Goal: Task Accomplishment & Management: Use online tool/utility

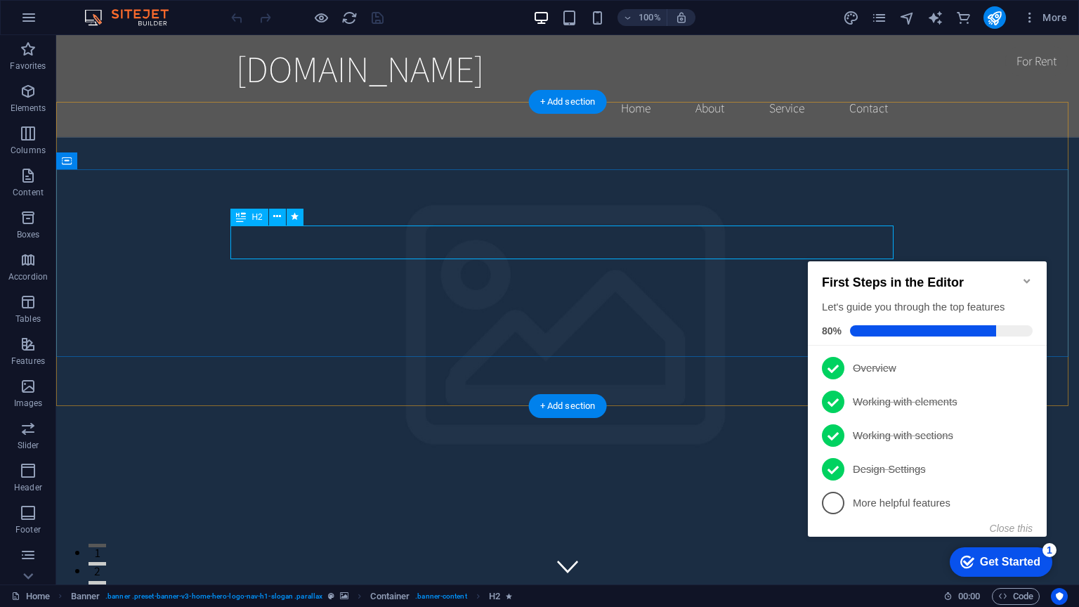
drag, startPoint x: 399, startPoint y: 240, endPoint x: 450, endPoint y: 253, distance: 52.8
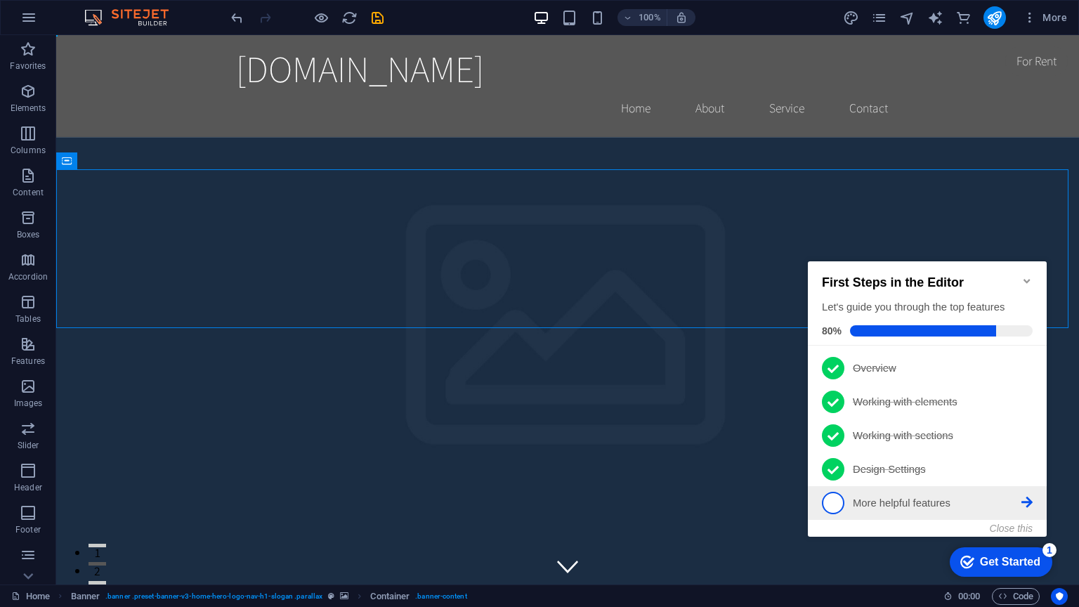
click at [921, 496] on p "More helpful features - incomplete" at bounding box center [937, 503] width 169 height 15
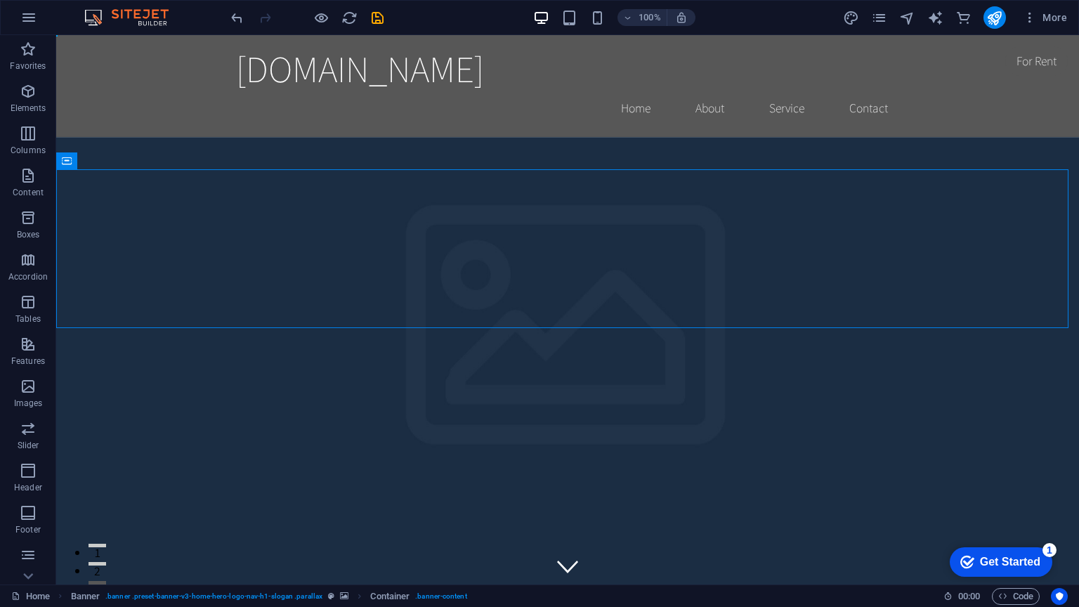
drag, startPoint x: 972, startPoint y: 567, endPoint x: 1108, endPoint y: 852, distance: 316.1
click at [972, 512] on div "checkmark Get Started 1" at bounding box center [1000, 562] width 80 height 14
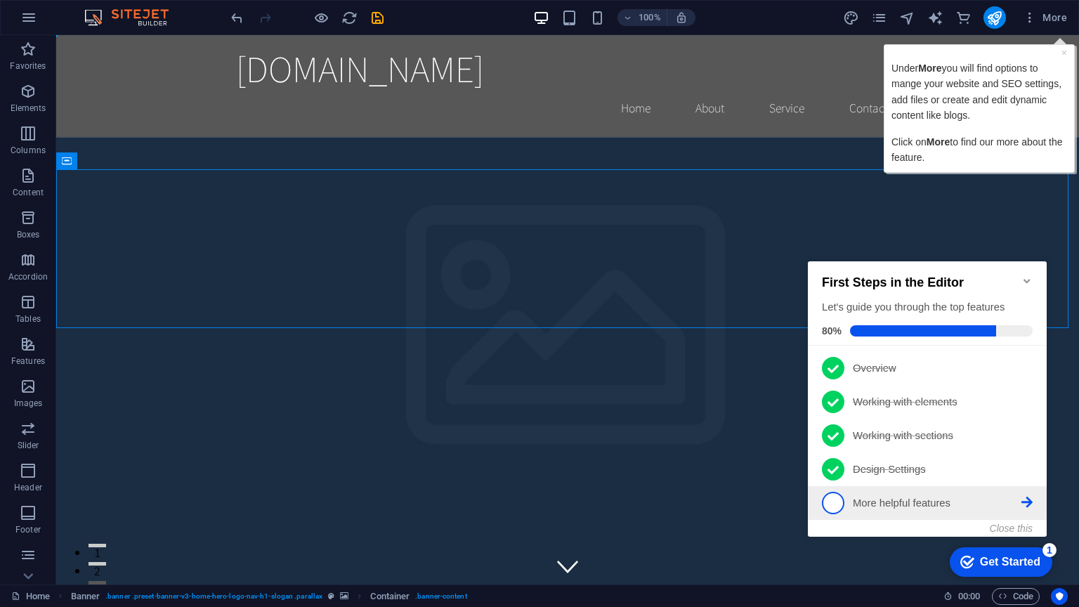
click at [919, 496] on p "More helpful features - incomplete" at bounding box center [937, 503] width 169 height 15
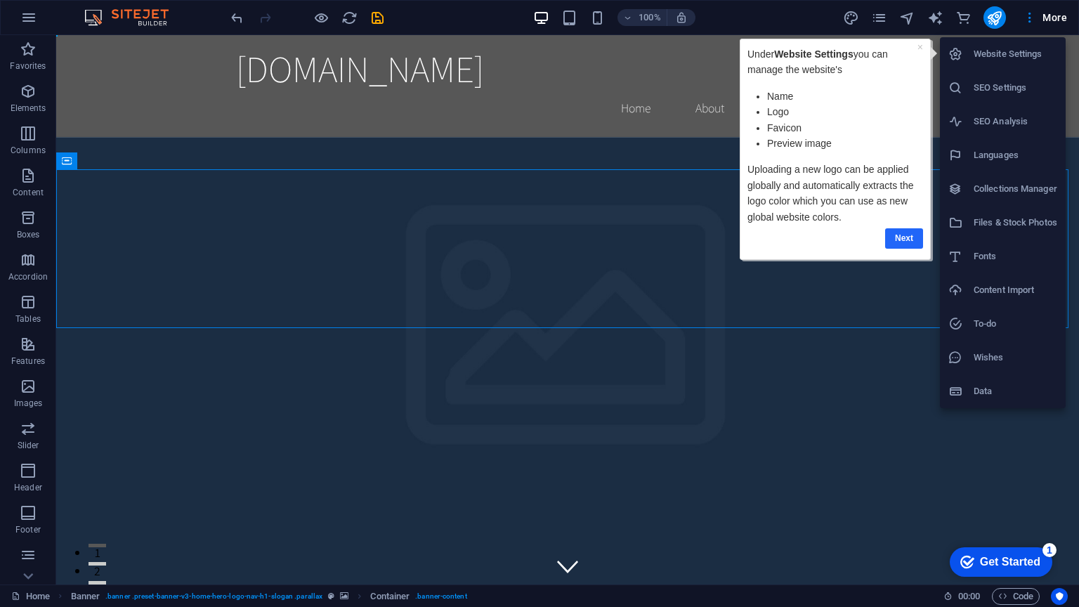
click at [903, 230] on link "Next" at bounding box center [904, 238] width 38 height 20
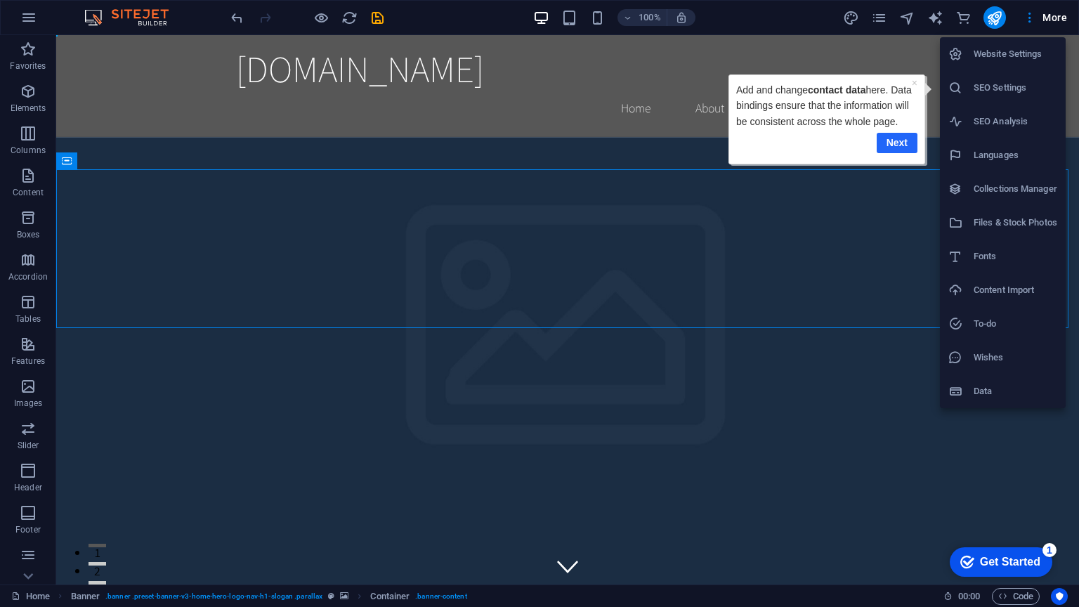
click at [893, 135] on link "Next" at bounding box center [897, 143] width 41 height 20
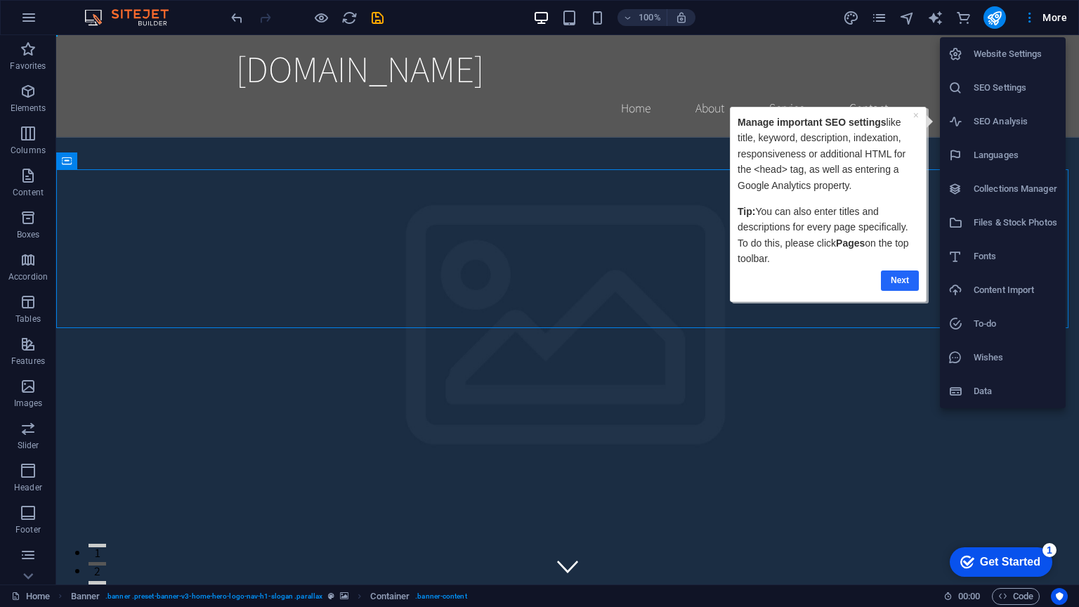
click at [912, 275] on link "Next" at bounding box center [900, 280] width 38 height 20
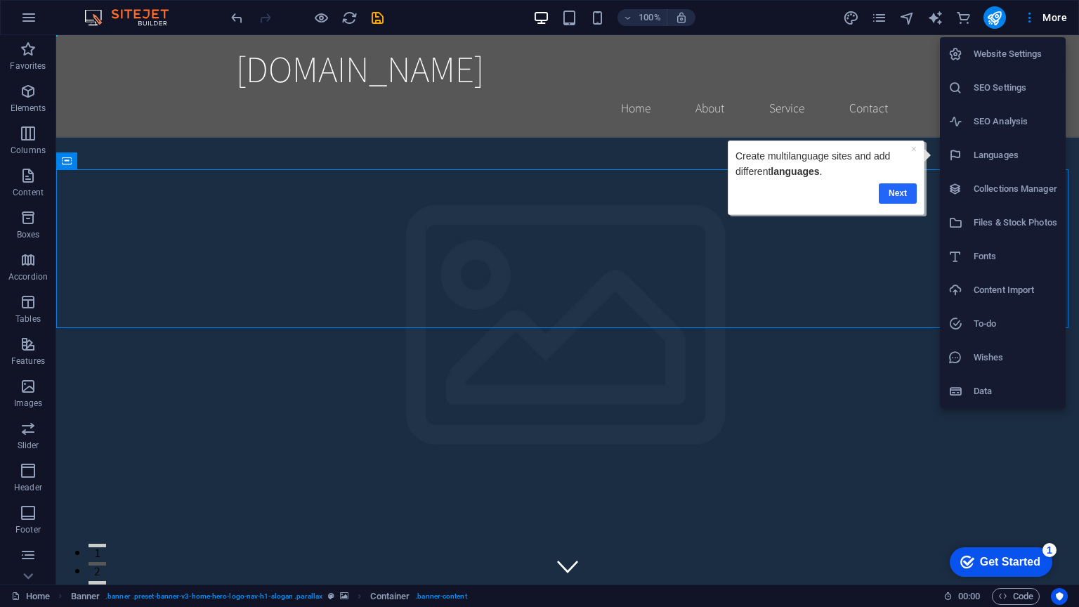
click at [894, 197] on link "Next" at bounding box center [898, 193] width 38 height 20
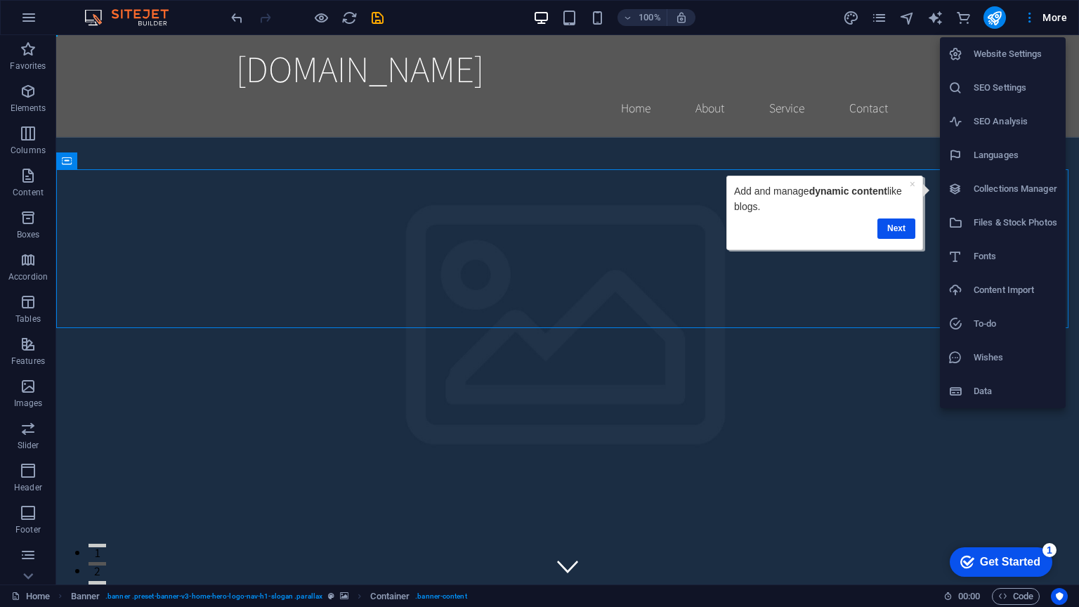
click at [890, 207] on p "Add and manage dynamic content like blogs." at bounding box center [824, 199] width 181 height 32
click at [891, 226] on link "Next" at bounding box center [896, 228] width 38 height 20
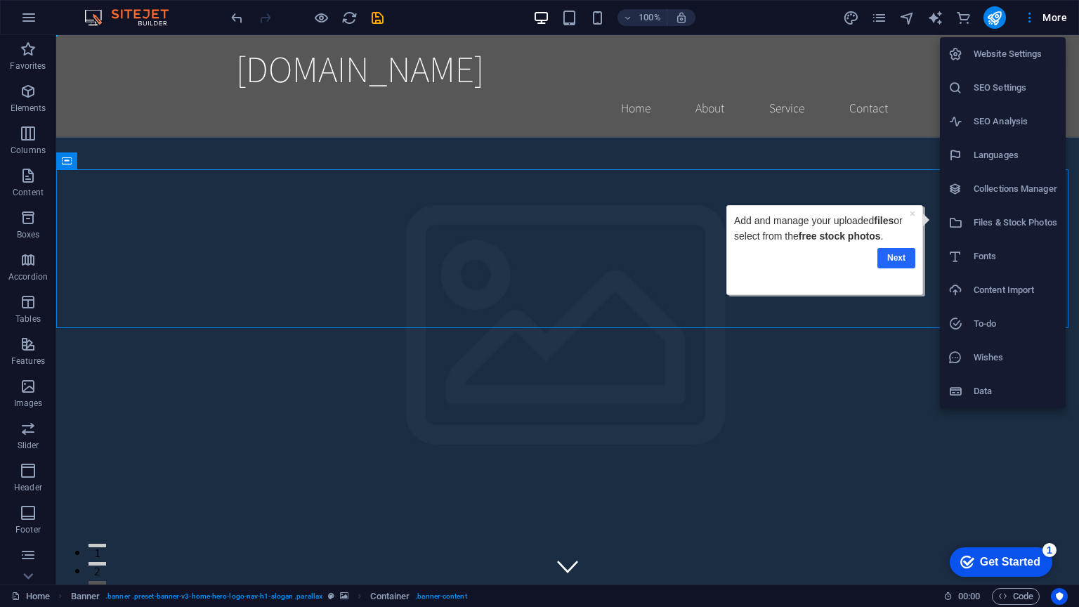
click at [905, 258] on link "Next" at bounding box center [896, 258] width 38 height 20
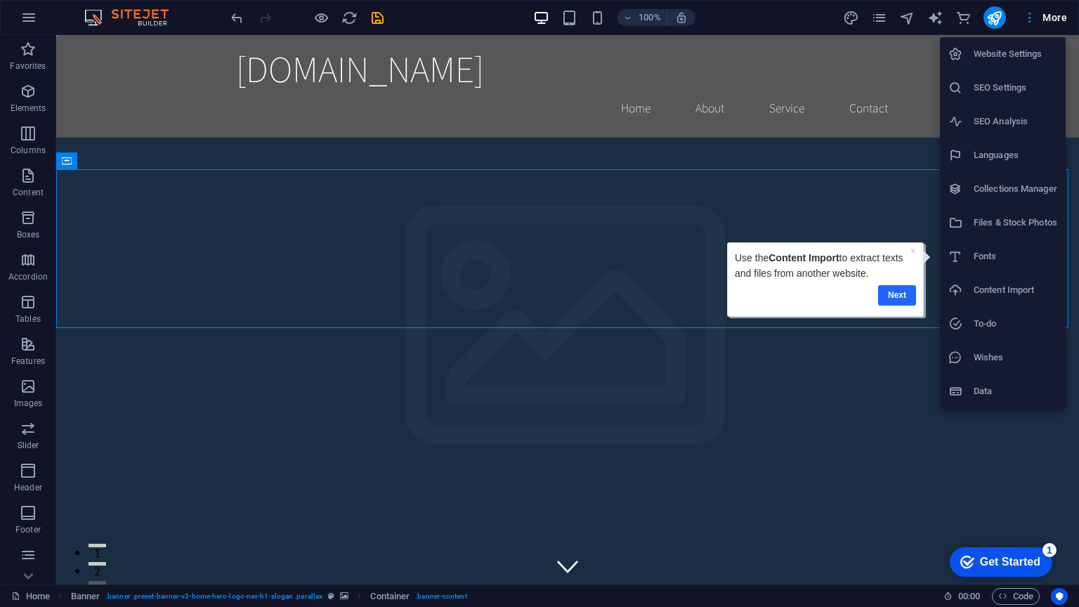
click at [896, 291] on link "Next" at bounding box center [897, 295] width 38 height 20
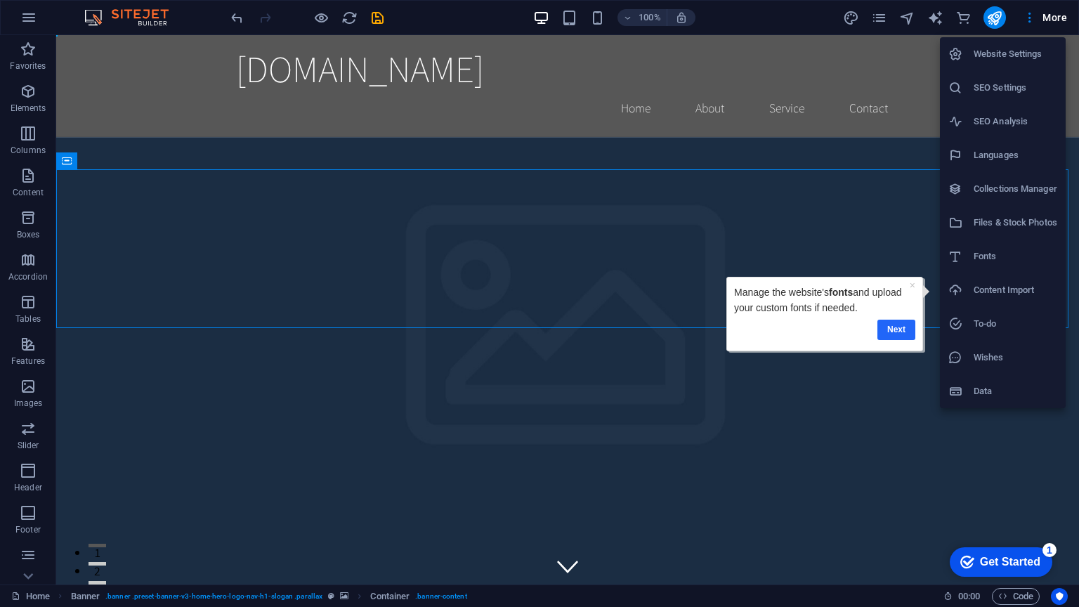
click at [907, 329] on link "Next" at bounding box center [896, 330] width 38 height 20
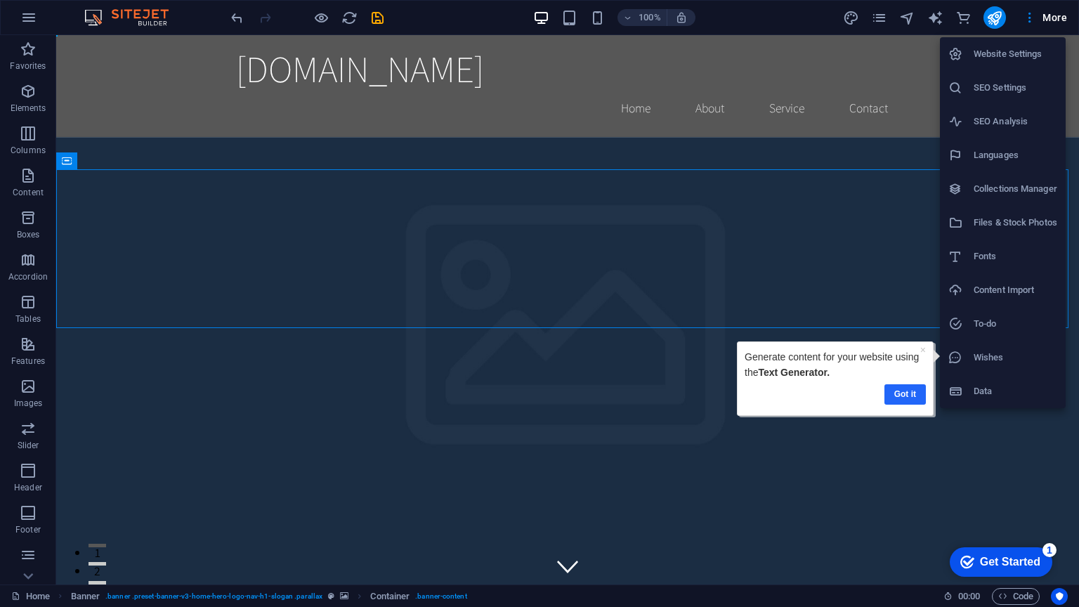
click at [920, 391] on link "Got it" at bounding box center [904, 394] width 41 height 20
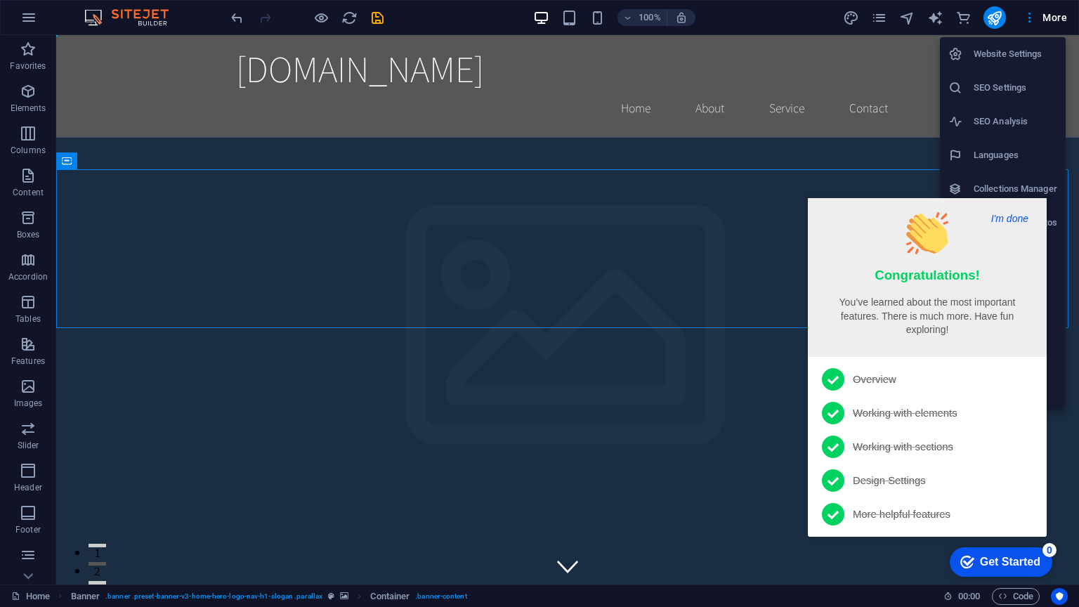
drag, startPoint x: 962, startPoint y: 231, endPoint x: 962, endPoint y: 256, distance: 24.6
click at [962, 254] on span at bounding box center [927, 238] width 211 height 53
click at [988, 217] on button "I'm done" at bounding box center [1010, 218] width 46 height 13
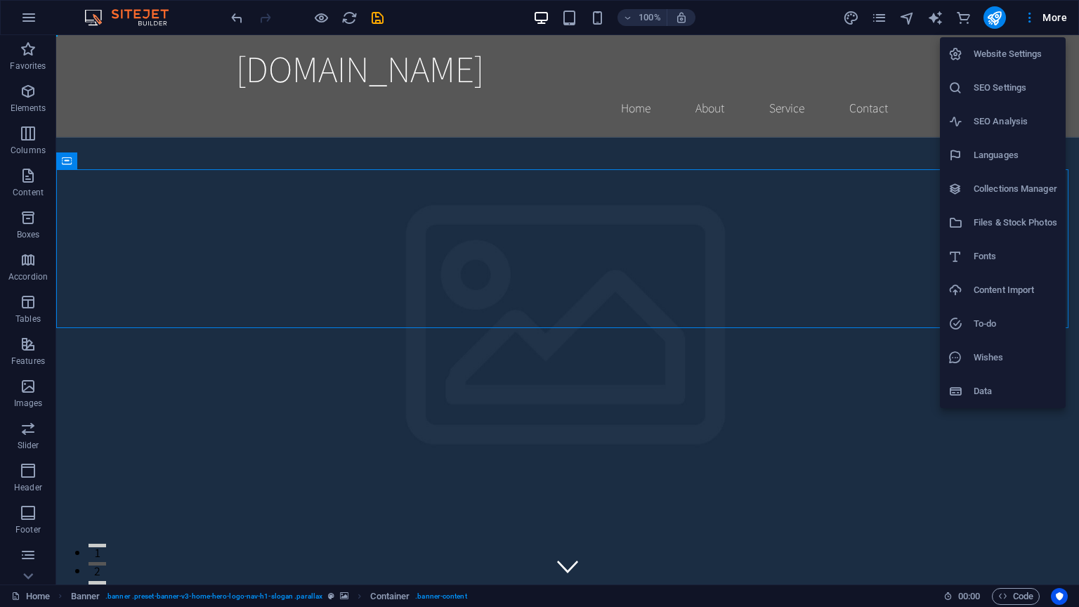
click at [875, 478] on div at bounding box center [539, 303] width 1079 height 607
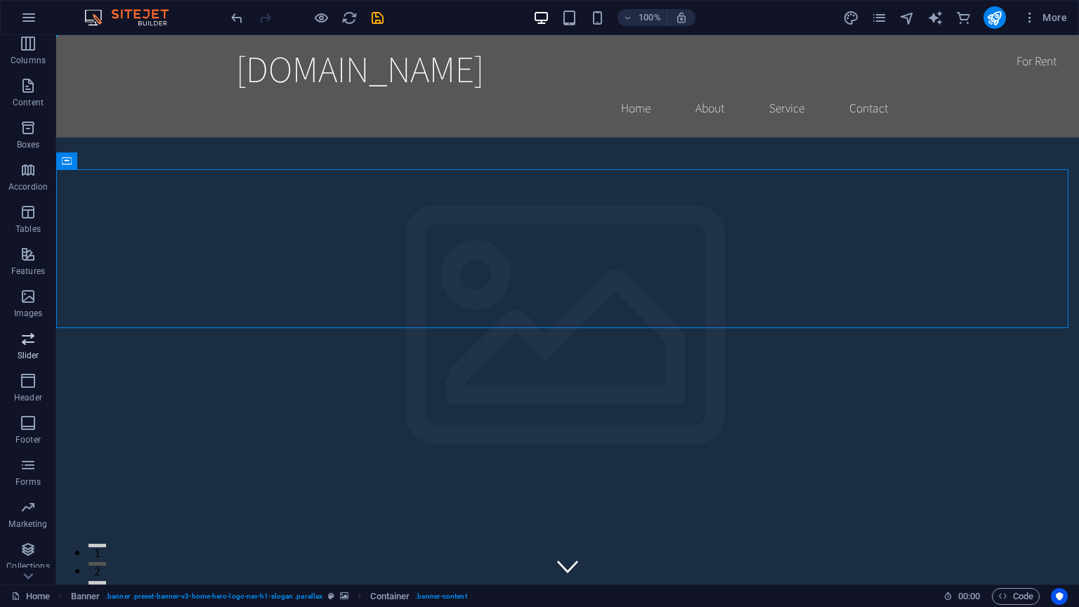
scroll to position [124, 0]
drag, startPoint x: 34, startPoint y: 385, endPoint x: 37, endPoint y: 343, distance: 42.2
click at [34, 385] on icon "button" at bounding box center [28, 388] width 17 height 17
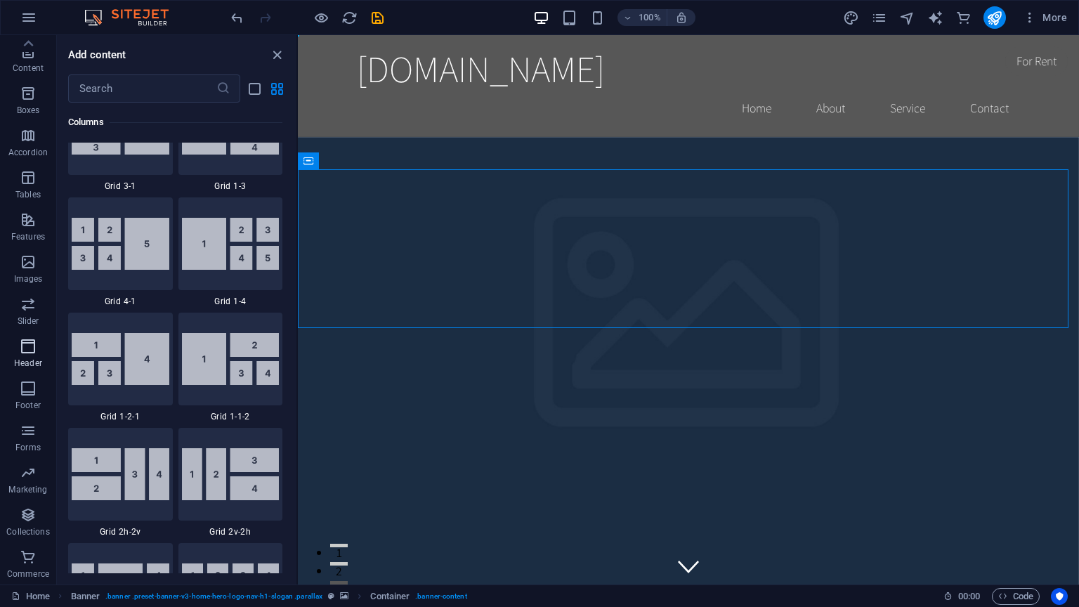
click at [39, 339] on span "Header" at bounding box center [28, 355] width 56 height 34
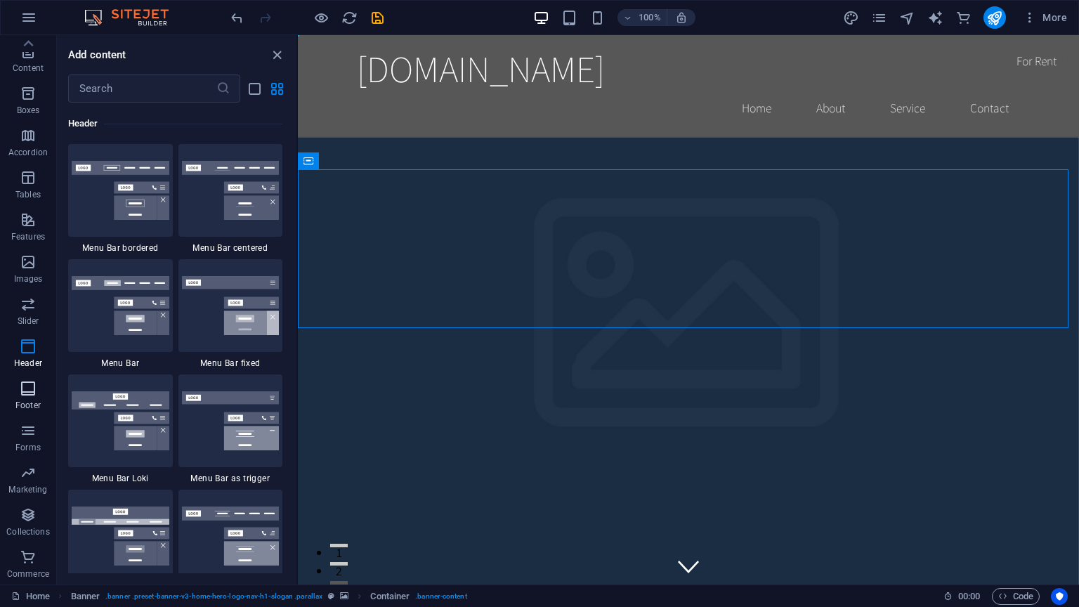
scroll to position [8458, 0]
click at [24, 512] on p "Collections" at bounding box center [27, 531] width 43 height 11
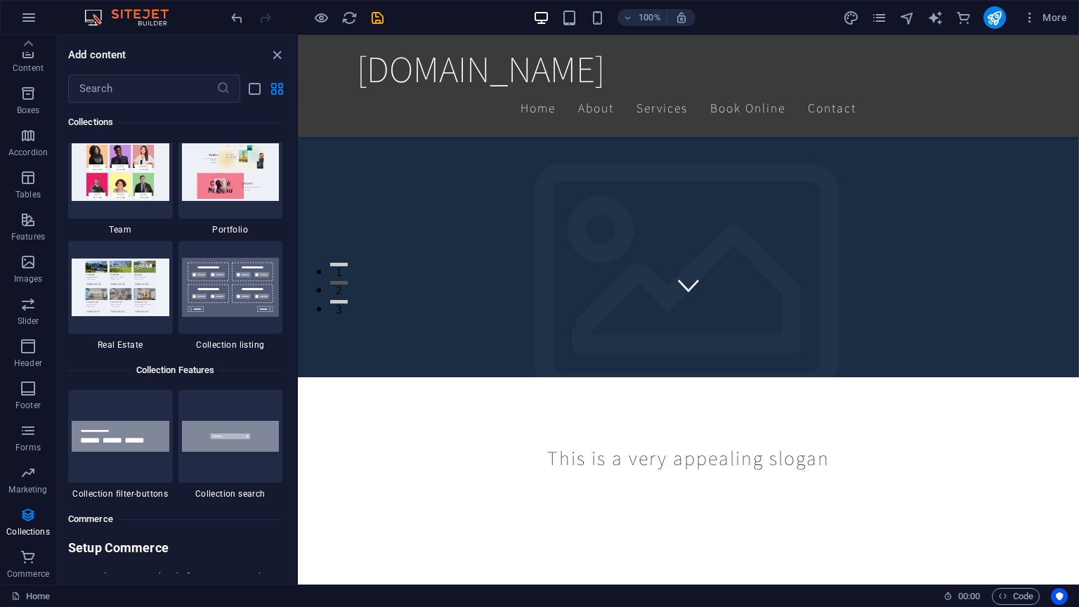
scroll to position [0, 0]
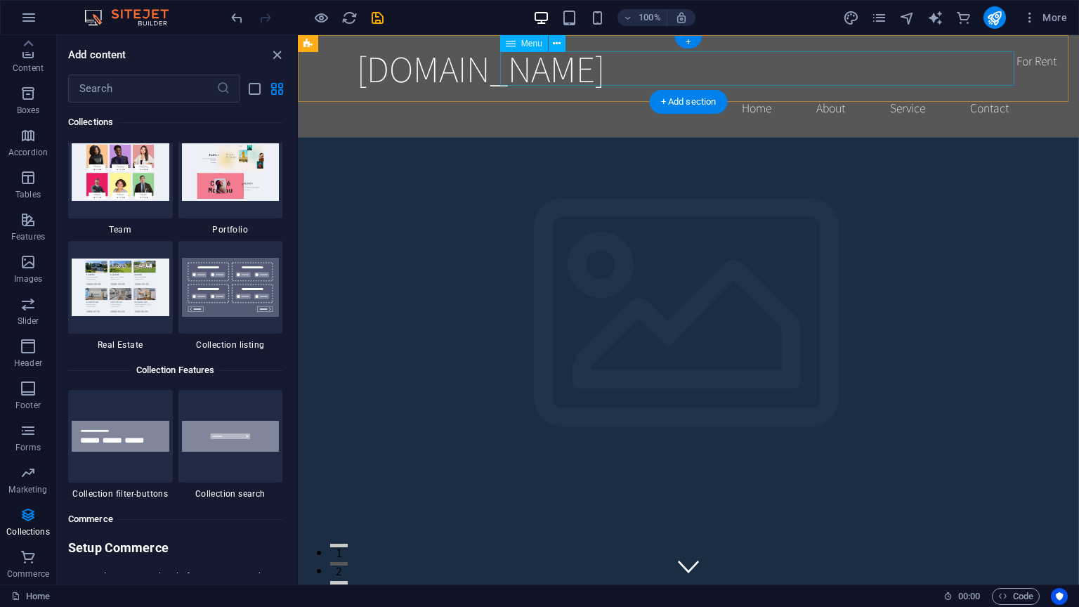
click at [512, 91] on nav "Home About Service Contact" at bounding box center [688, 108] width 663 height 35
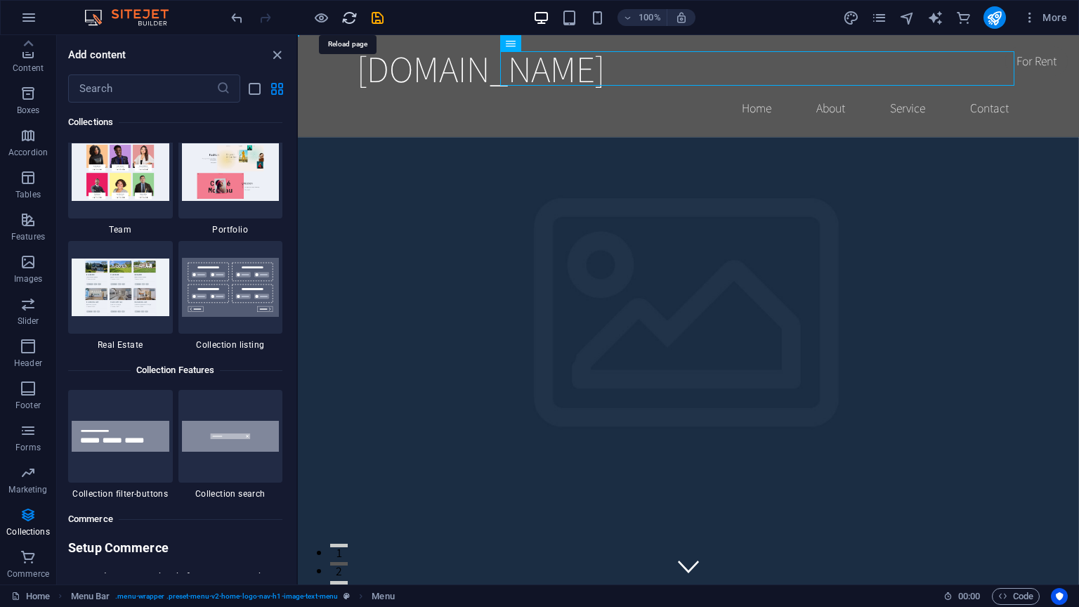
click at [344, 10] on icon "reload" at bounding box center [349, 18] width 16 height 16
drag, startPoint x: 279, startPoint y: 53, endPoint x: 309, endPoint y: 6, distance: 55.3
click at [280, 51] on icon "close panel" at bounding box center [277, 55] width 16 height 16
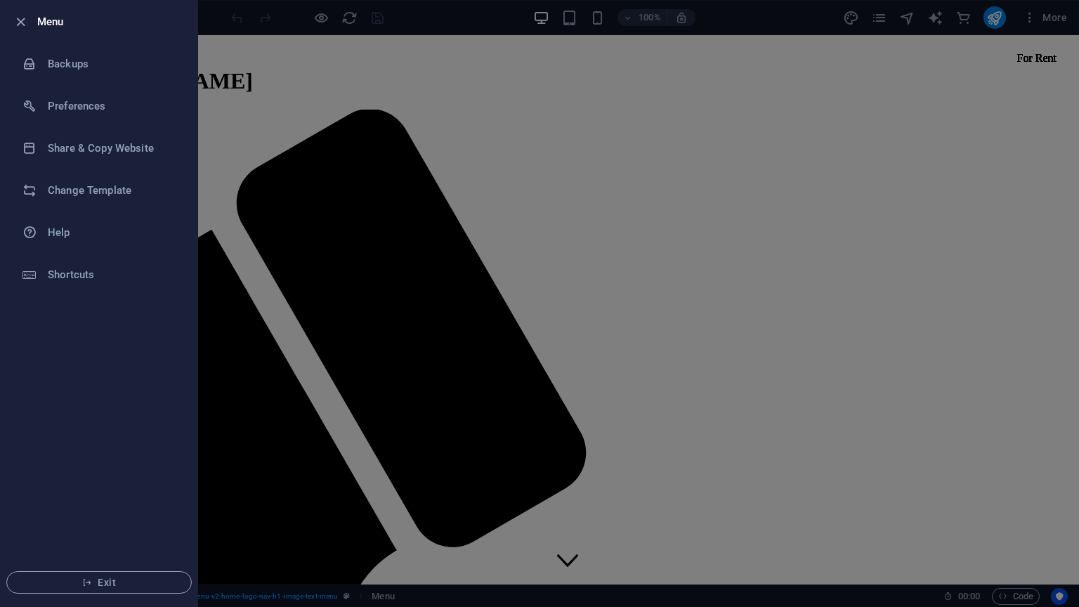
click at [615, 364] on div at bounding box center [539, 303] width 1079 height 607
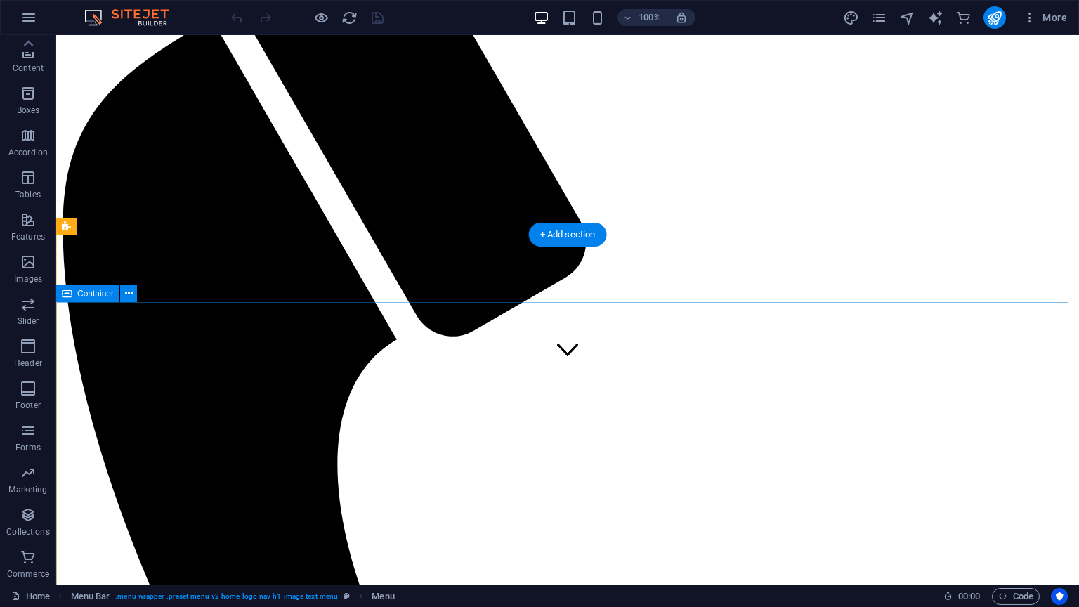
scroll to position [562, 0]
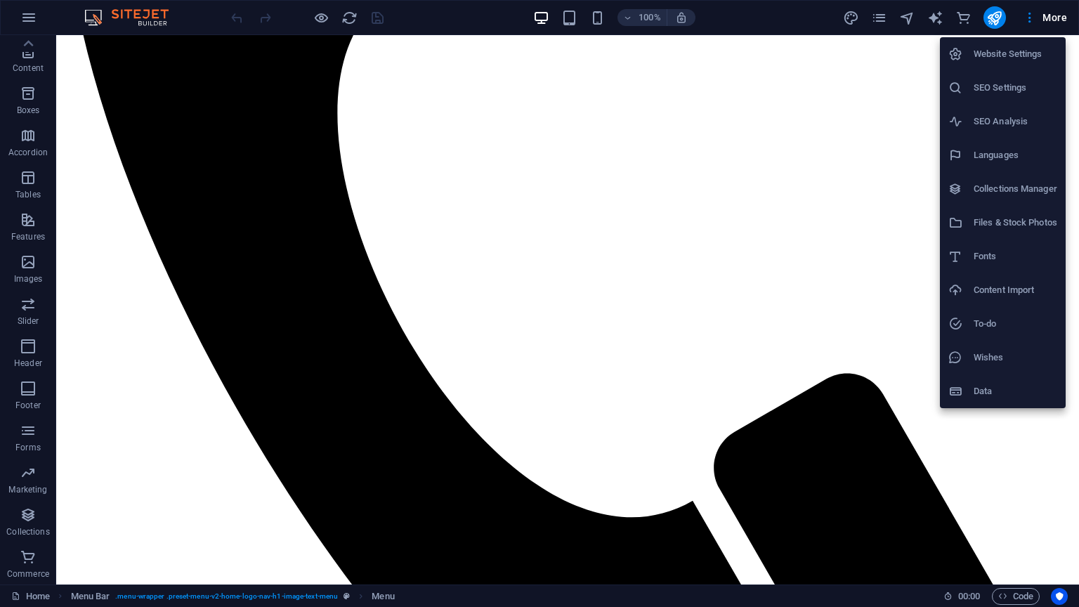
click at [932, 428] on div at bounding box center [539, 303] width 1079 height 607
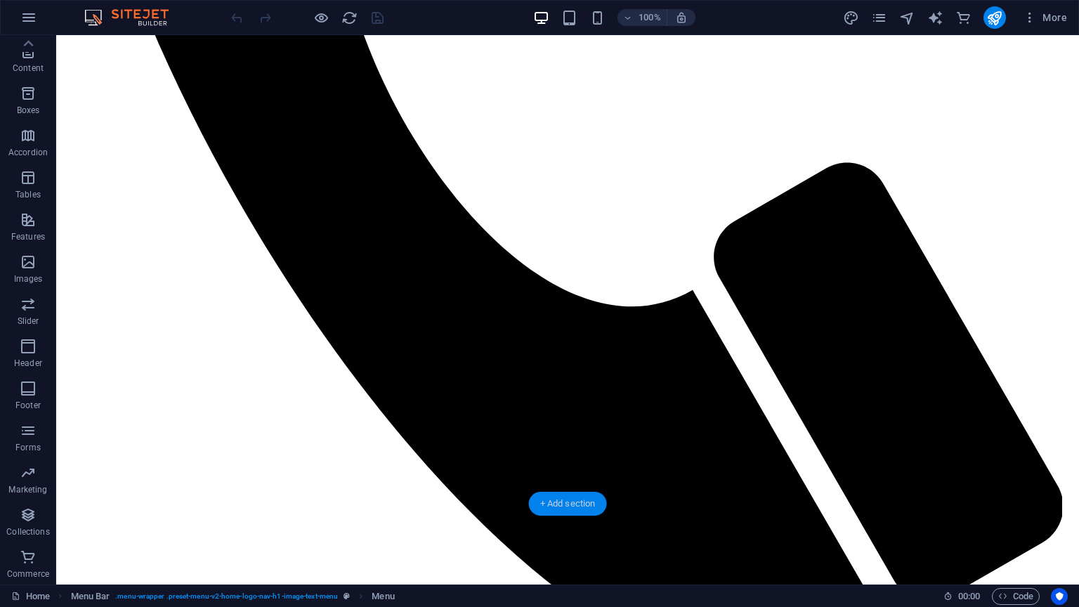
scroll to position [843, 0]
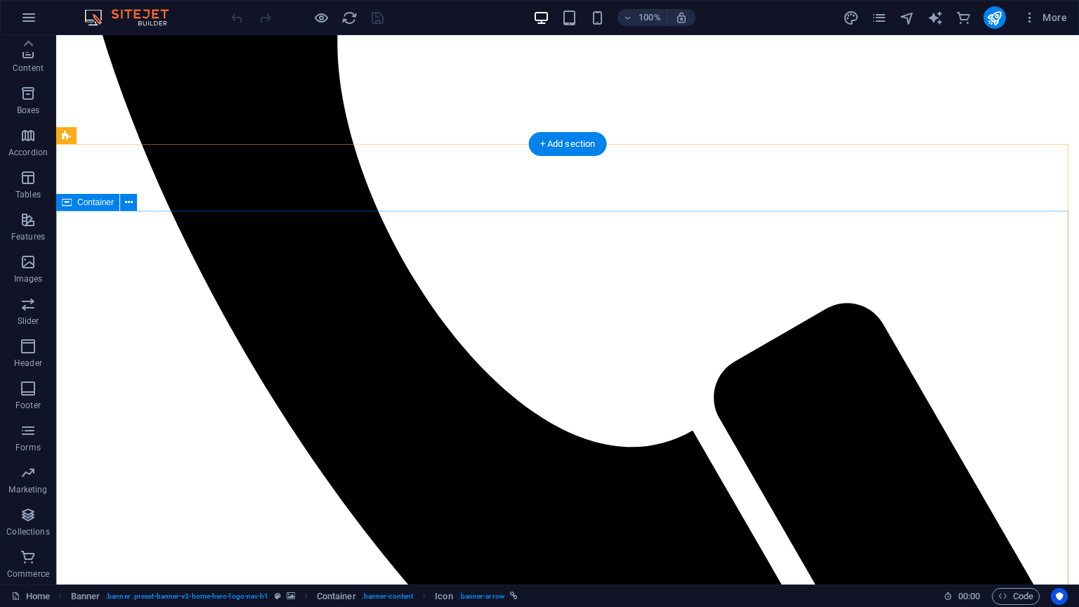
scroll to position [702, 0]
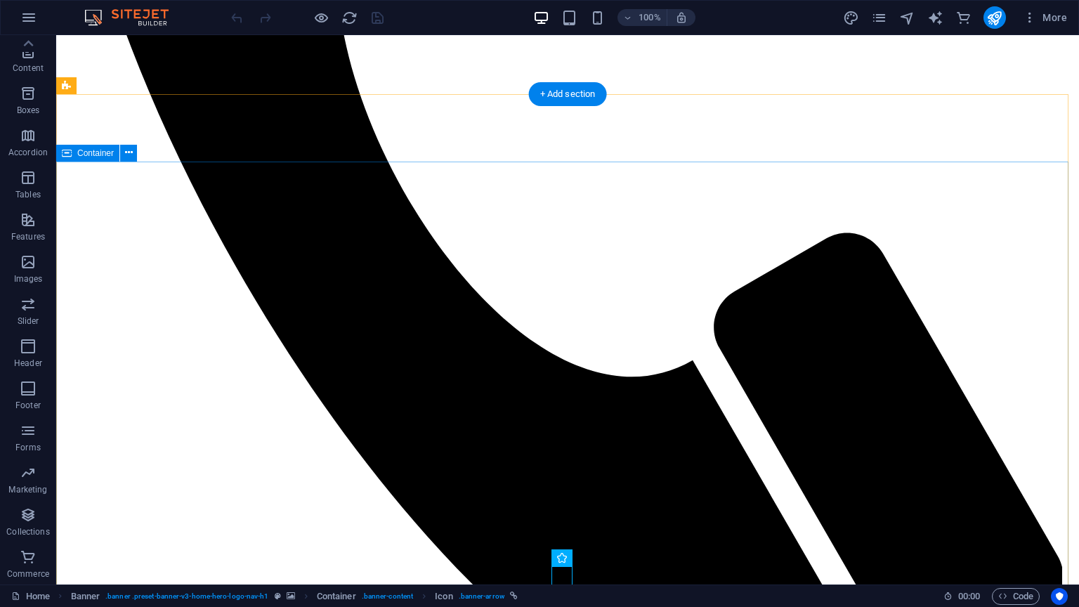
drag, startPoint x: 685, startPoint y: 362, endPoint x: 696, endPoint y: 359, distance: 11.8
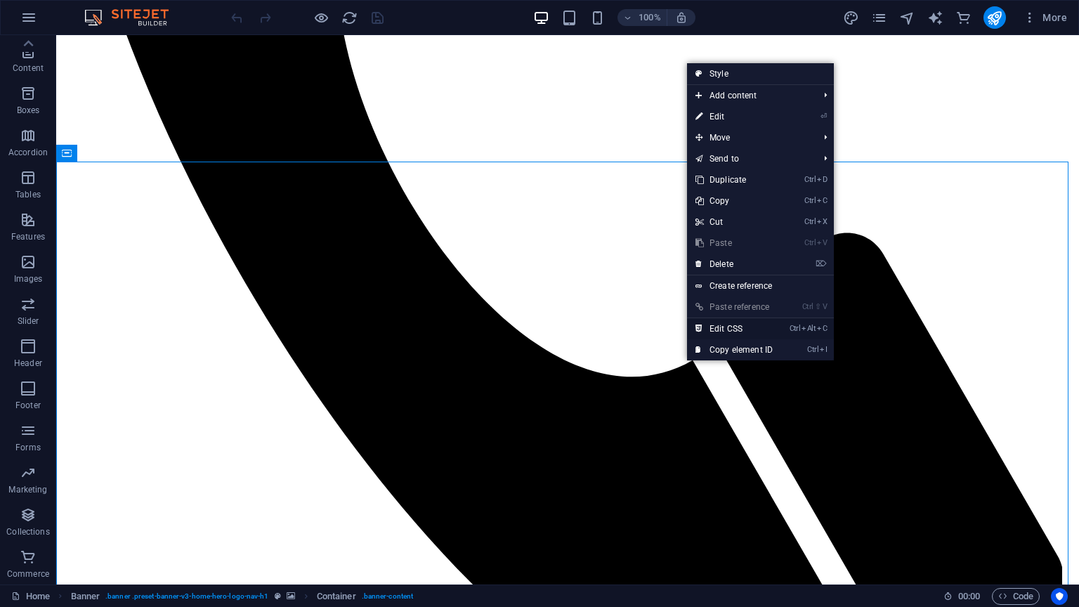
click at [735, 332] on link "Ctrl Alt C Edit CSS" at bounding box center [734, 328] width 94 height 21
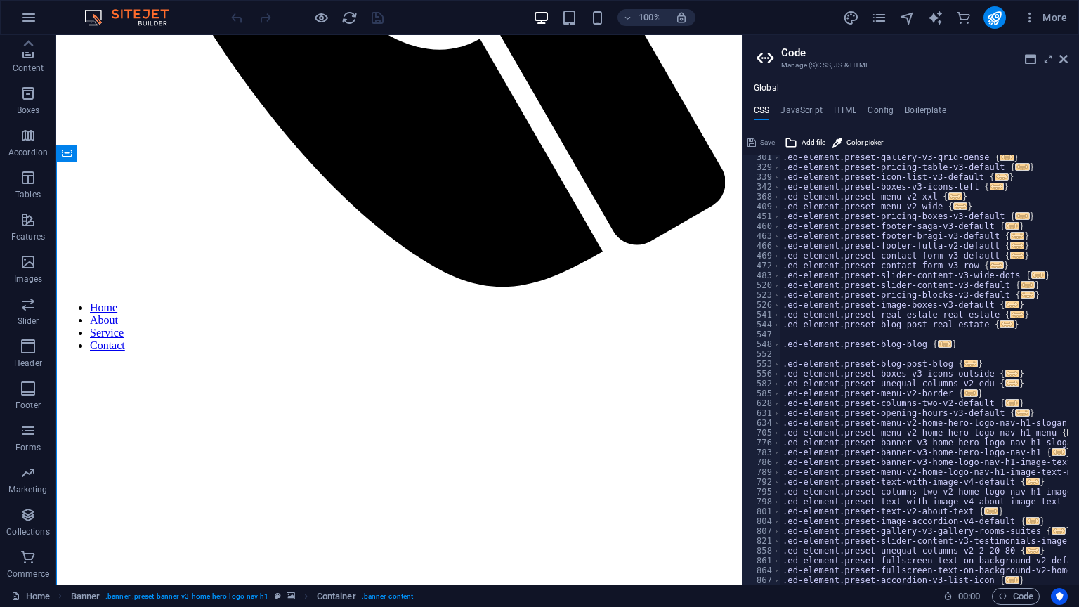
scroll to position [476, 0]
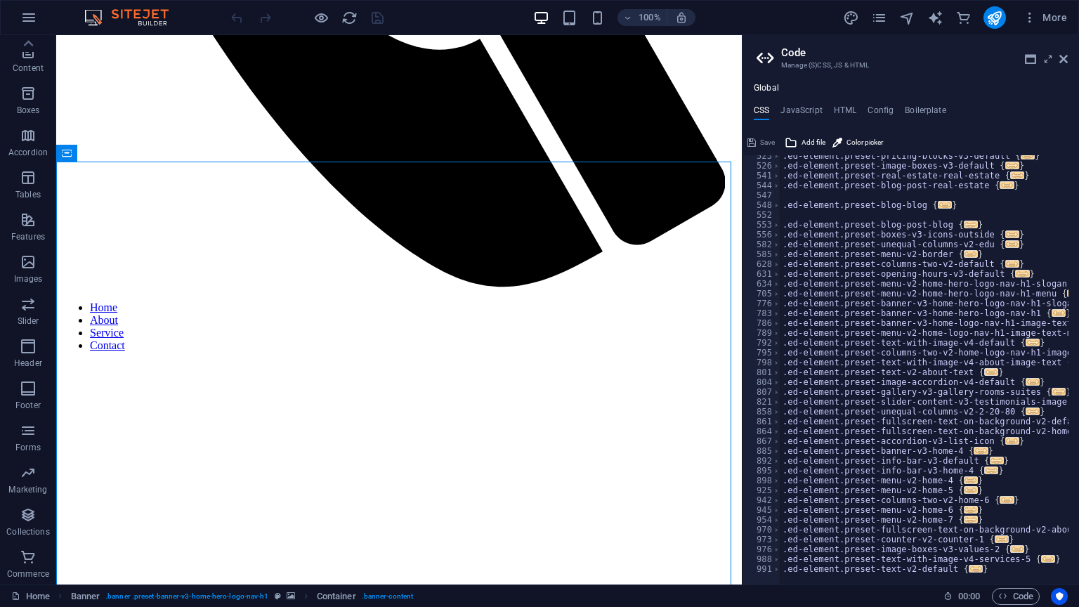
click at [1063, 66] on header "Code Manage (S)CSS, JS & HTML" at bounding box center [911, 53] width 311 height 37
click at [1057, 55] on h2 "Code" at bounding box center [924, 52] width 287 height 13
drag, startPoint x: 1059, startPoint y: 57, endPoint x: 902, endPoint y: 114, distance: 166.9
click at [1059, 57] on icon at bounding box center [1063, 58] width 8 height 11
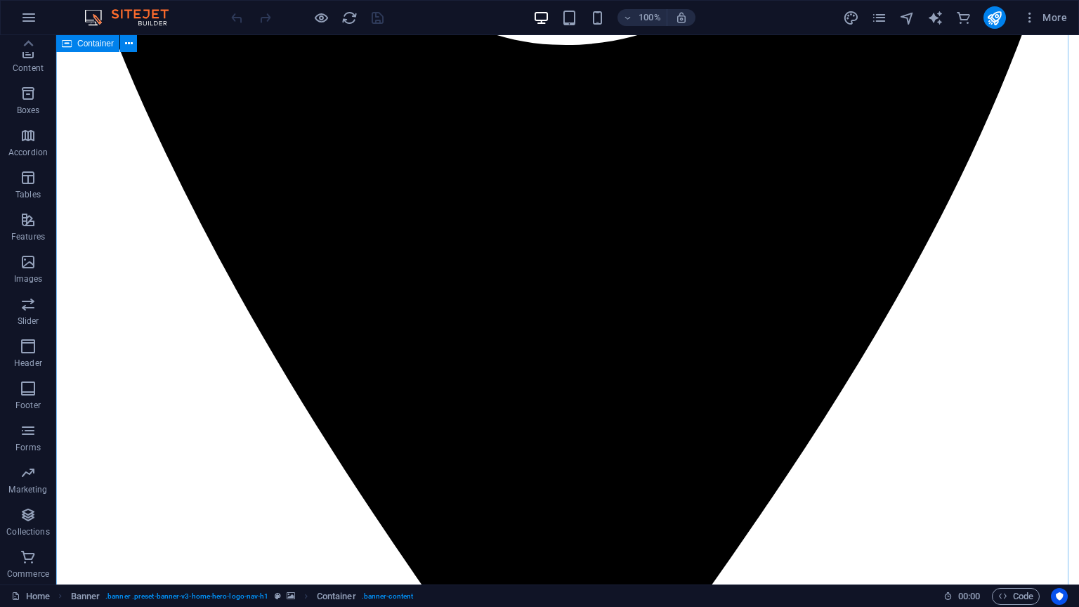
scroll to position [8977, 0]
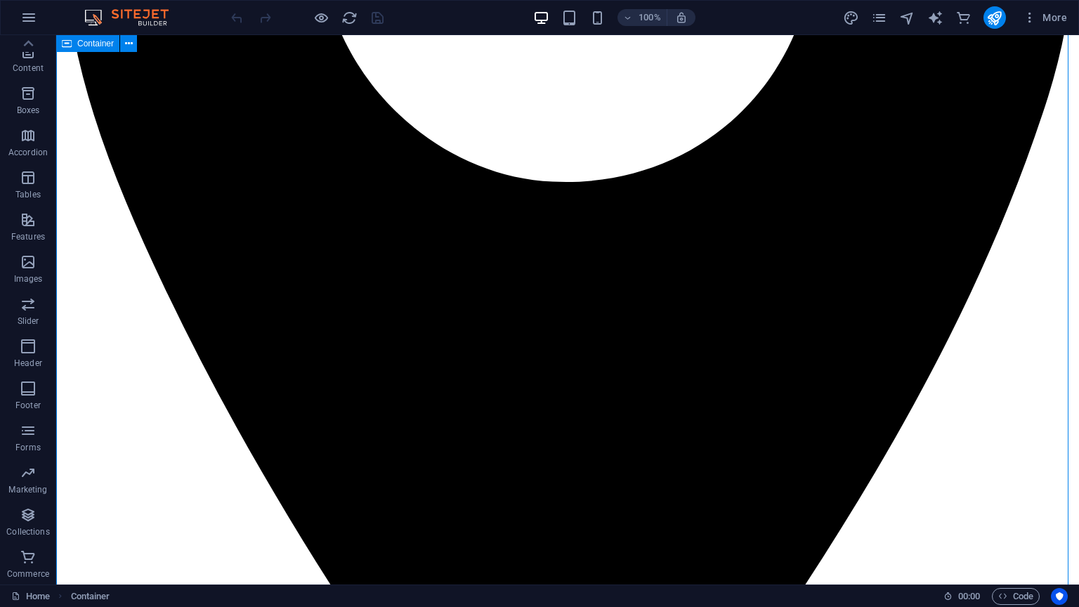
scroll to position [8917, 0]
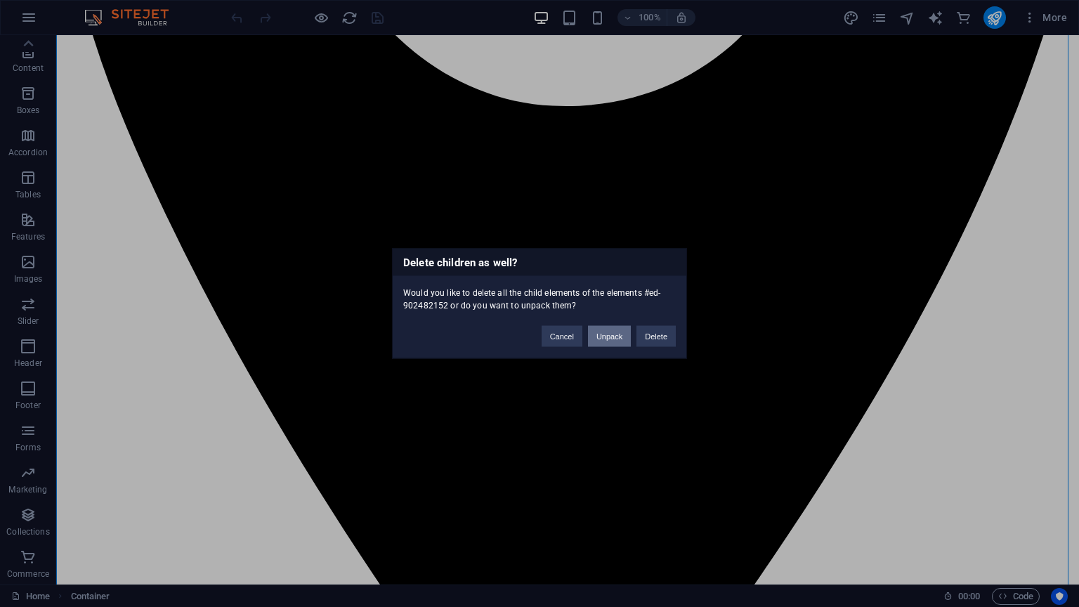
click at [601, 339] on button "Unpack" at bounding box center [609, 336] width 43 height 21
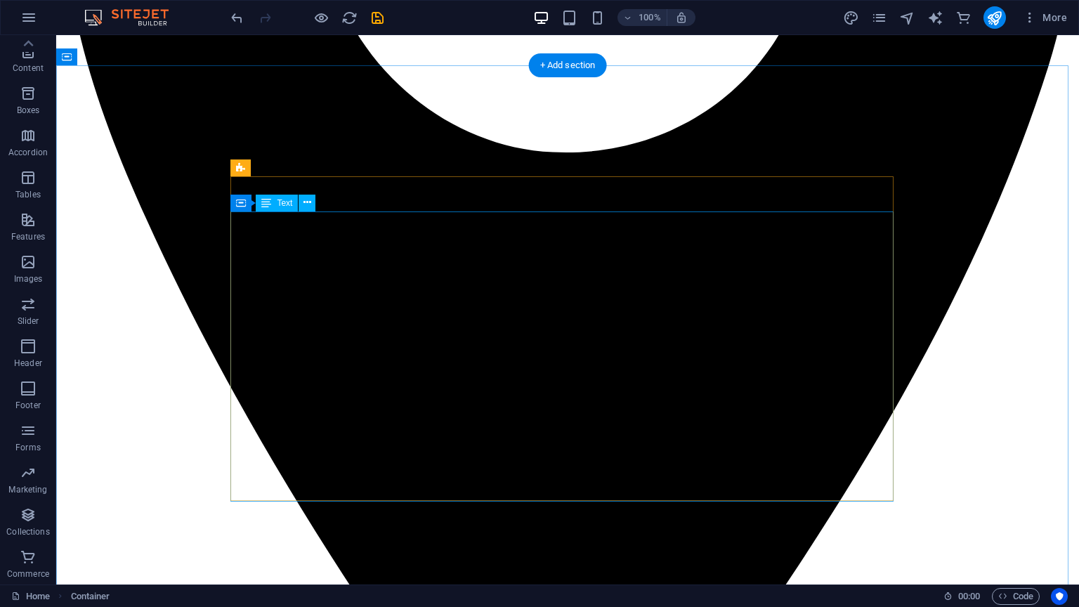
scroll to position [9609, 0]
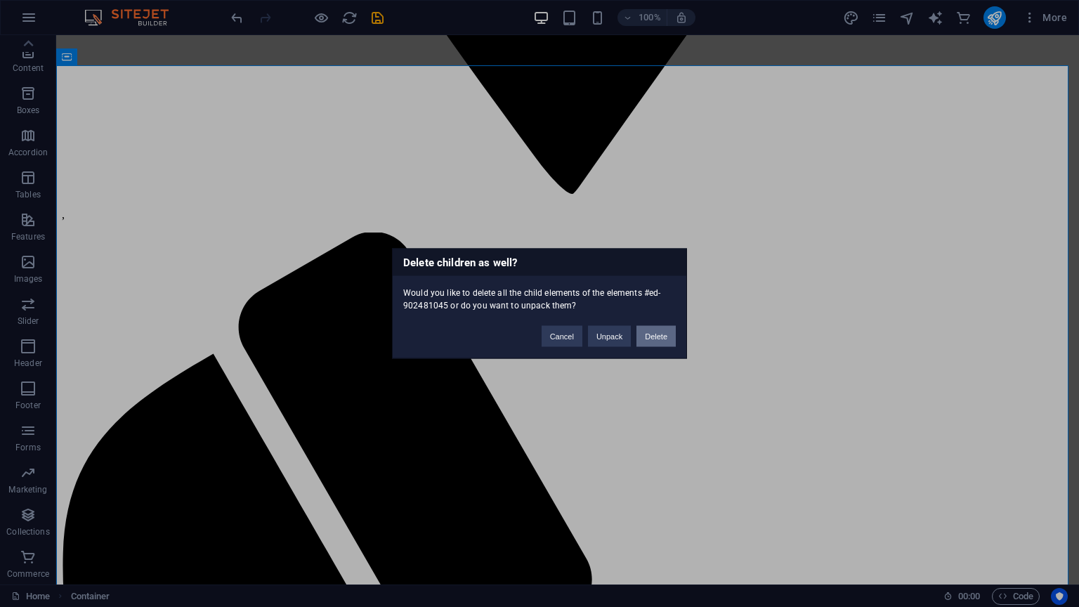
click at [644, 331] on button "Delete" at bounding box center [655, 336] width 39 height 21
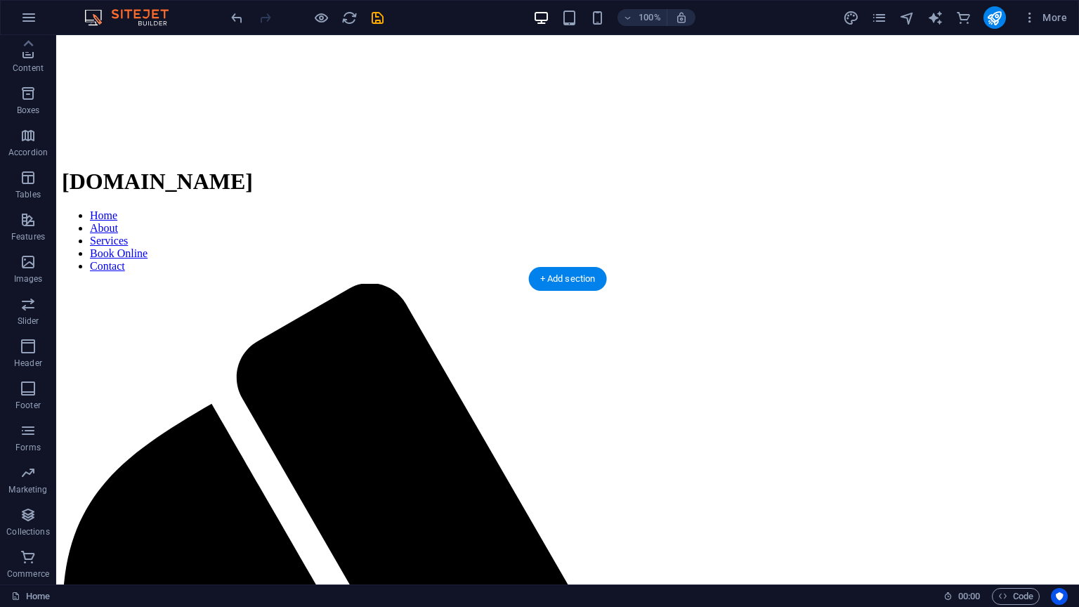
scroll to position [1587, 0]
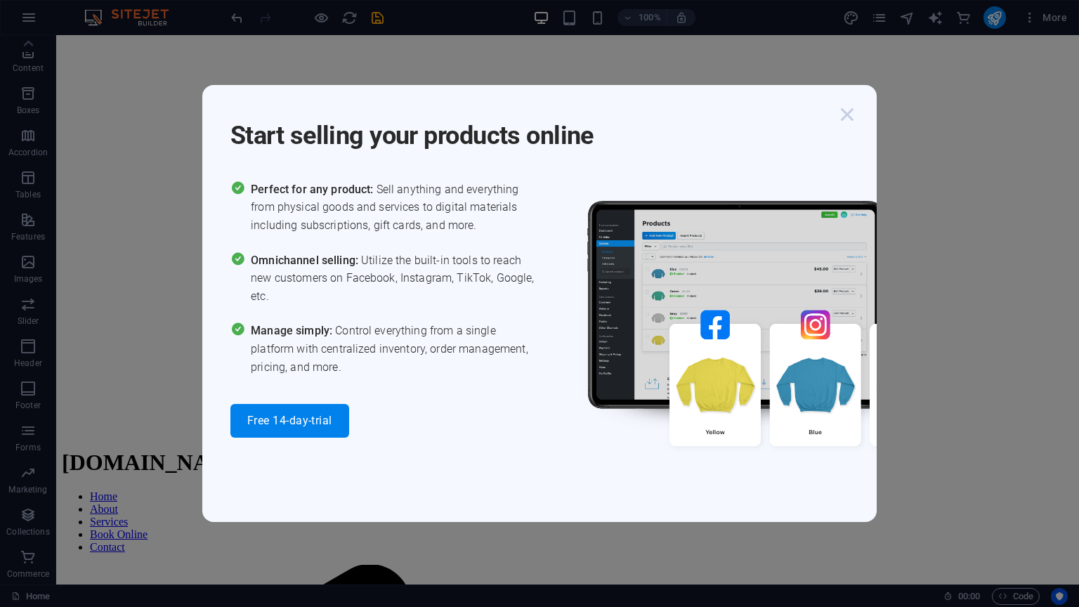
click at [856, 109] on icon "button" at bounding box center [846, 114] width 25 height 25
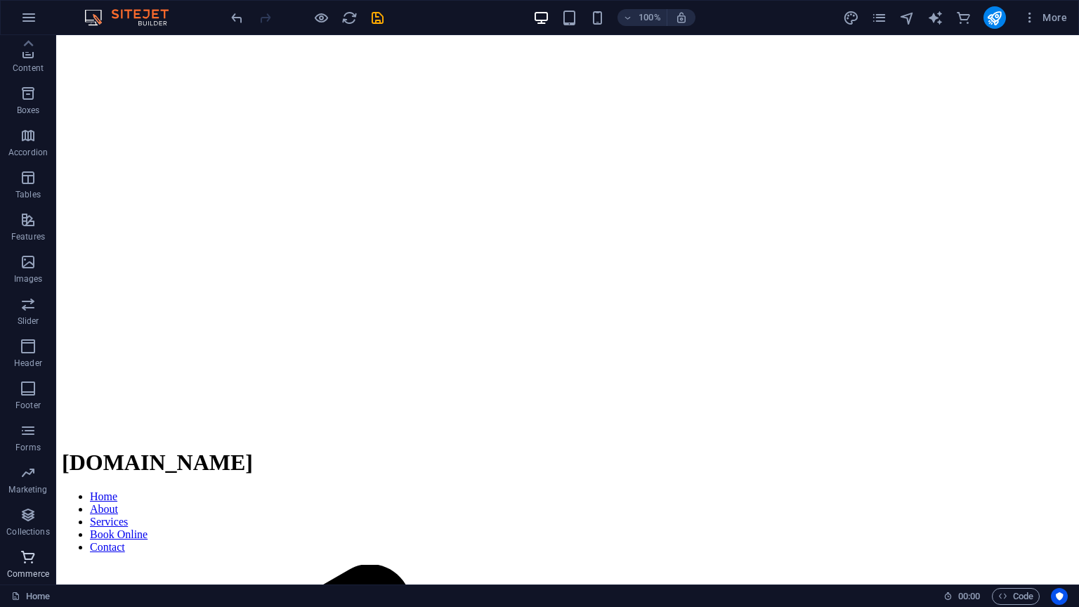
click at [14, 512] on span "Commerce" at bounding box center [28, 566] width 56 height 34
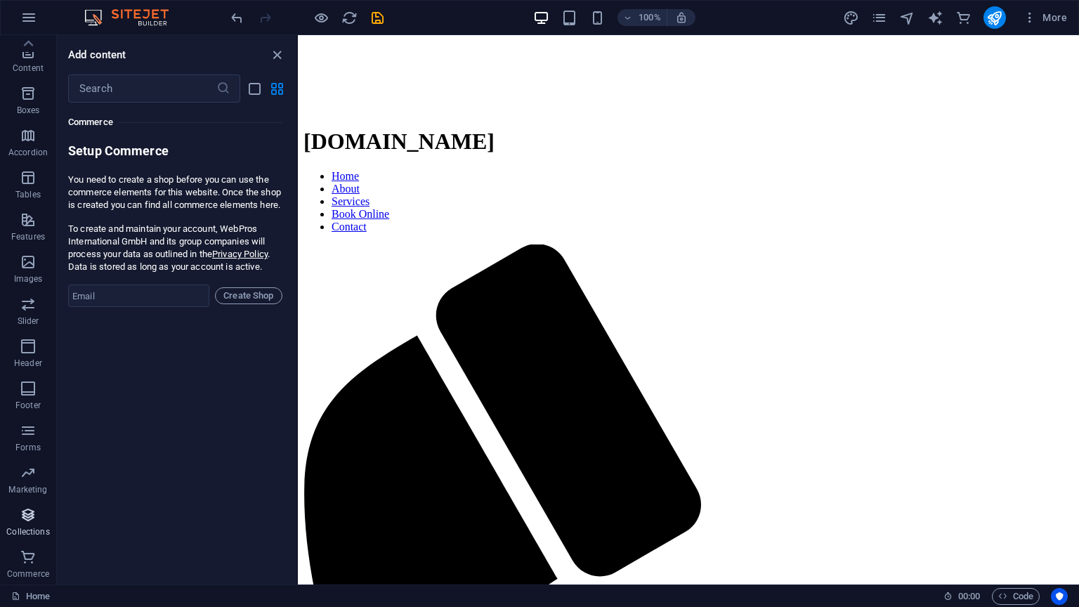
click at [27, 510] on icon "button" at bounding box center [28, 514] width 17 height 17
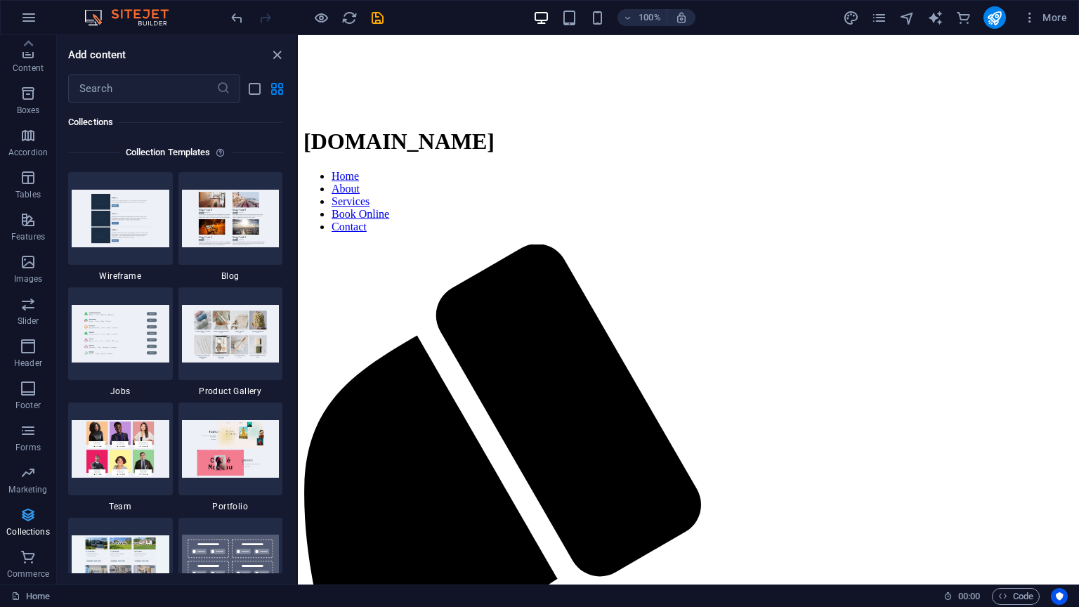
scroll to position [12858, 0]
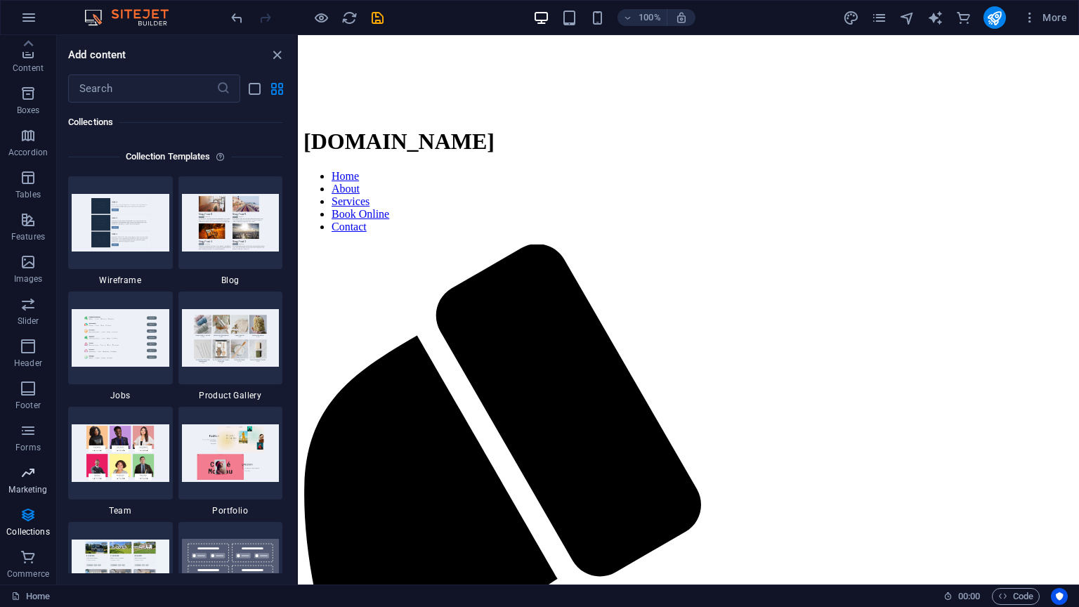
click at [24, 486] on p "Marketing" at bounding box center [27, 489] width 39 height 11
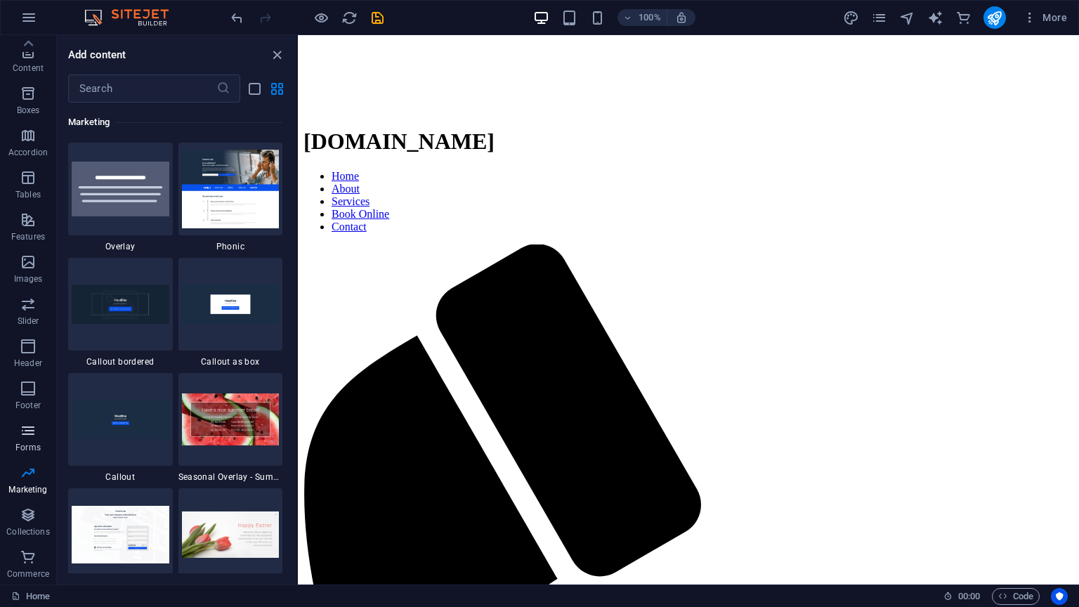
click at [28, 432] on icon "button" at bounding box center [28, 430] width 17 height 17
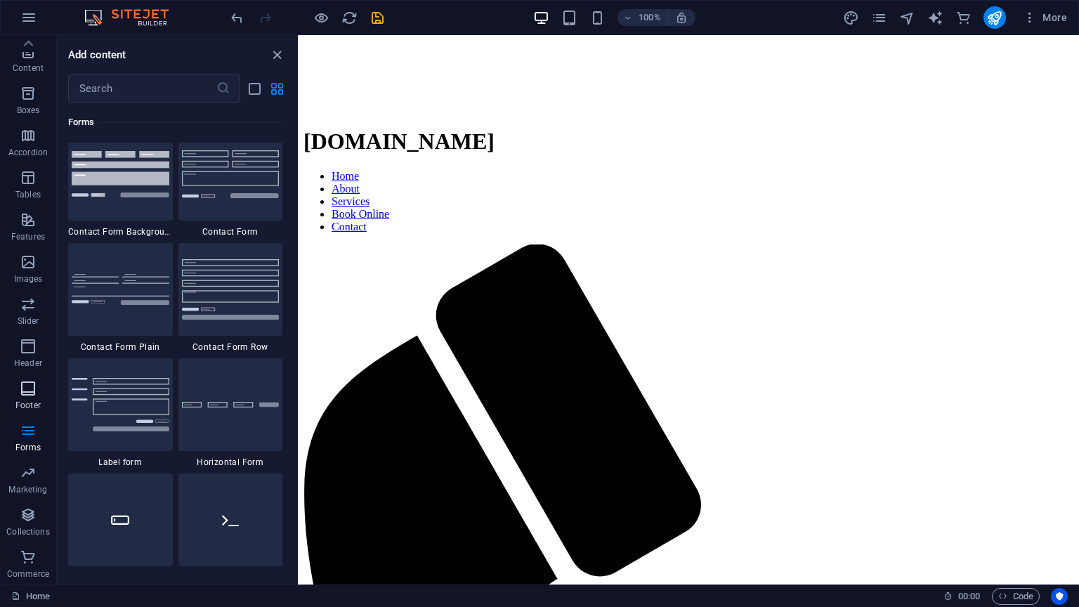
scroll to position [10255, 0]
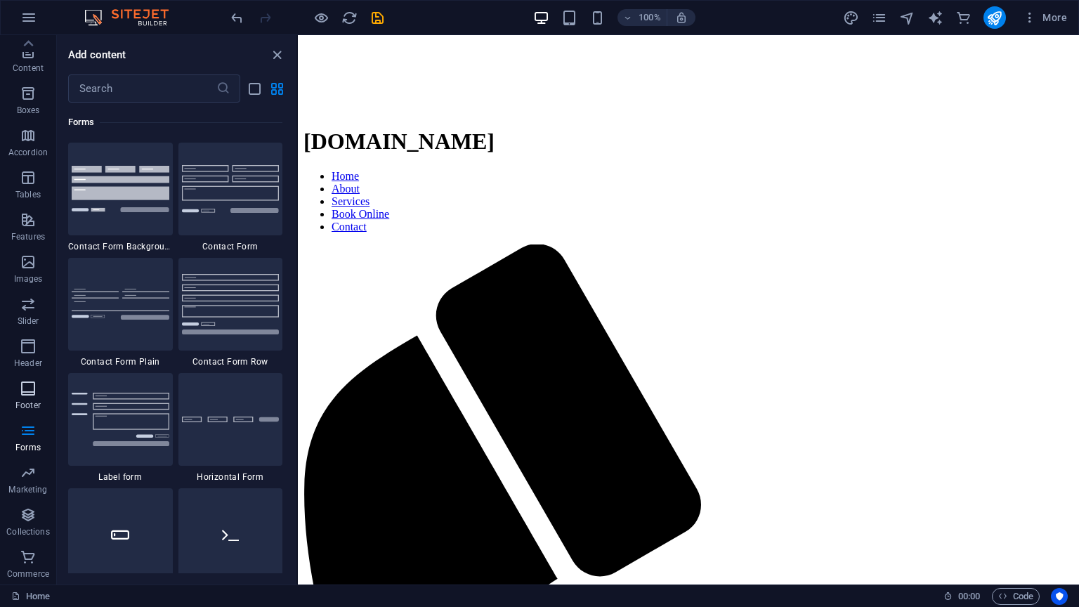
click at [31, 377] on button "Footer" at bounding box center [28, 395] width 56 height 42
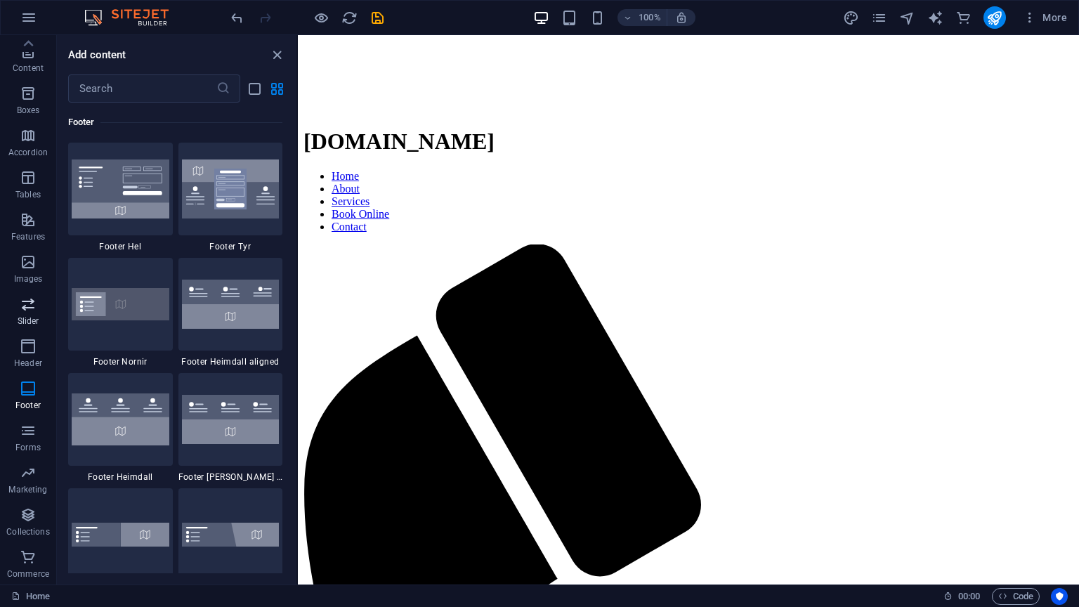
click at [28, 323] on p "Slider" at bounding box center [29, 320] width 22 height 11
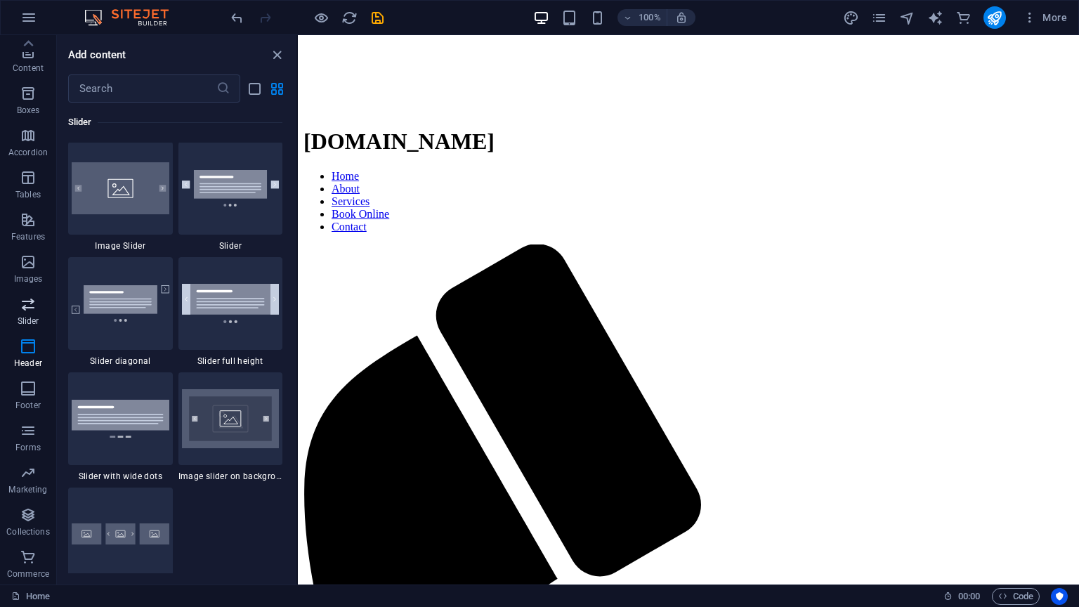
scroll to position [7963, 0]
click at [29, 309] on icon "button" at bounding box center [28, 304] width 17 height 17
click at [17, 257] on span "Images" at bounding box center [28, 271] width 56 height 34
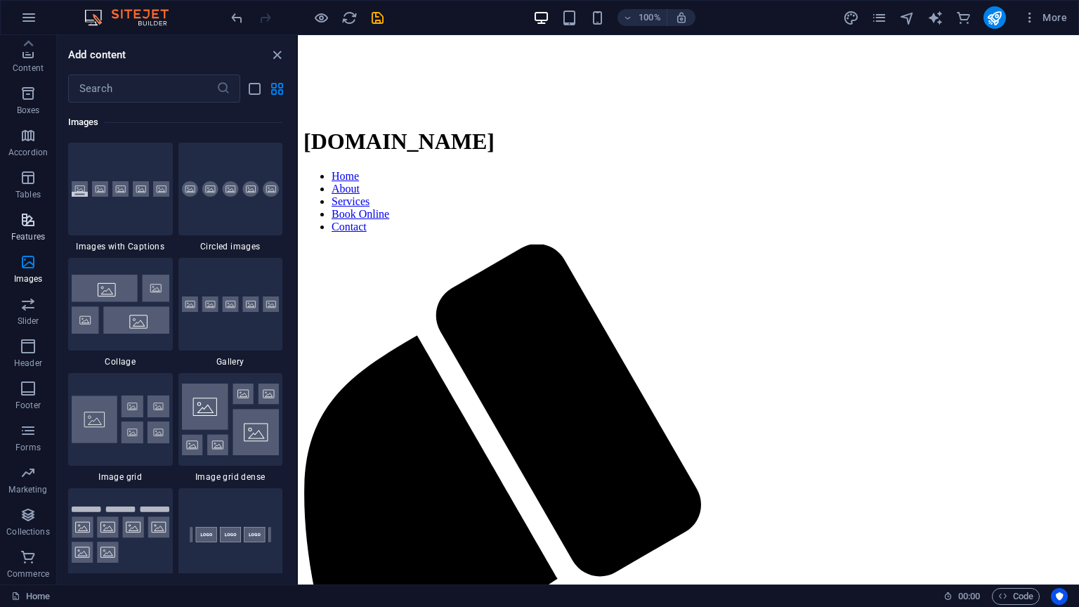
click at [26, 213] on icon "button" at bounding box center [28, 219] width 17 height 17
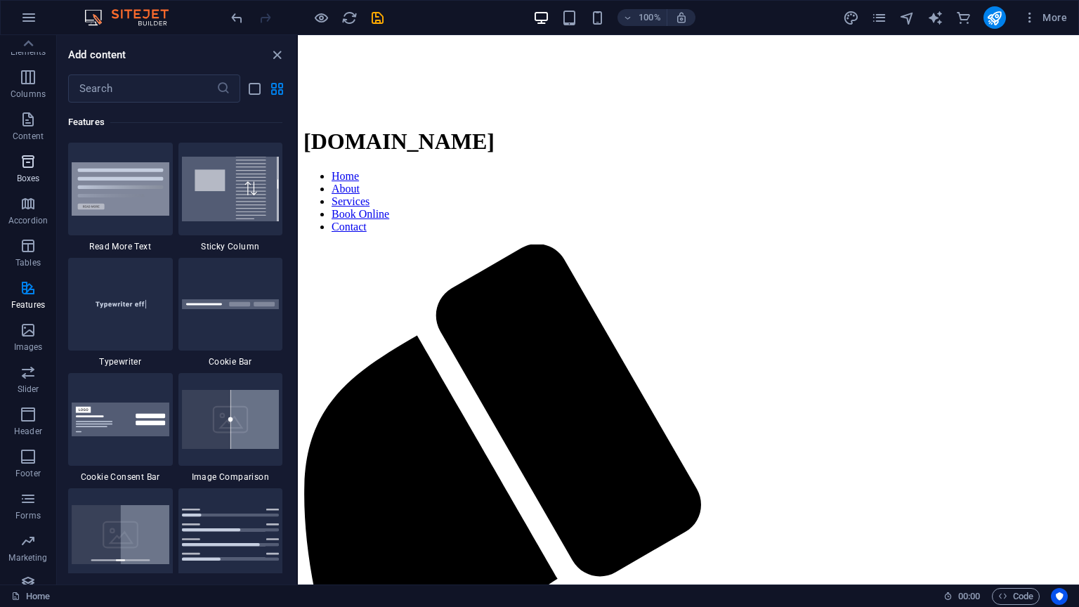
scroll to position [0, 0]
click at [32, 131] on icon "button" at bounding box center [28, 133] width 17 height 17
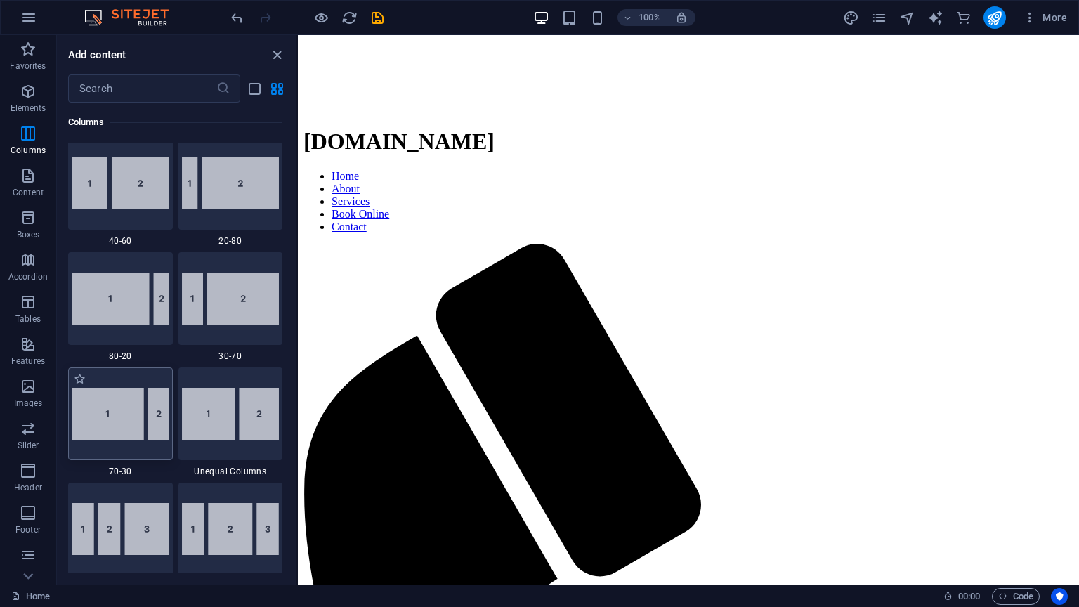
scroll to position [1538, 0]
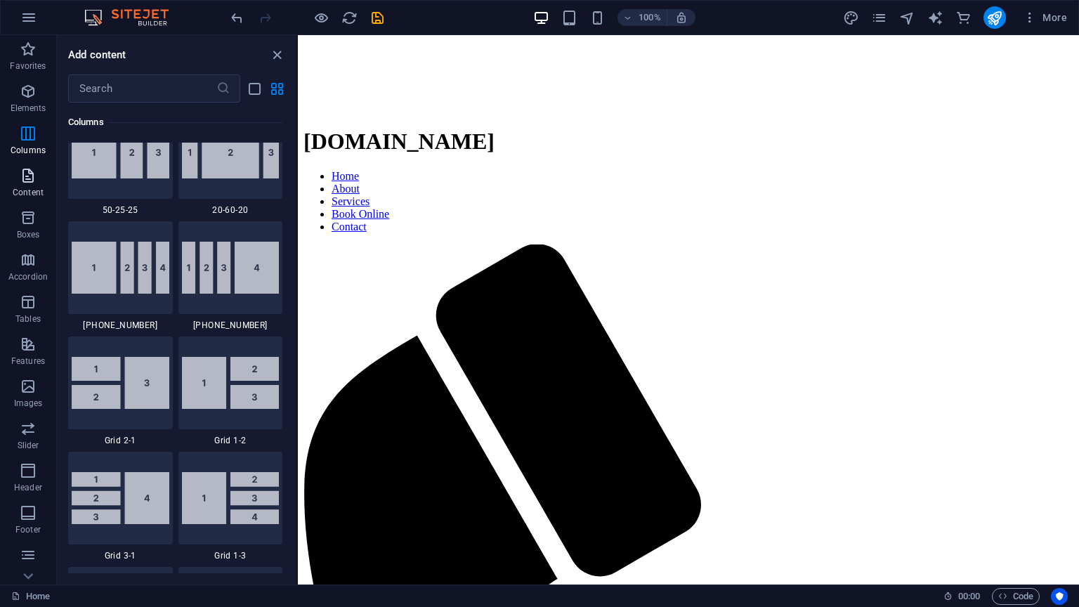
click at [22, 177] on icon "button" at bounding box center [28, 175] width 17 height 17
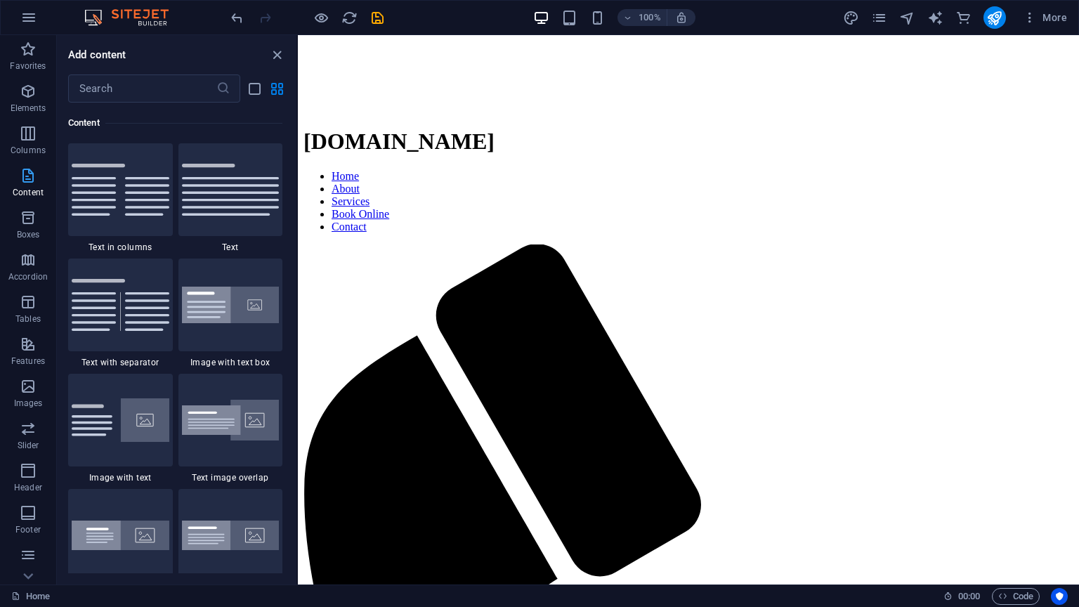
scroll to position [2458, 0]
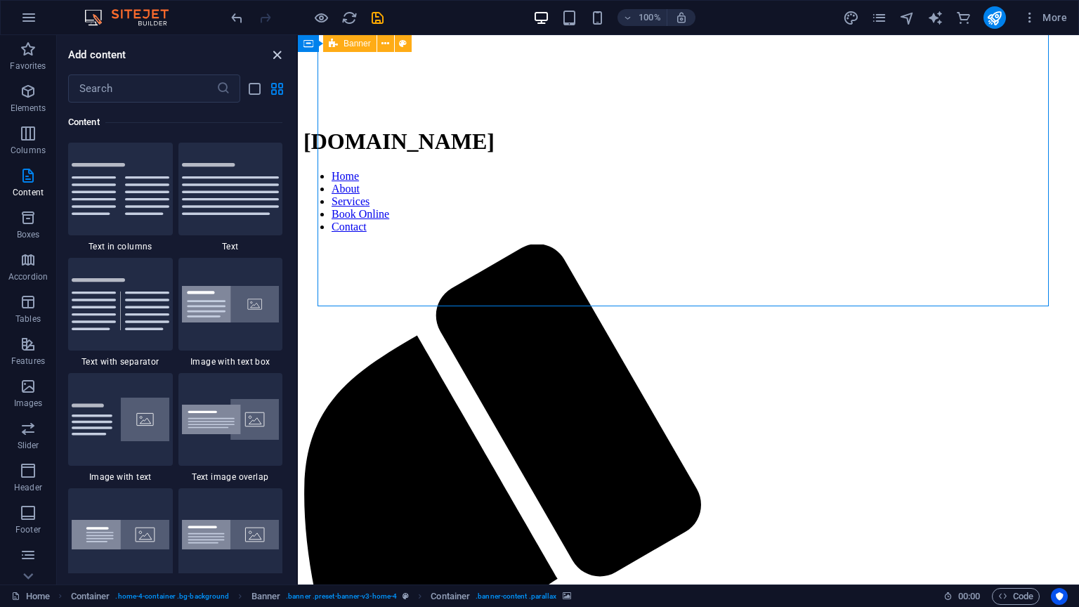
click at [279, 54] on icon "close panel" at bounding box center [277, 55] width 16 height 16
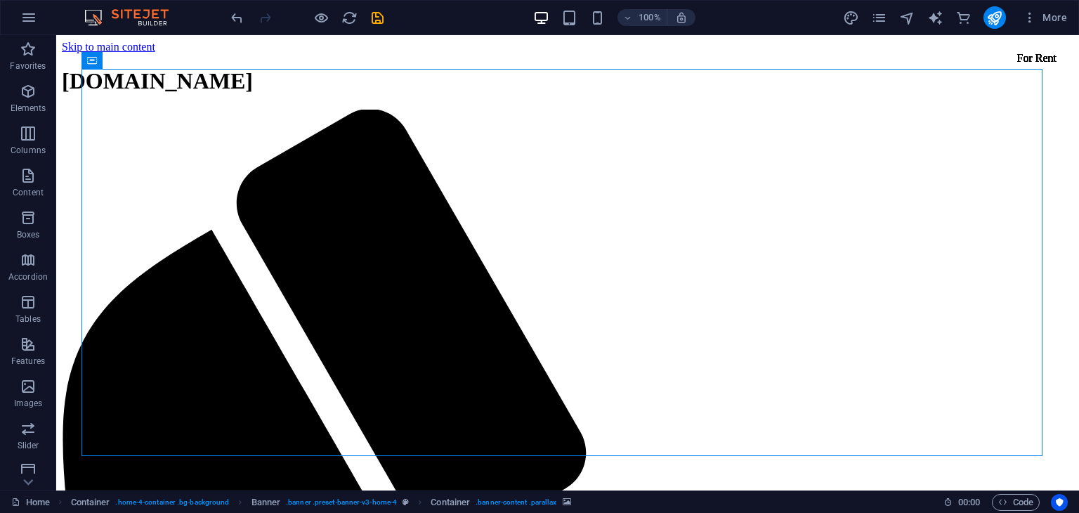
scroll to position [1264, 0]
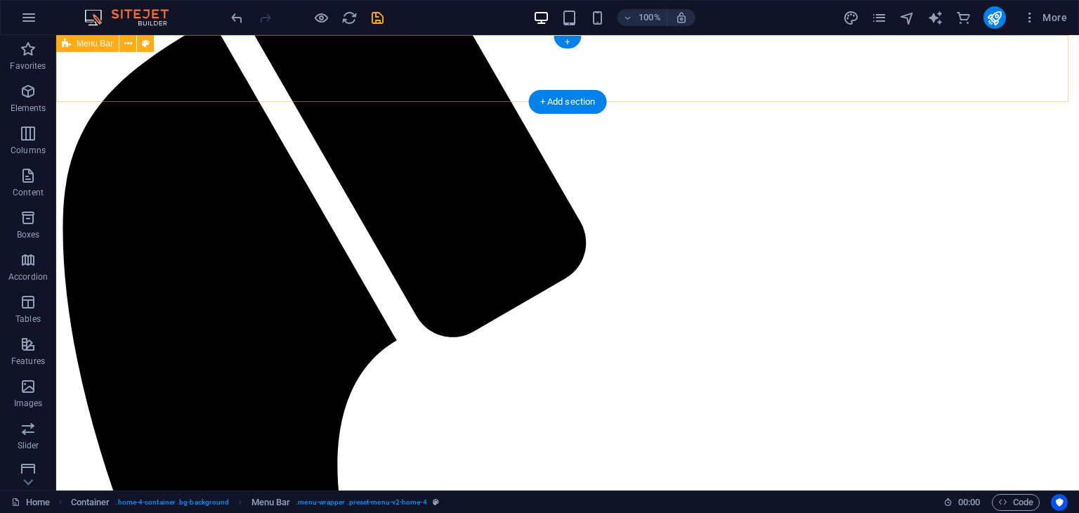
scroll to position [0, 0]
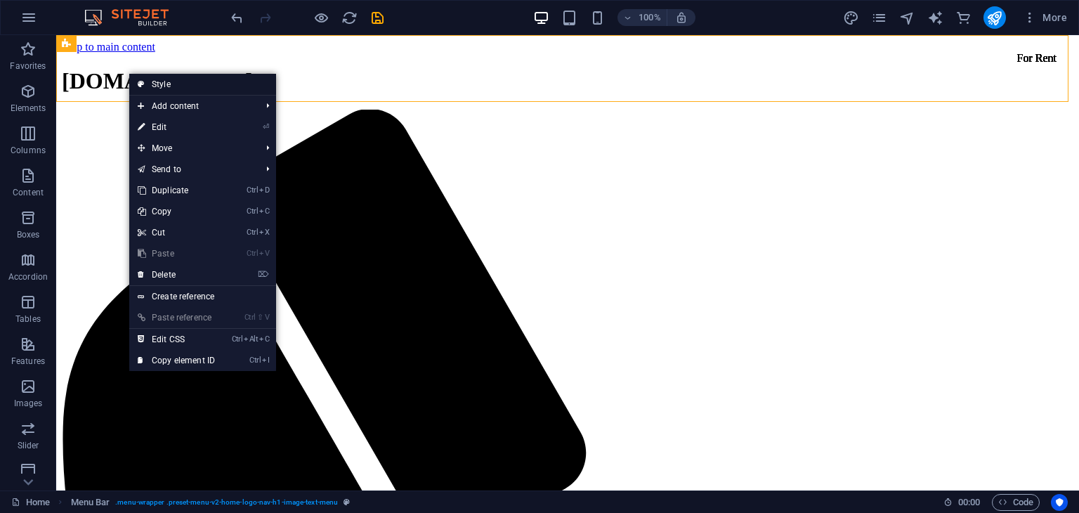
click at [201, 74] on link "Style" at bounding box center [202, 84] width 147 height 21
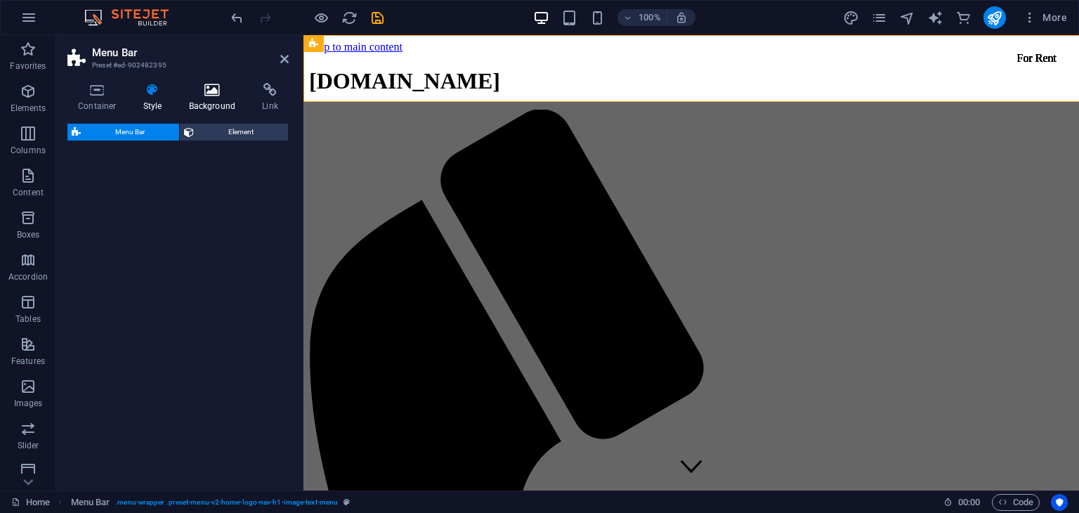
click at [216, 89] on icon at bounding box center [212, 90] width 68 height 14
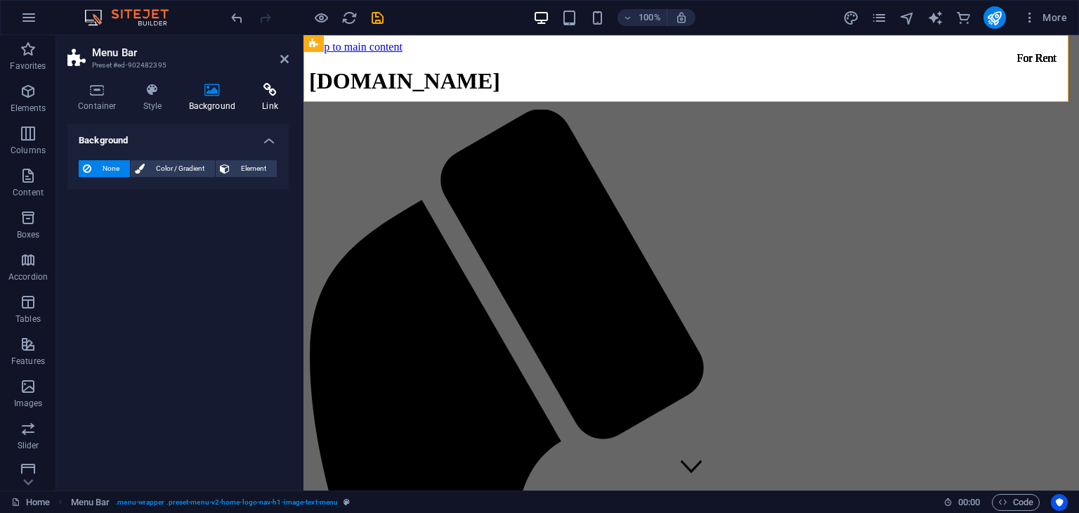
click at [273, 89] on icon at bounding box center [269, 90] width 37 height 14
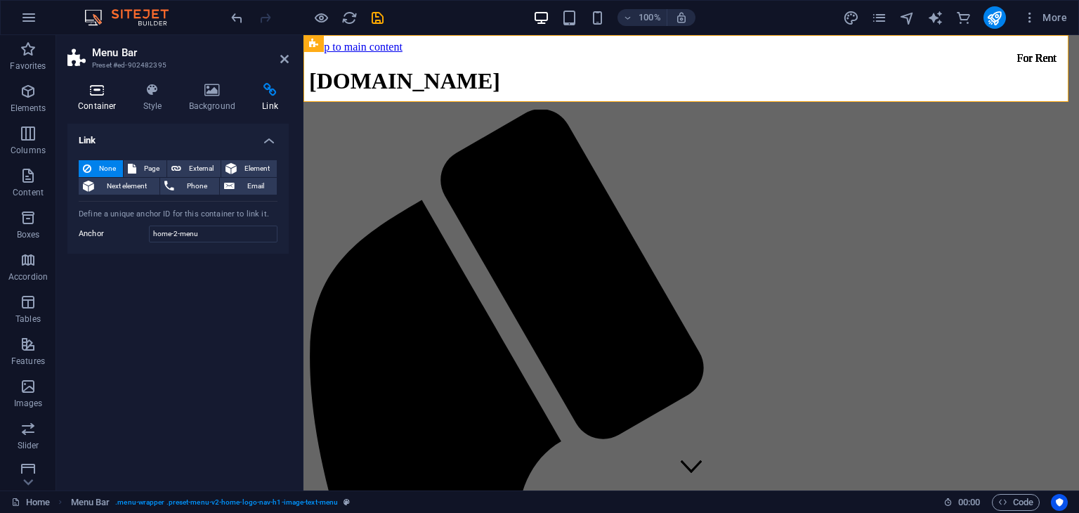
click at [86, 96] on icon at bounding box center [97, 90] width 60 height 14
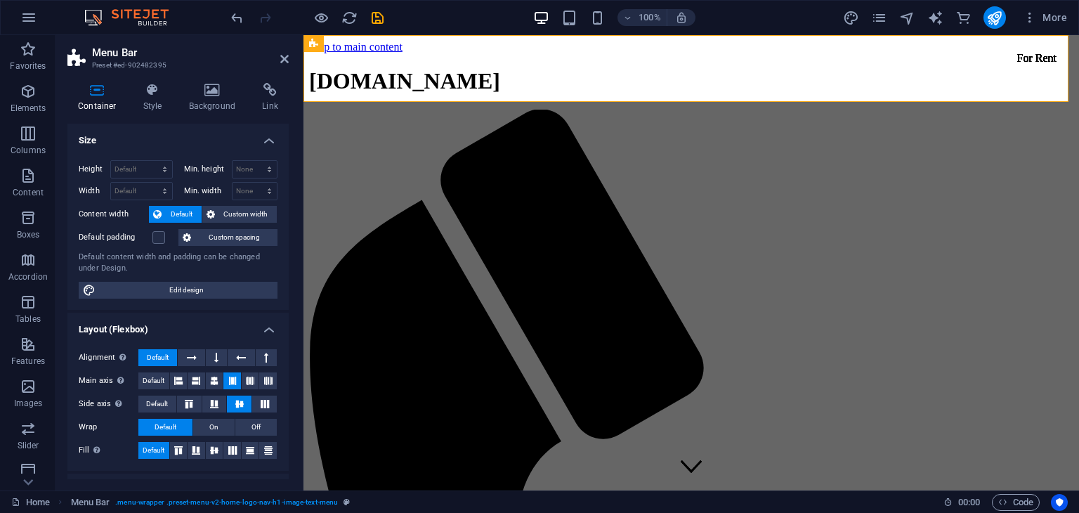
click at [101, 96] on icon at bounding box center [97, 90] width 60 height 14
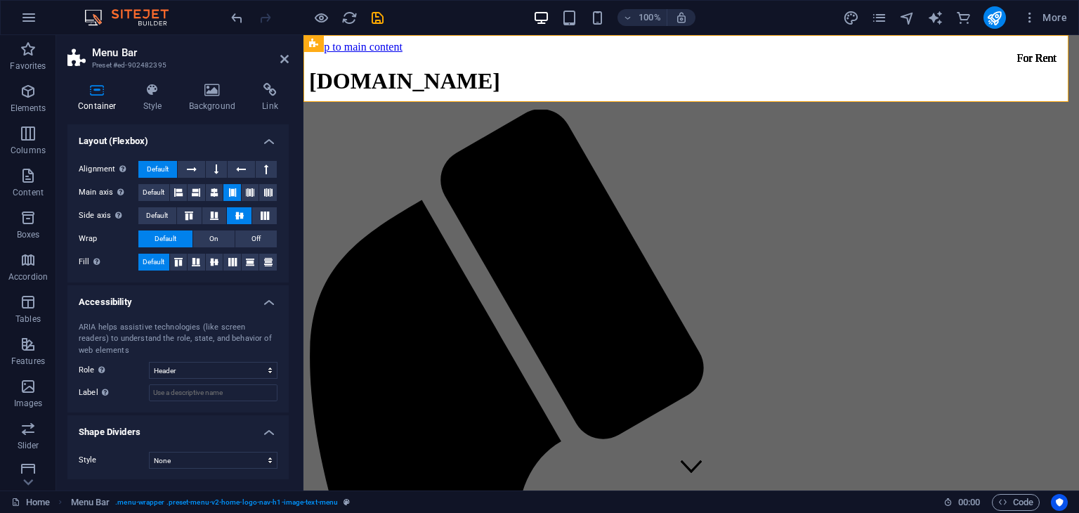
scroll to position [118, 0]
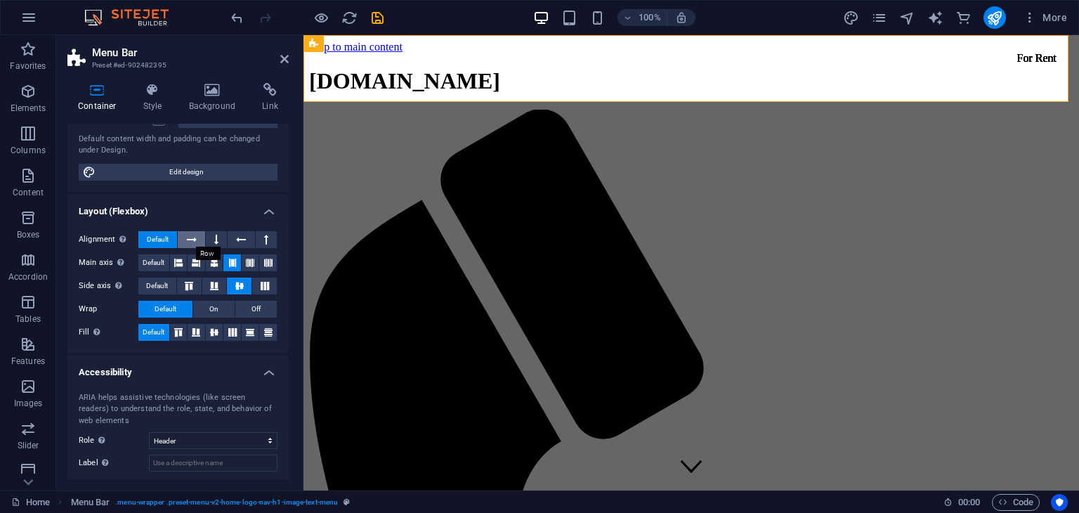
click at [195, 232] on icon at bounding box center [192, 239] width 10 height 17
click at [159, 235] on span "Default" at bounding box center [158, 239] width 22 height 17
click at [203, 235] on button at bounding box center [191, 239] width 27 height 17
click at [194, 232] on icon at bounding box center [192, 239] width 10 height 17
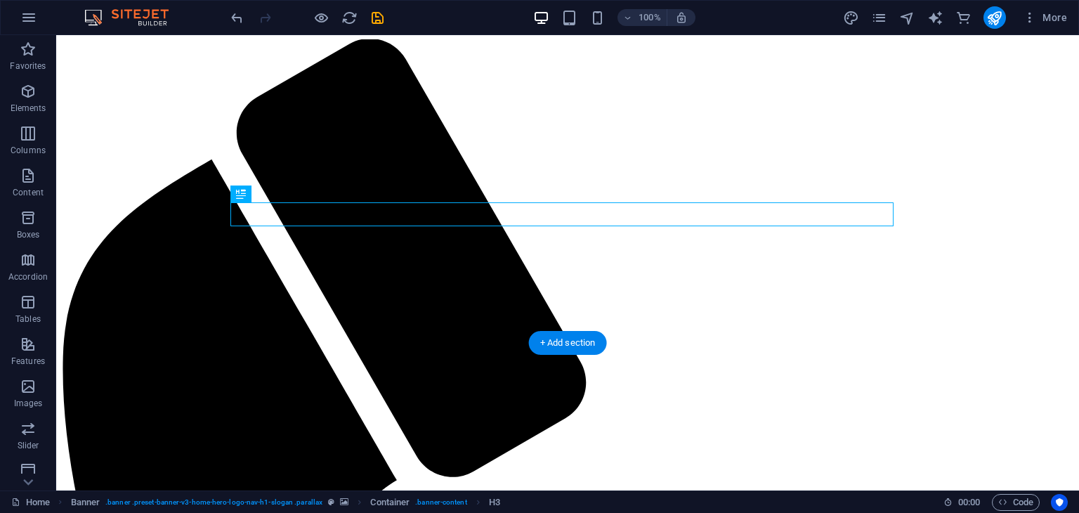
scroll to position [0, 0]
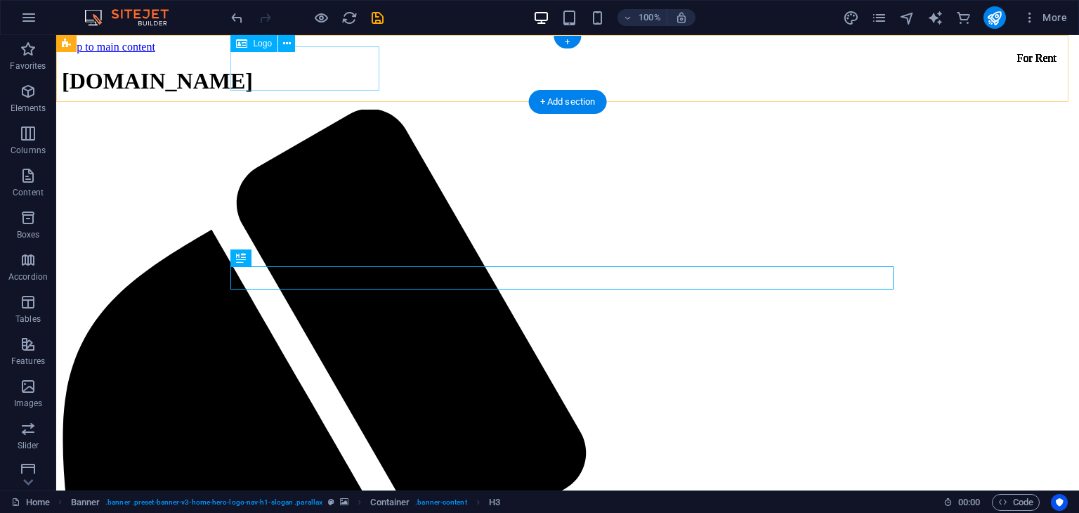
click at [272, 77] on div "[DOMAIN_NAME]" at bounding box center [567, 81] width 1011 height 26
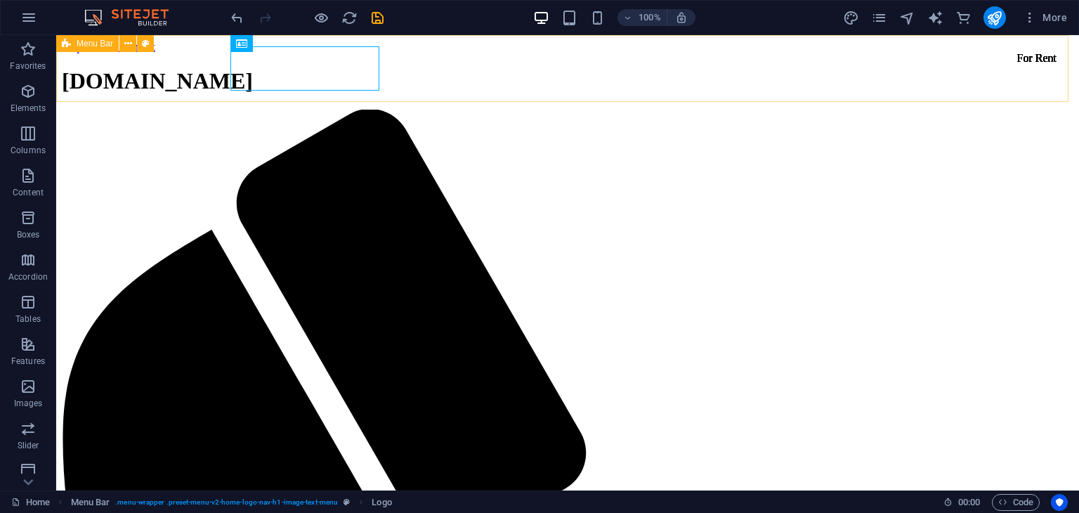
click at [86, 44] on span "Menu Bar" at bounding box center [95, 43] width 37 height 8
drag, startPoint x: 209, startPoint y: 87, endPoint x: 114, endPoint y: 105, distance: 97.1
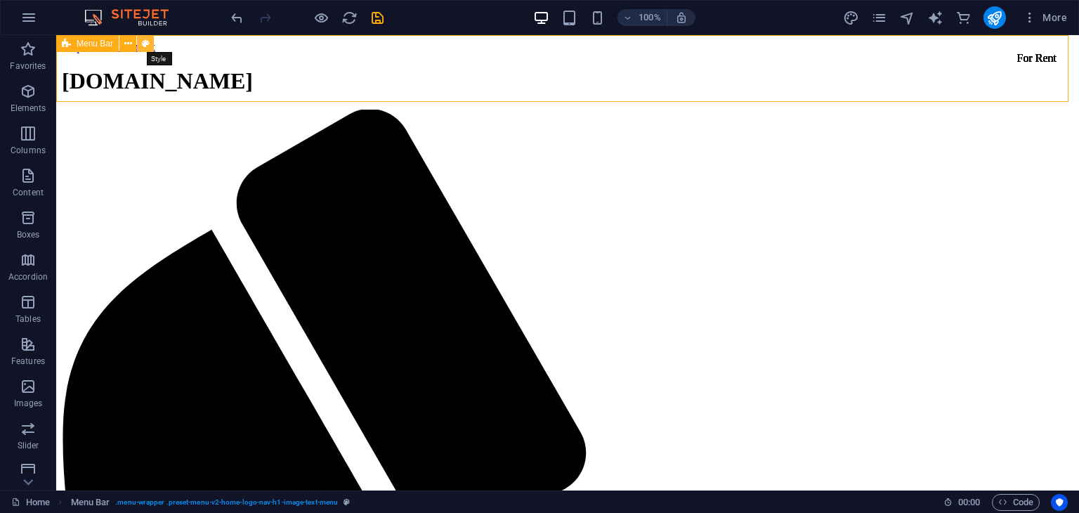
click at [145, 40] on icon at bounding box center [146, 44] width 8 height 15
select select "rem"
select select "preset-menu-v2-home-logo-nav-h1-image-text-menu"
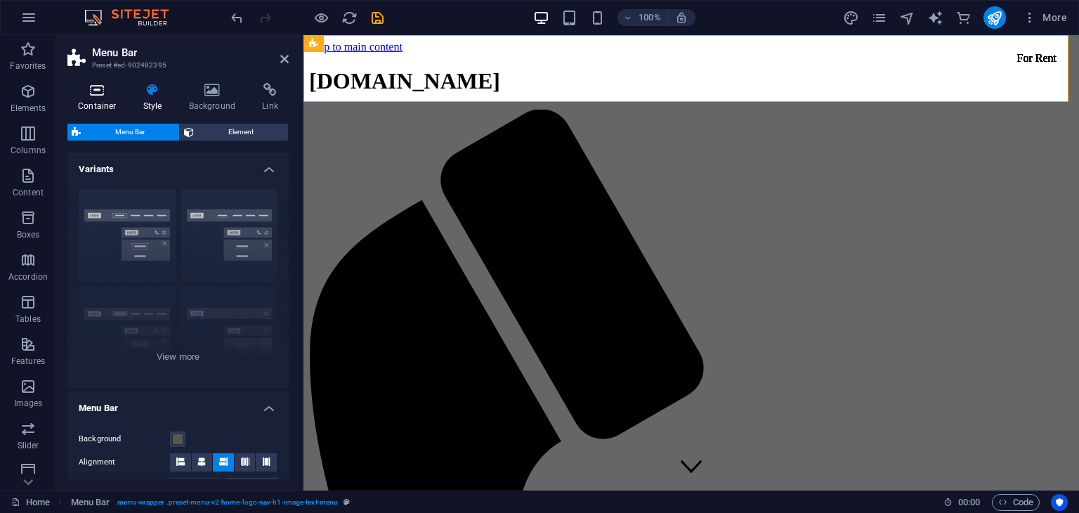
click at [104, 92] on icon at bounding box center [97, 90] width 60 height 14
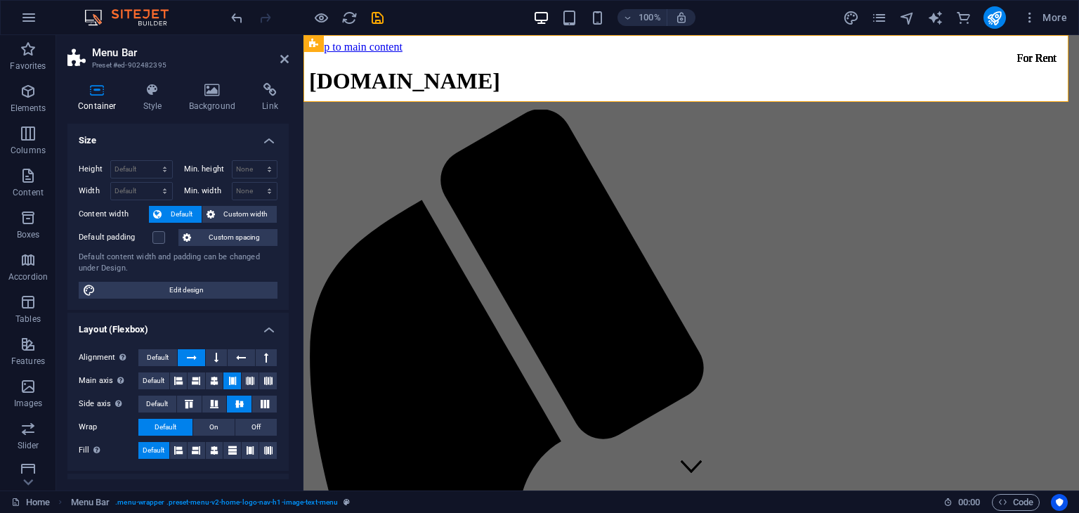
click at [159, 347] on div "Alignment Determines the flex direction. Default Main axis Determine how elemen…" at bounding box center [177, 404] width 221 height 133
click at [157, 349] on span "Default" at bounding box center [158, 357] width 22 height 17
click at [205, 103] on h4 "Background" at bounding box center [215, 98] width 74 height 30
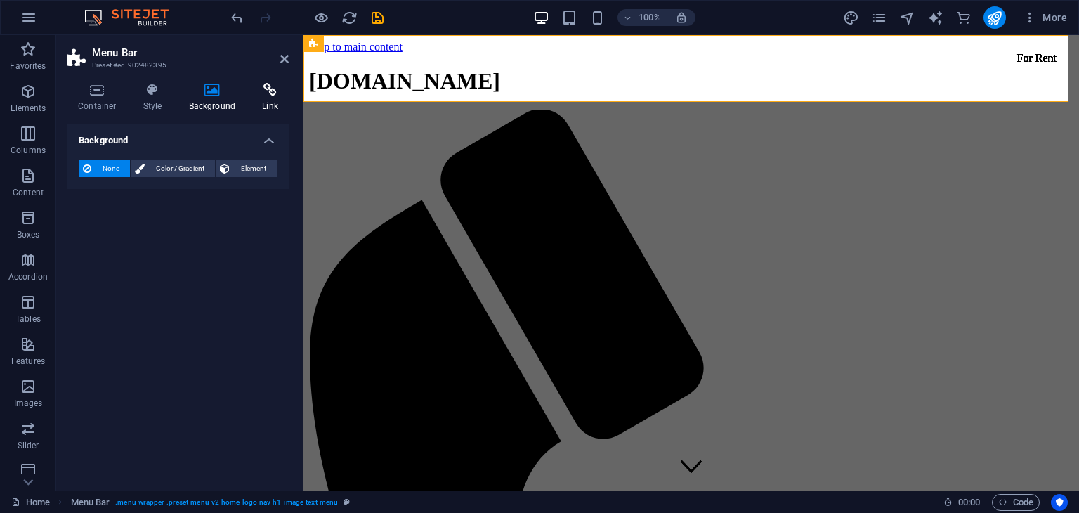
click at [267, 91] on icon at bounding box center [269, 90] width 37 height 14
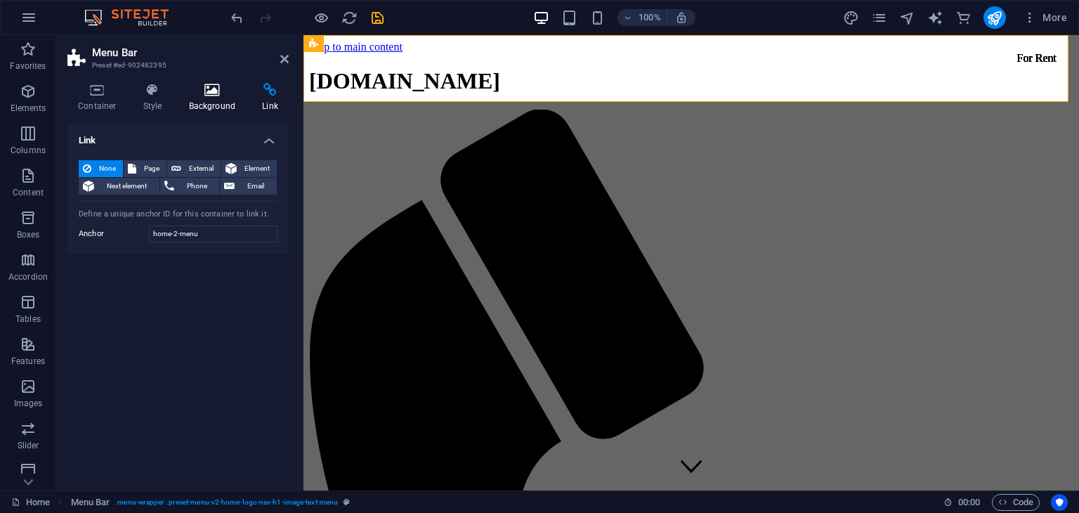
click at [228, 93] on icon at bounding box center [212, 90] width 68 height 14
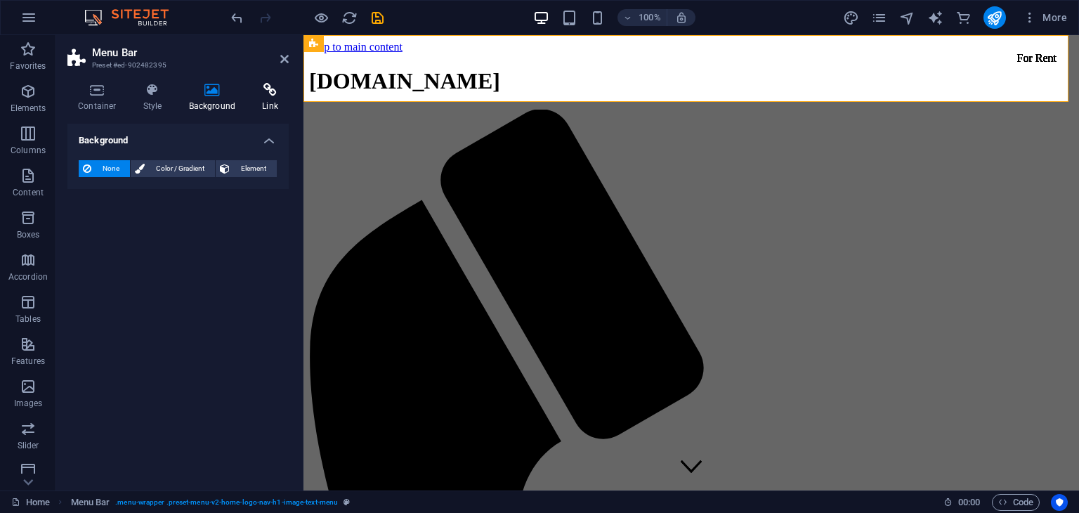
click at [268, 98] on h4 "Link" at bounding box center [269, 98] width 37 height 30
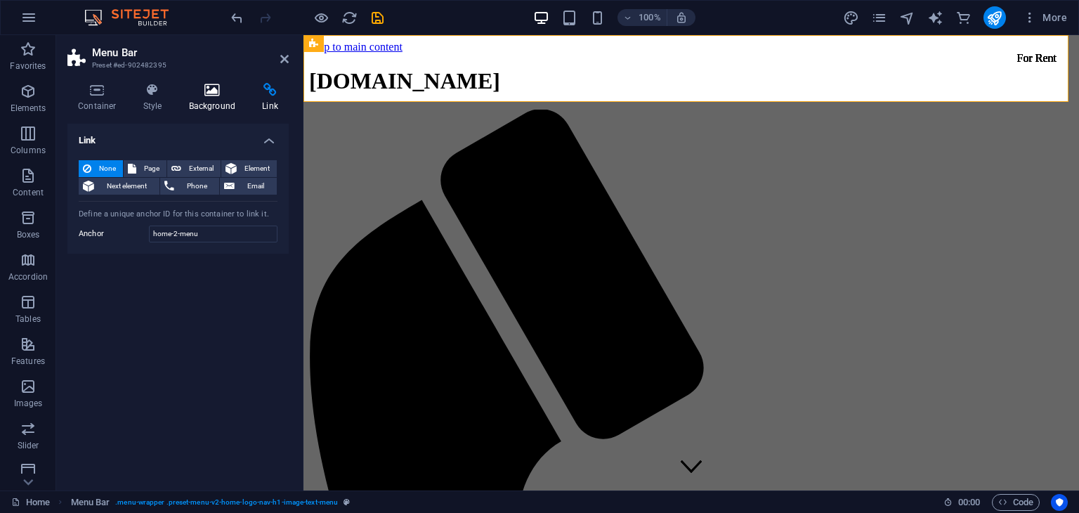
click at [206, 85] on icon at bounding box center [212, 90] width 68 height 14
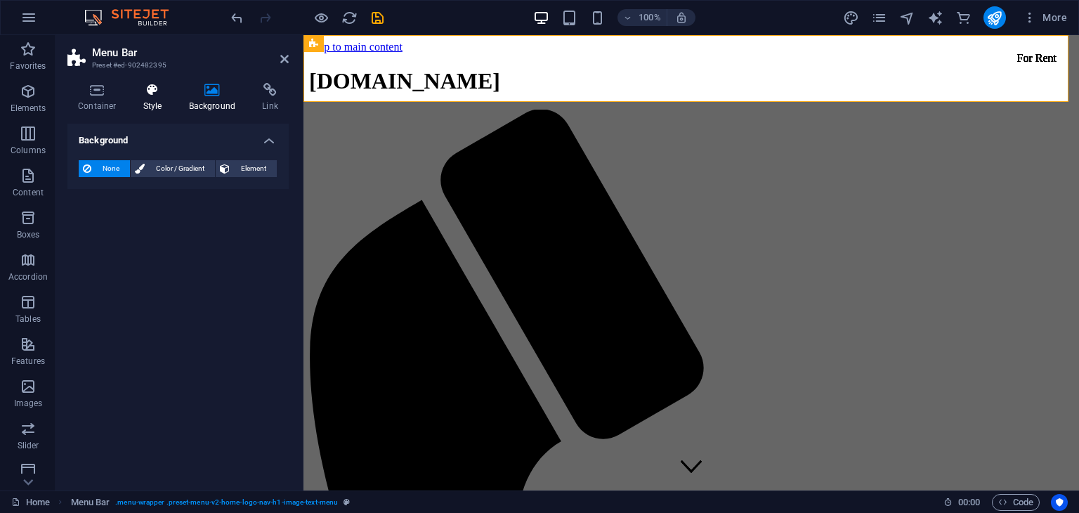
click at [155, 95] on icon at bounding box center [153, 90] width 40 height 14
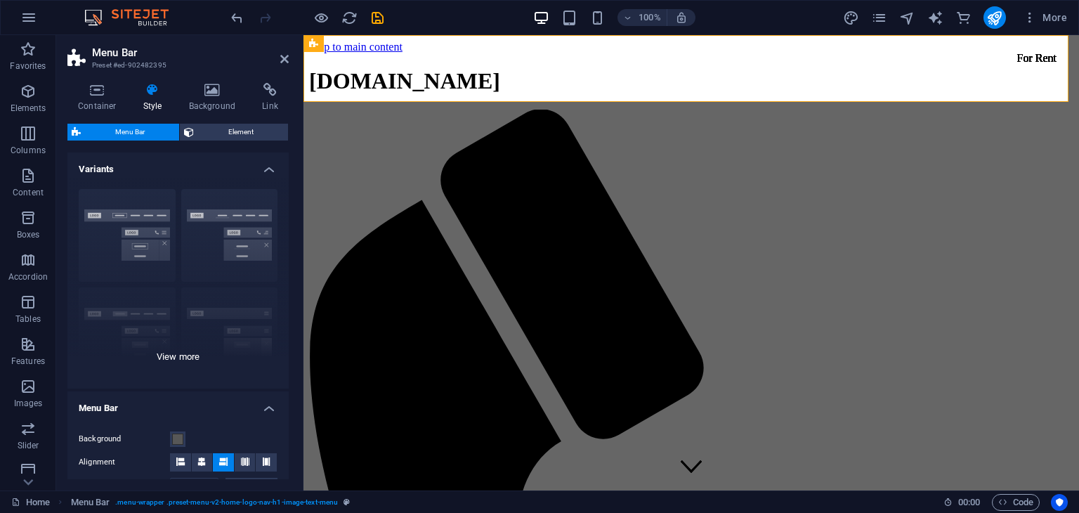
click at [199, 357] on div "Border Centered Default Fixed Loki Trigger Wide XXL" at bounding box center [177, 283] width 221 height 211
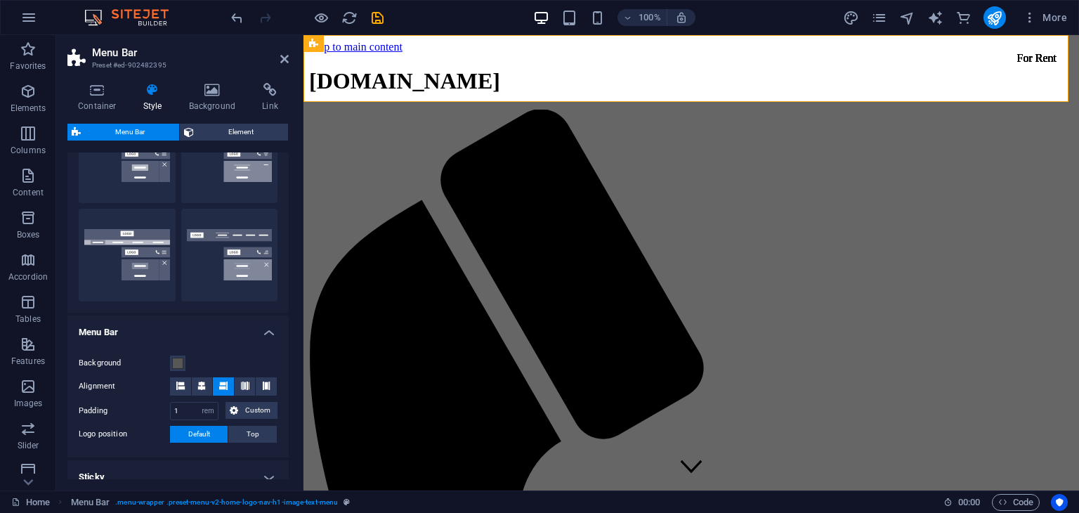
scroll to position [351, 0]
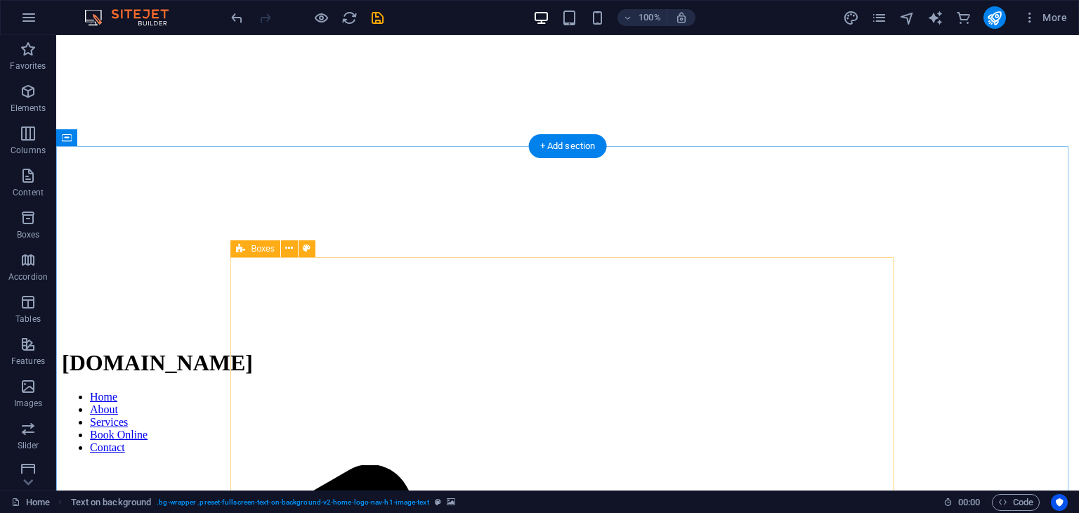
scroll to position [4174, 0]
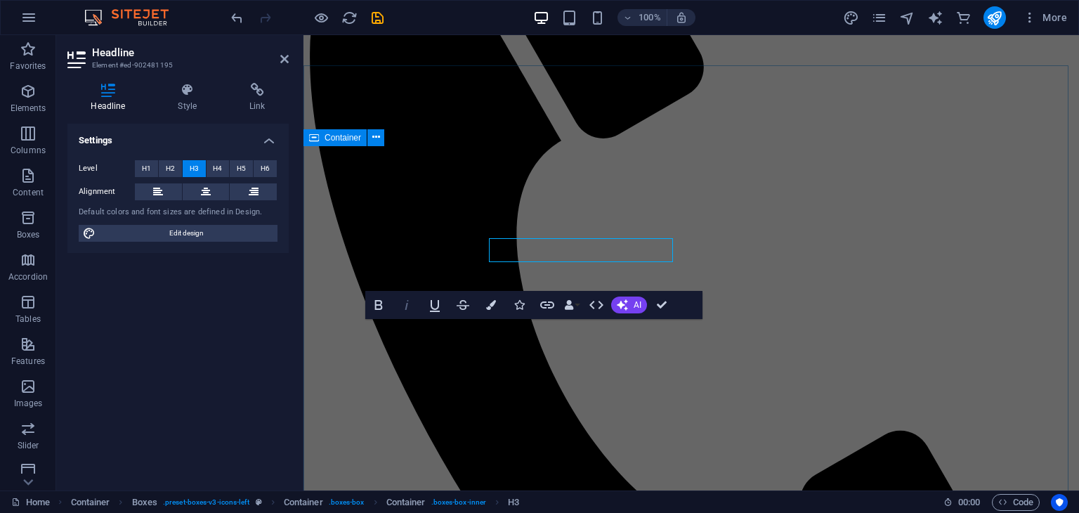
scroll to position [4254, 0]
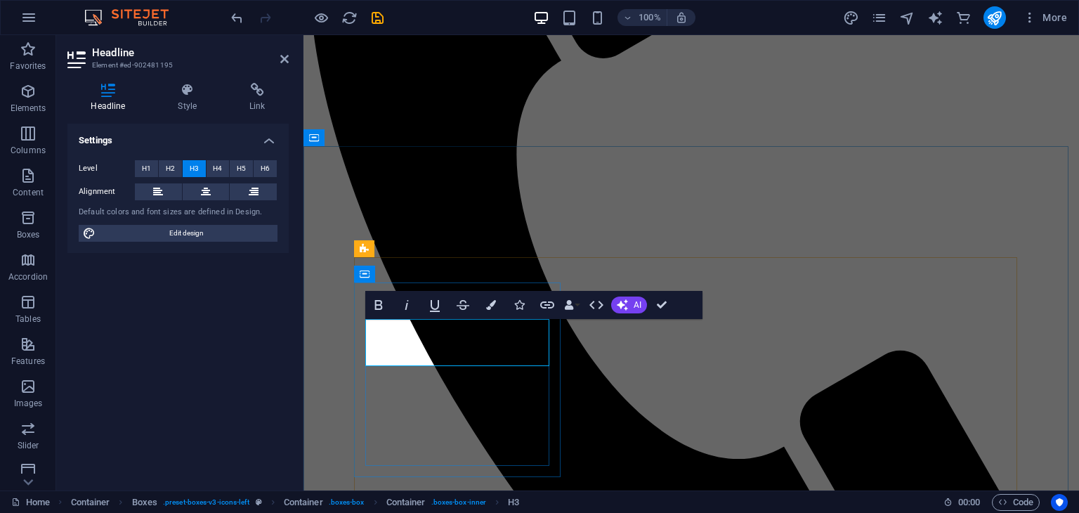
drag, startPoint x: 414, startPoint y: 347, endPoint x: 524, endPoint y: 364, distance: 110.9
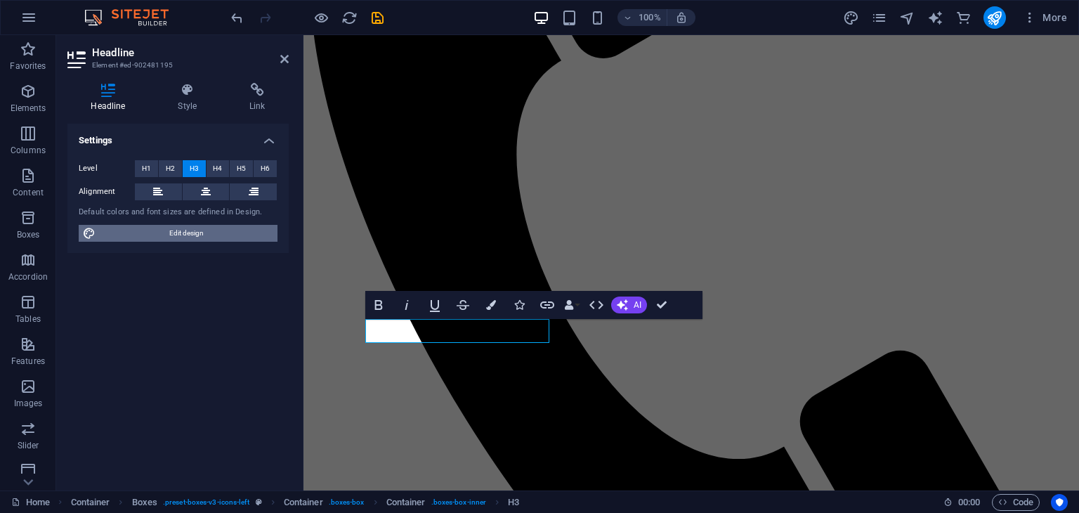
click at [176, 240] on span "Edit design" at bounding box center [186, 233] width 173 height 17
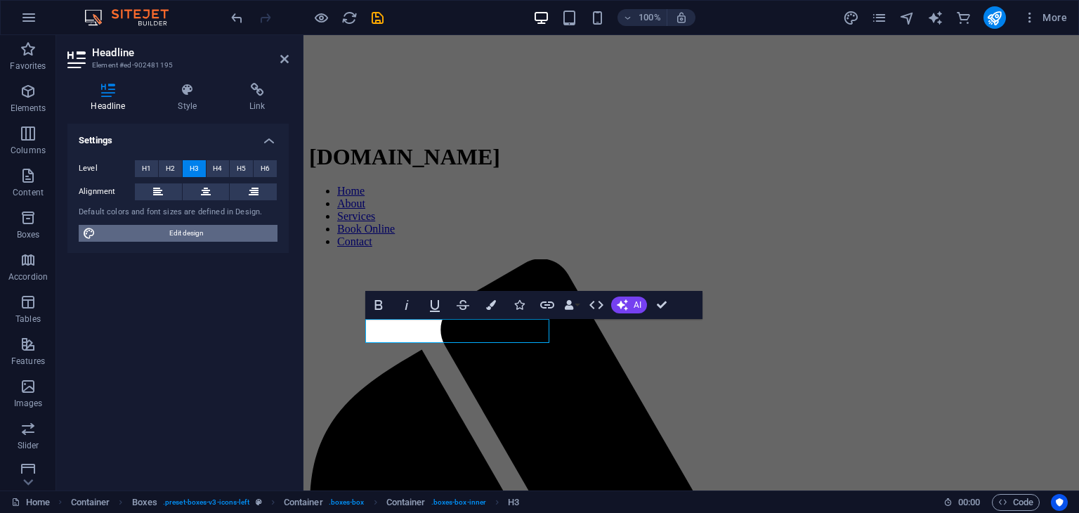
select select "rem"
select select "200"
select select "px"
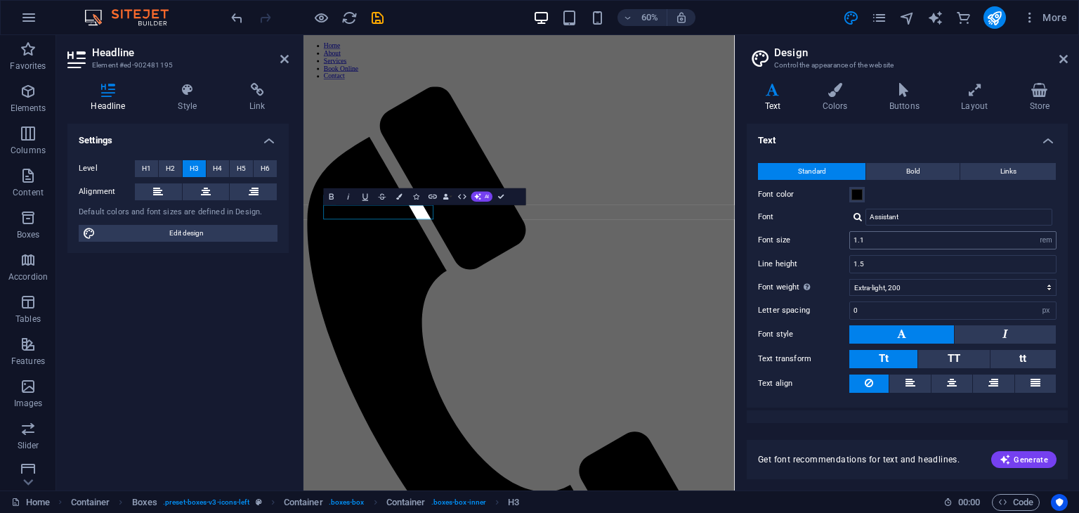
scroll to position [5088, 0]
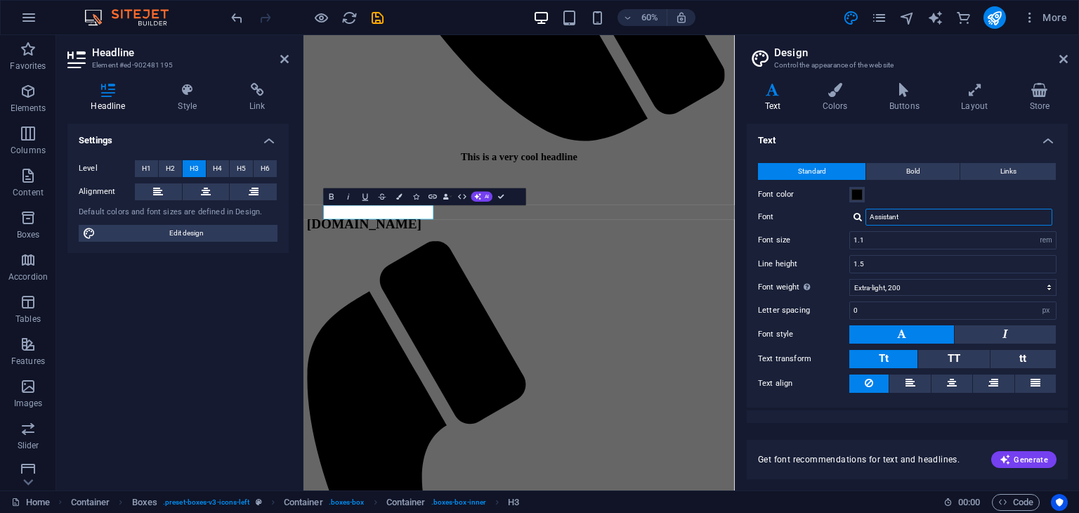
click at [910, 219] on input "Assistant" at bounding box center [958, 217] width 187 height 17
click at [948, 222] on input "Assistant" at bounding box center [958, 217] width 187 height 17
click at [906, 167] on span "Bold" at bounding box center [913, 171] width 14 height 17
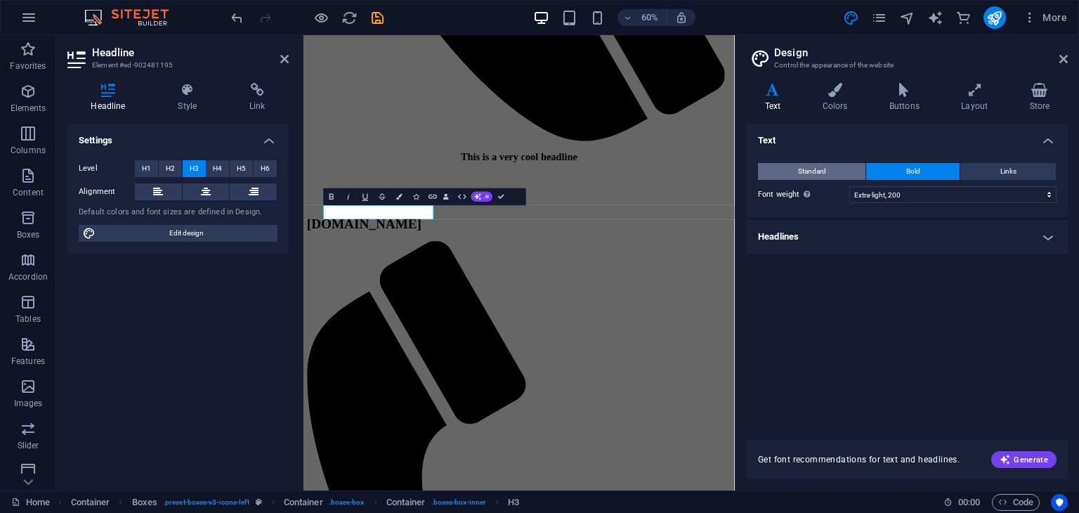
click at [806, 163] on span "Standard" at bounding box center [812, 171] width 28 height 17
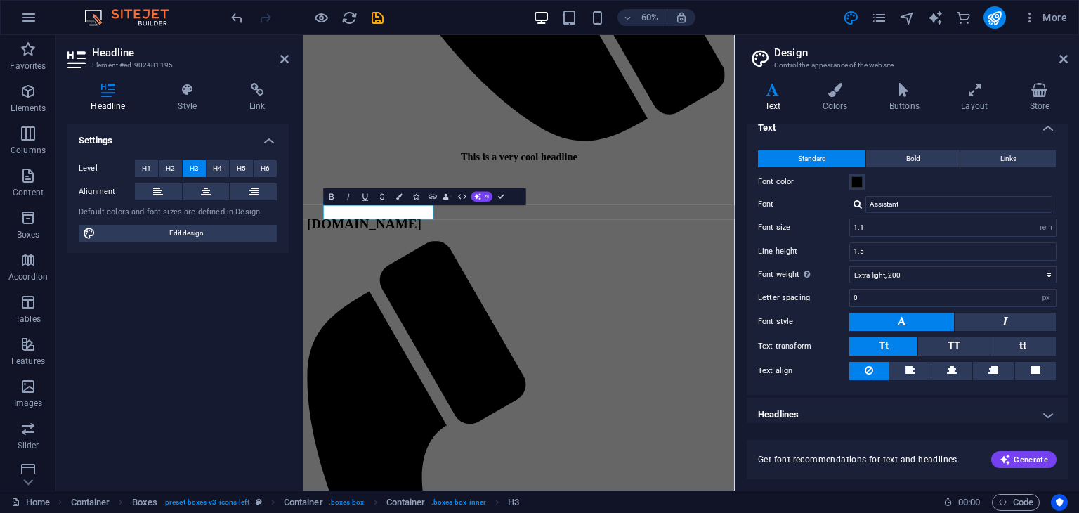
scroll to position [19, 0]
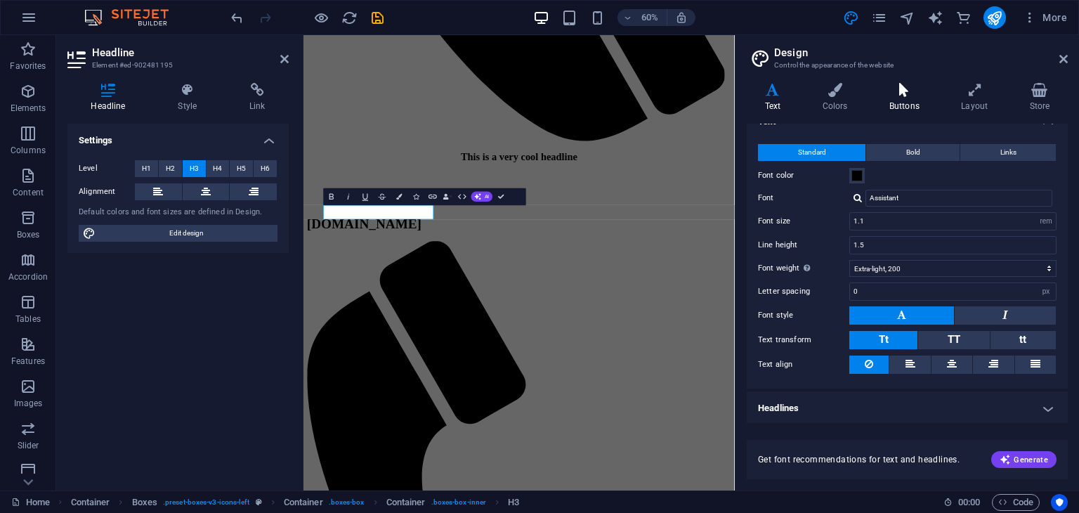
click at [912, 105] on h4 "Buttons" at bounding box center [907, 98] width 72 height 30
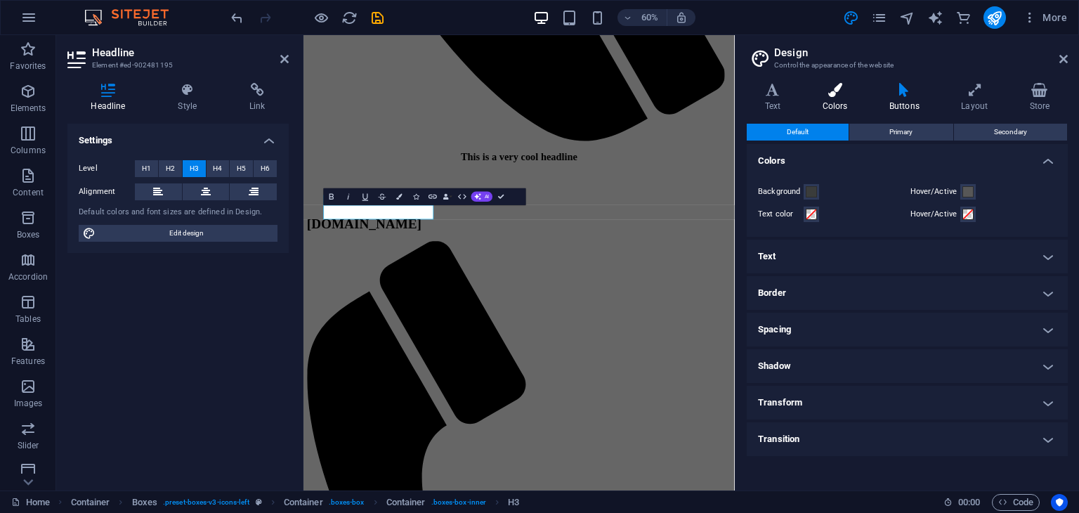
click at [839, 97] on h4 "Colors" at bounding box center [837, 98] width 67 height 30
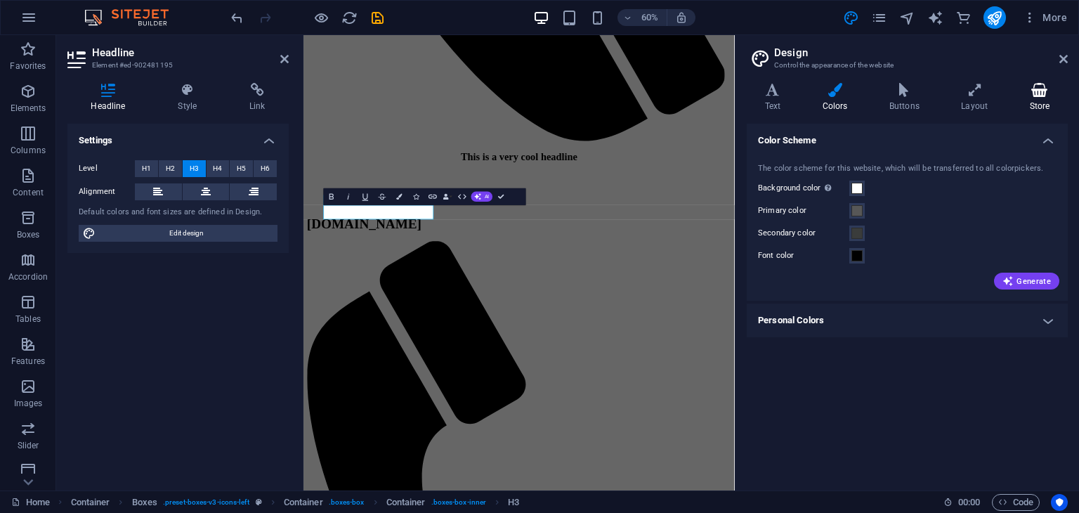
click at [1028, 100] on h4 "Store" at bounding box center [1039, 98] width 56 height 30
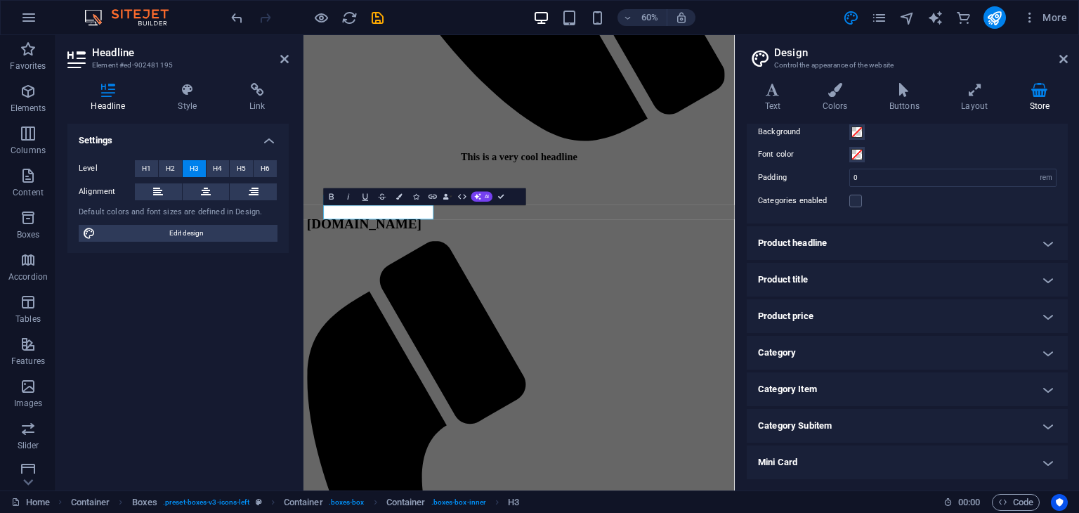
scroll to position [75, 0]
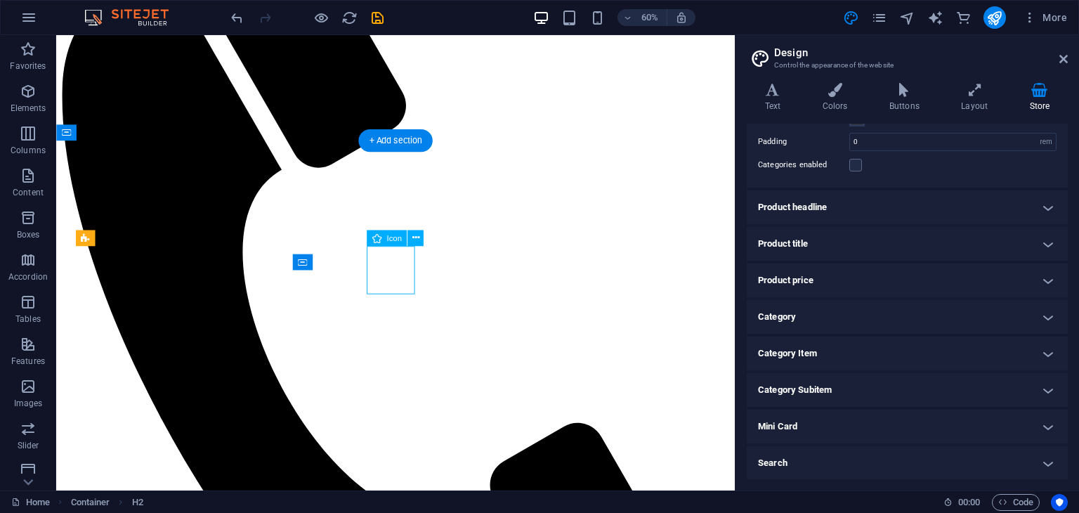
scroll to position [4320, 0]
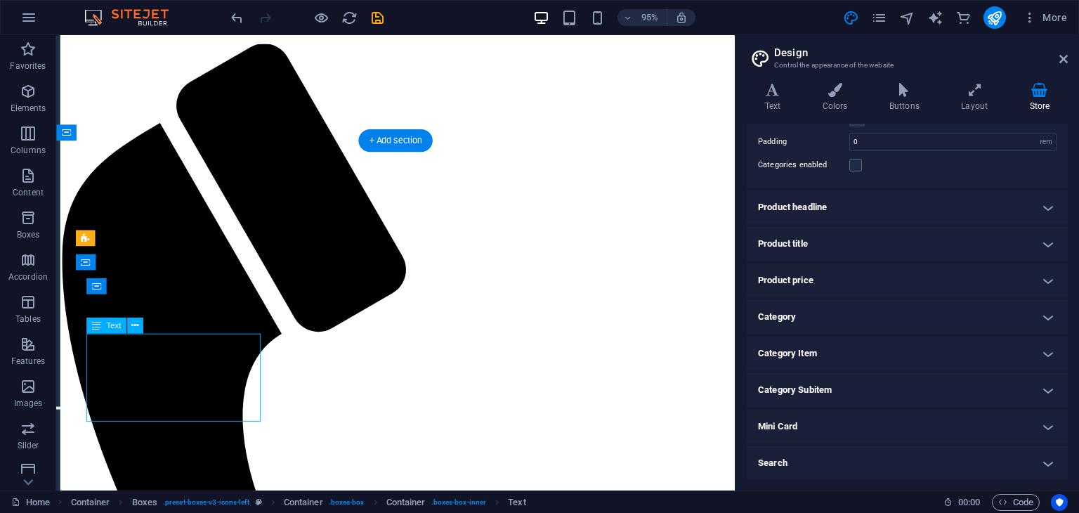
click at [168, 372] on div "Menu Bar Logo Banner Menu Bar Banner Logo Container Banner Container Banner Ban…" at bounding box center [395, 262] width 679 height 455
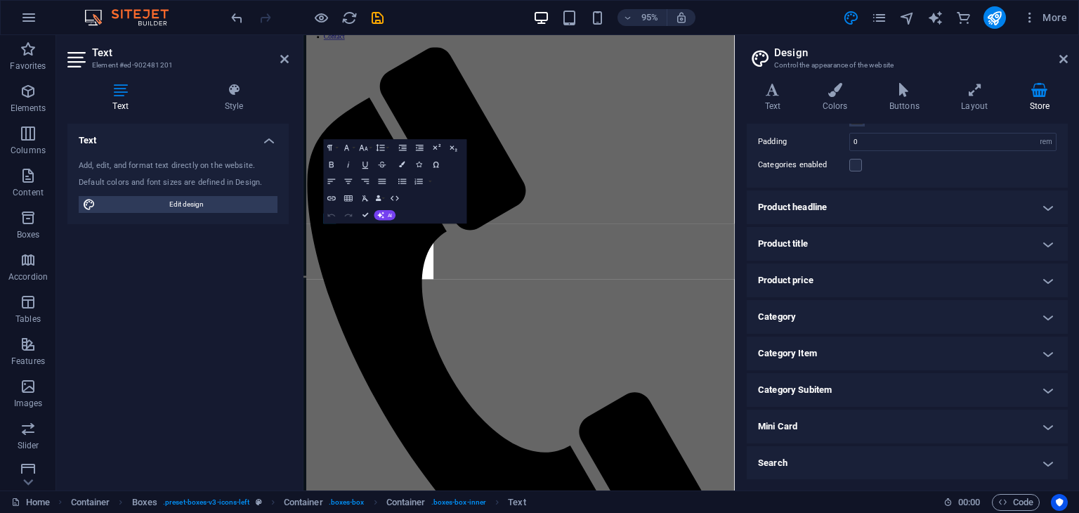
scroll to position [5088, 0]
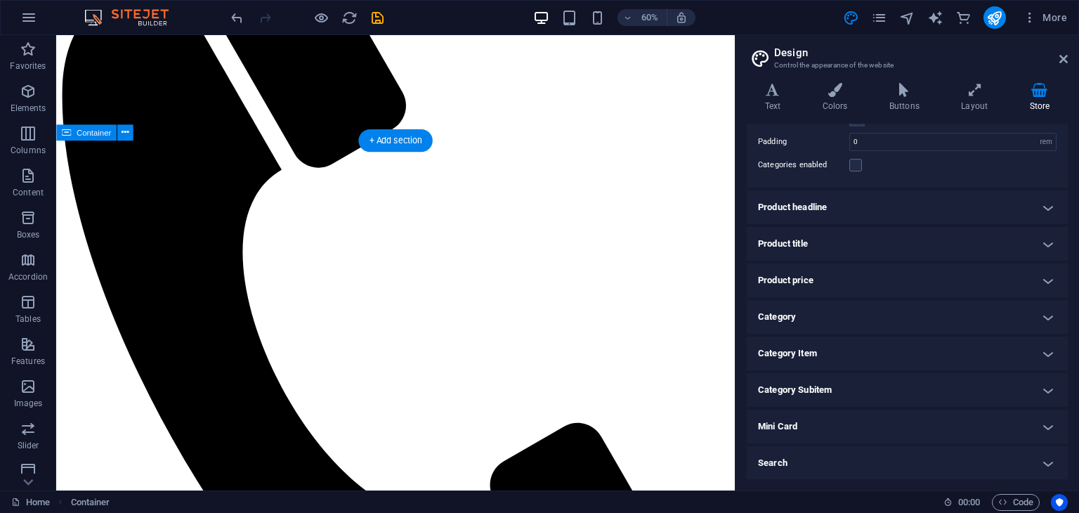
scroll to position [4320, 0]
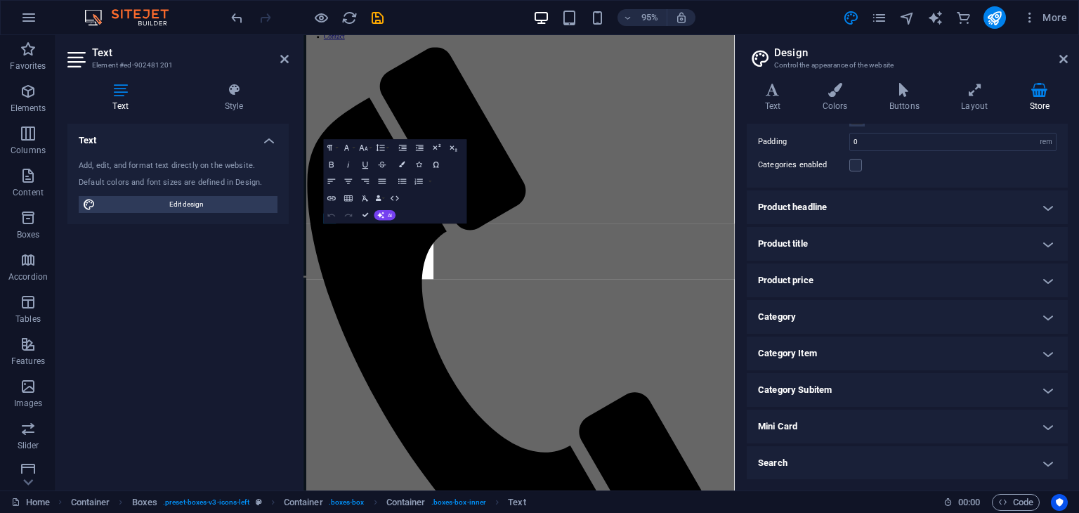
scroll to position [5088, 0]
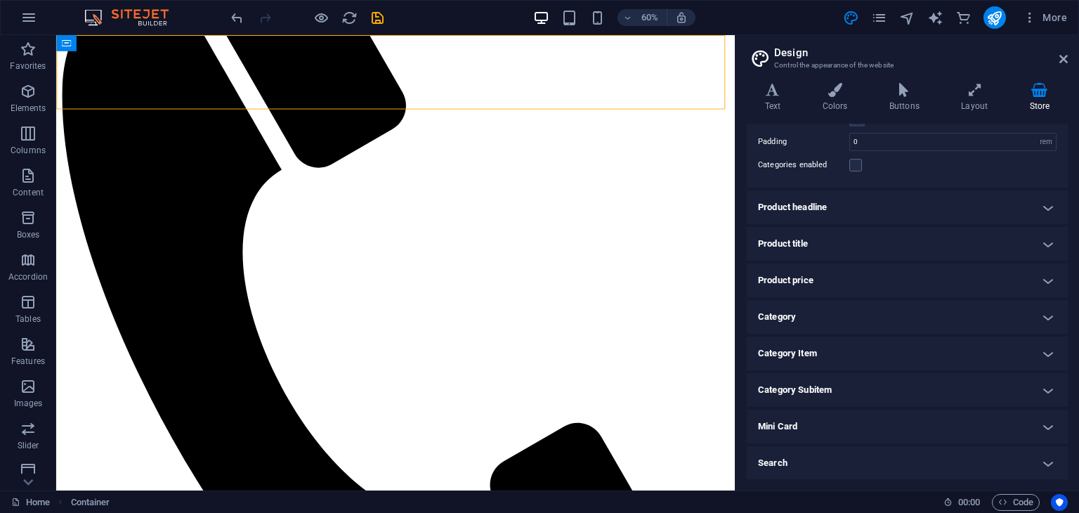
scroll to position [4403, 0]
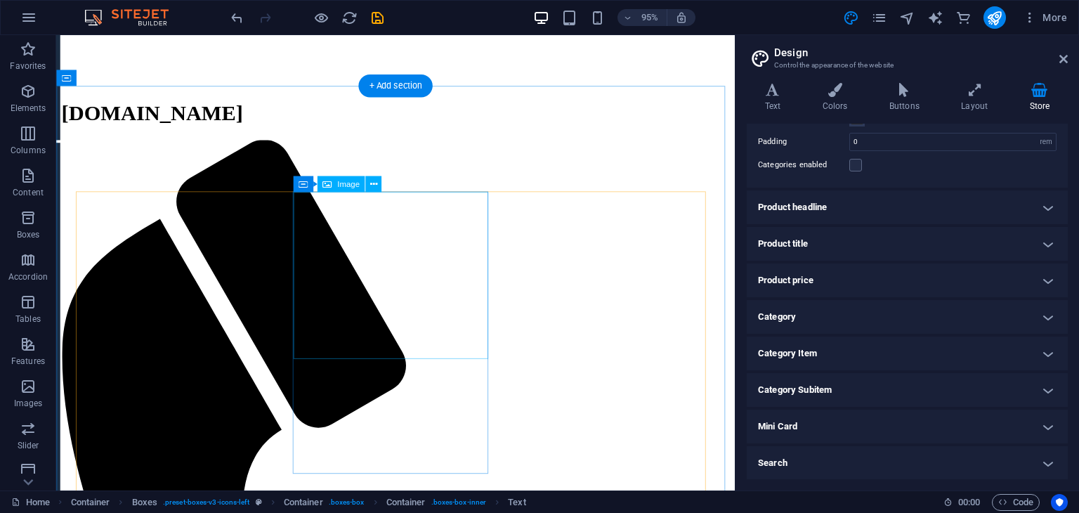
scroll to position [4965, 0]
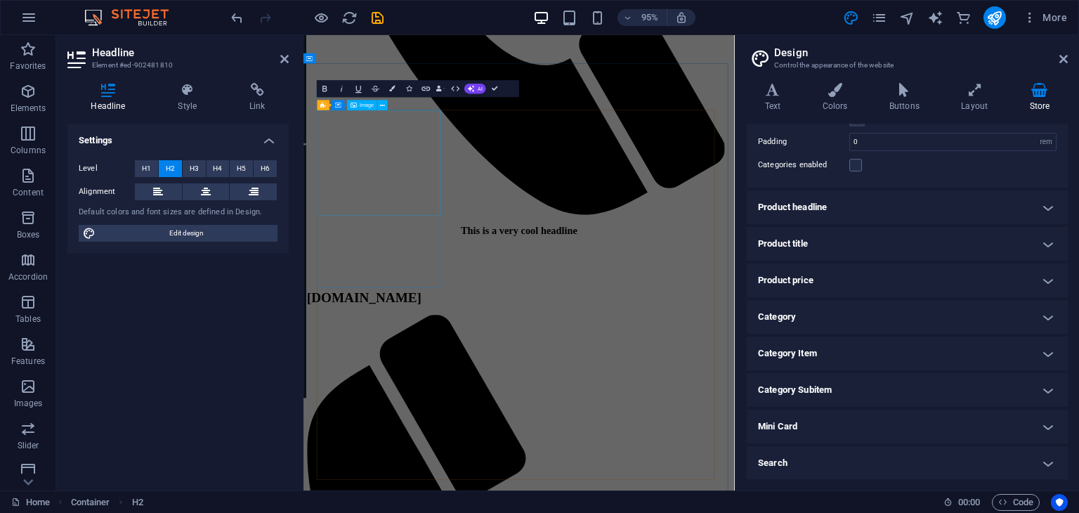
scroll to position [5734, 0]
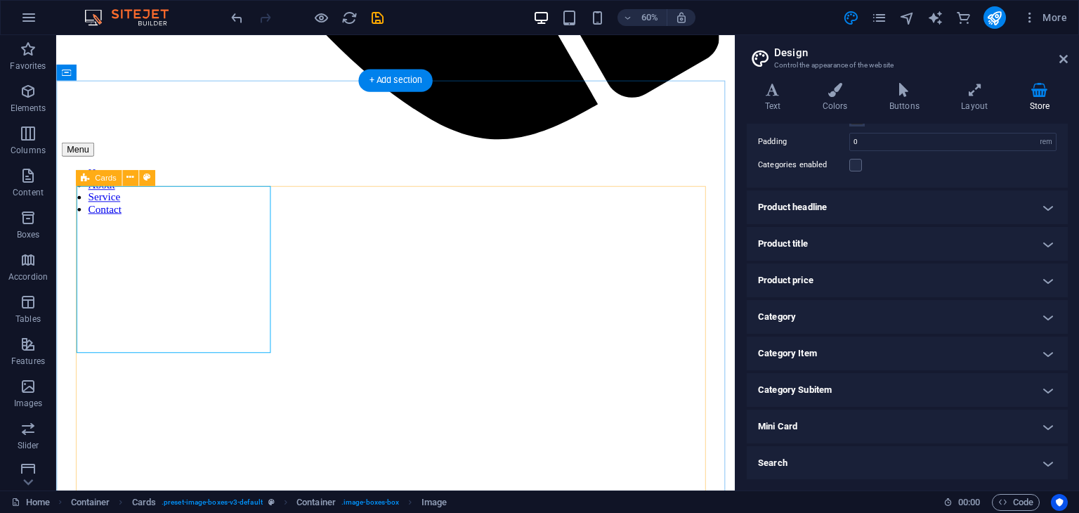
scroll to position [4965, 0]
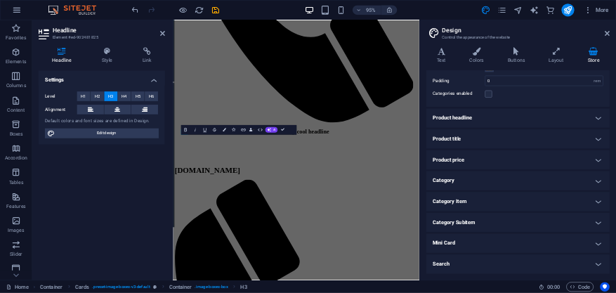
scroll to position [5734, 0]
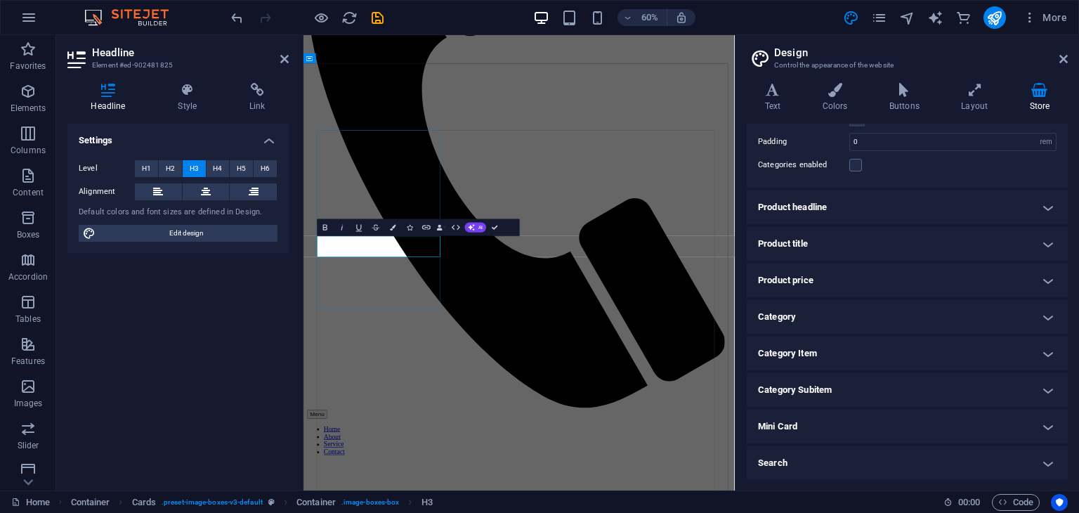
click at [466, 224] on button "AI" at bounding box center [476, 227] width 22 height 10
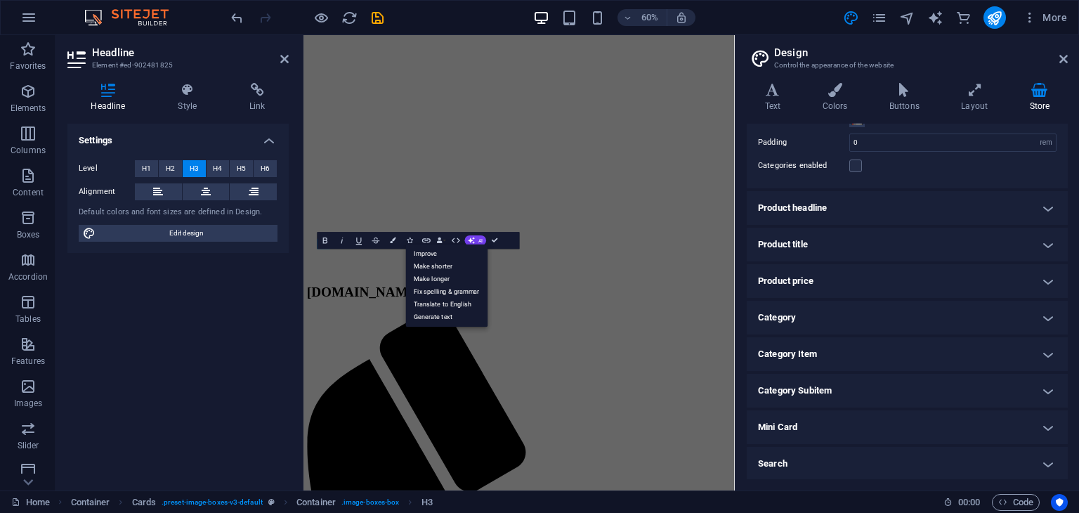
scroll to position [5712, 0]
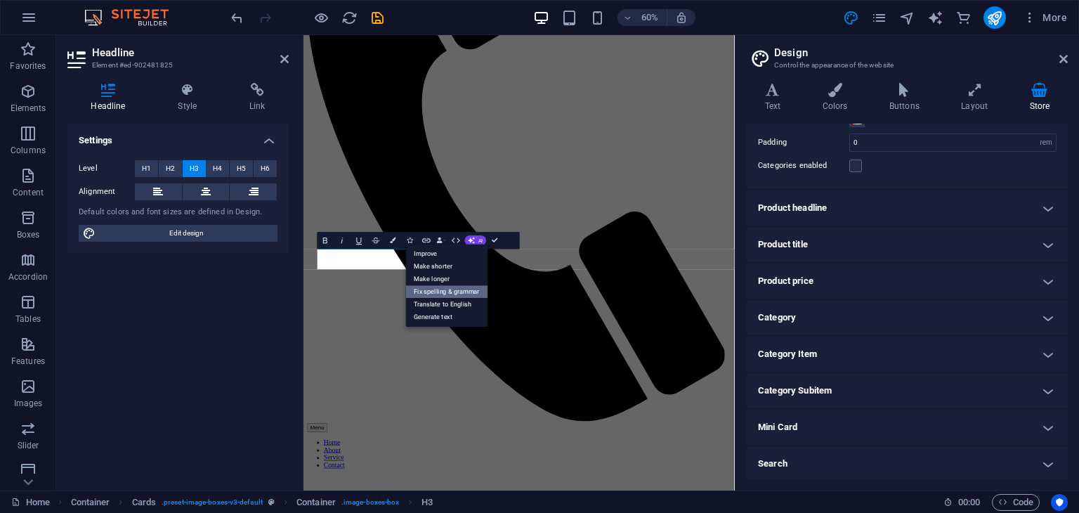
click at [464, 290] on link "Fix spelling & grammar" at bounding box center [447, 291] width 82 height 13
click at [477, 235] on button "AI" at bounding box center [476, 240] width 22 height 10
click at [440, 321] on link "Generate text" at bounding box center [447, 316] width 82 height 13
select select "English"
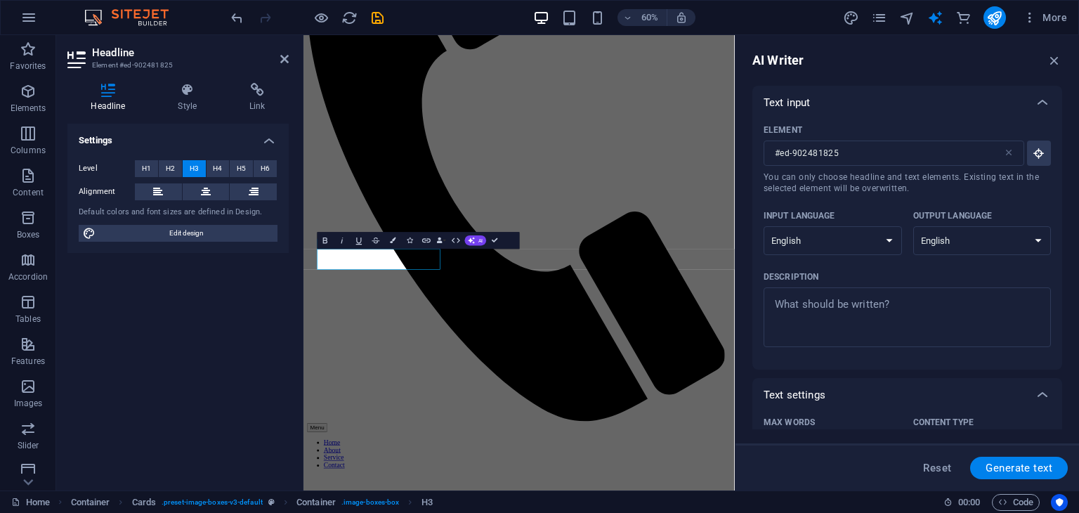
scroll to position [0, 0]
click at [476, 235] on button "AI" at bounding box center [476, 240] width 22 height 10
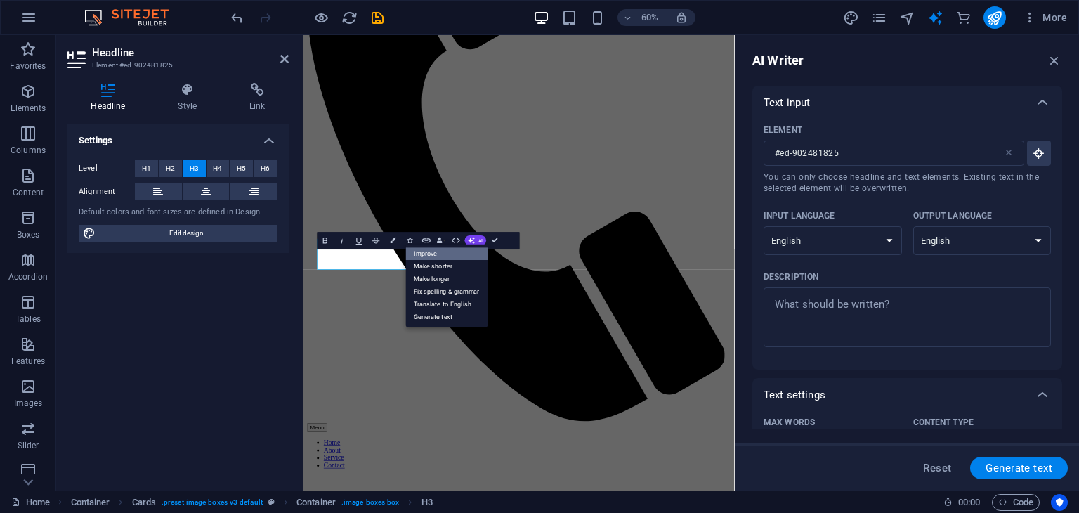
click at [440, 250] on link "Improve" at bounding box center [447, 253] width 82 height 13
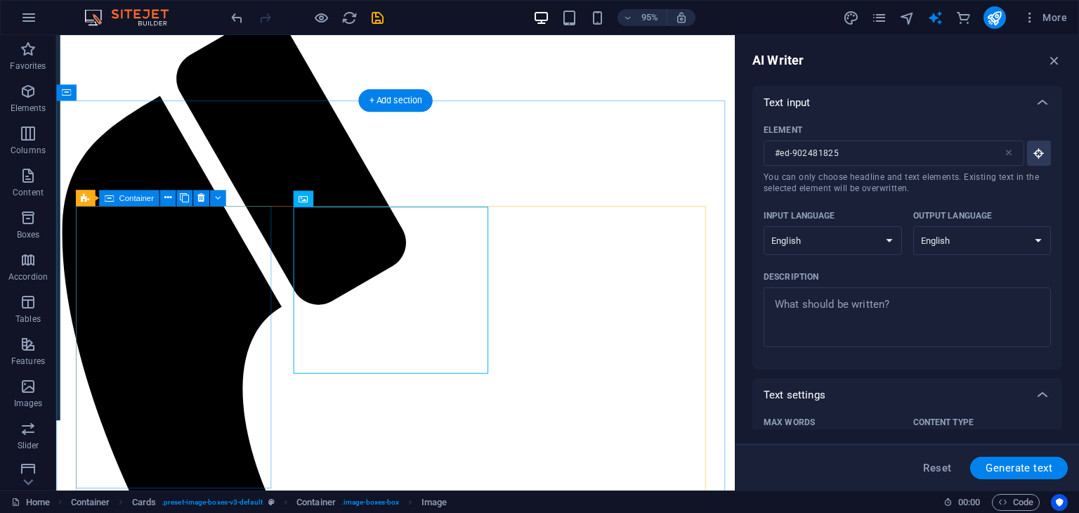
scroll to position [5014, 0]
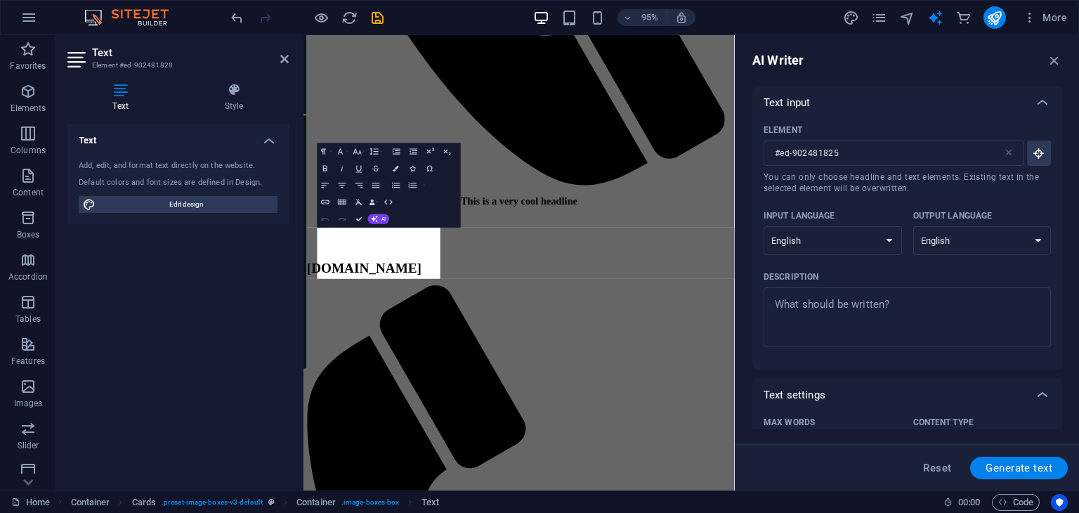
scroll to position [5782, 0]
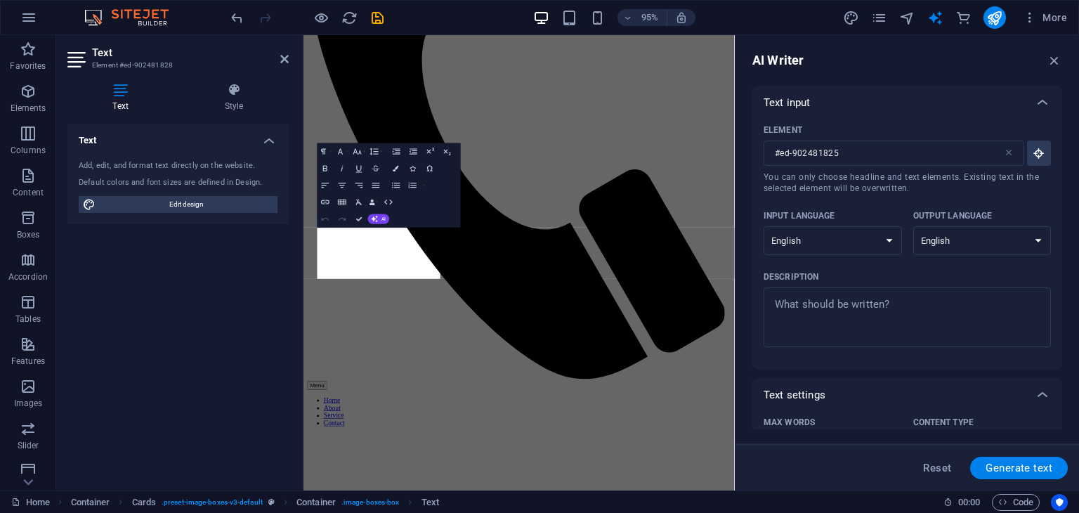
type input "#ed-902481828"
click at [344, 155] on icon "button" at bounding box center [340, 151] width 10 height 10
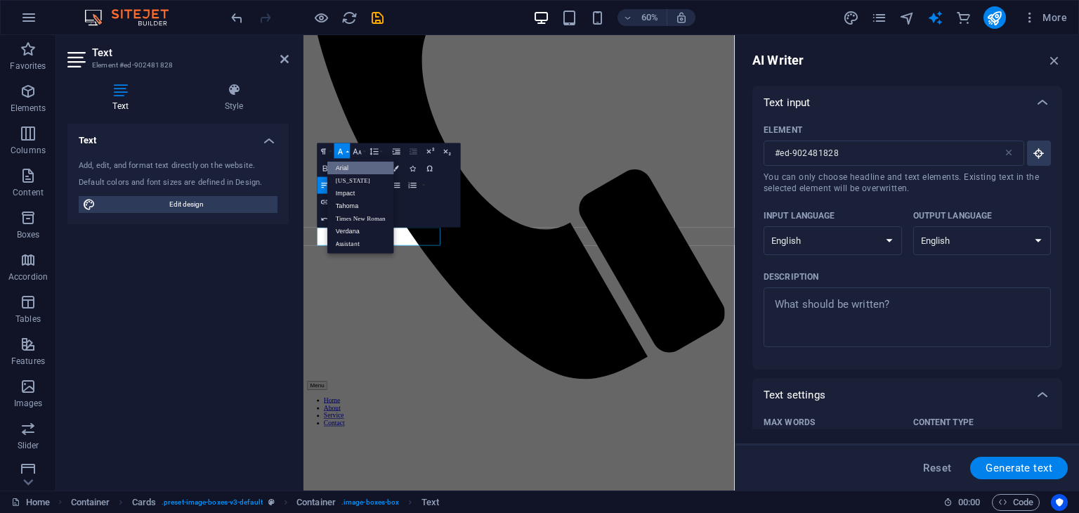
scroll to position [0, 0]
click at [355, 223] on link "Times New Roman" at bounding box center [360, 218] width 67 height 13
click at [343, 143] on button "Font Family" at bounding box center [342, 151] width 16 height 17
click at [352, 188] on link "Impact" at bounding box center [360, 193] width 67 height 13
click at [346, 145] on button "Font Family" at bounding box center [342, 151] width 16 height 17
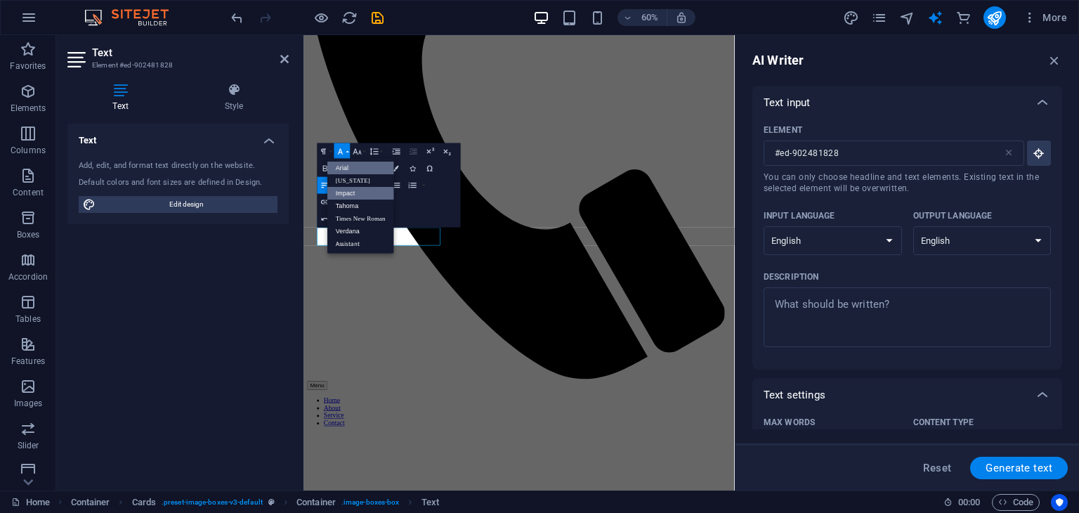
click at [343, 192] on link "Impact" at bounding box center [360, 193] width 67 height 13
click at [340, 178] on button "Align Center" at bounding box center [342, 185] width 16 height 17
click at [380, 152] on button "Line Height" at bounding box center [376, 151] width 16 height 17
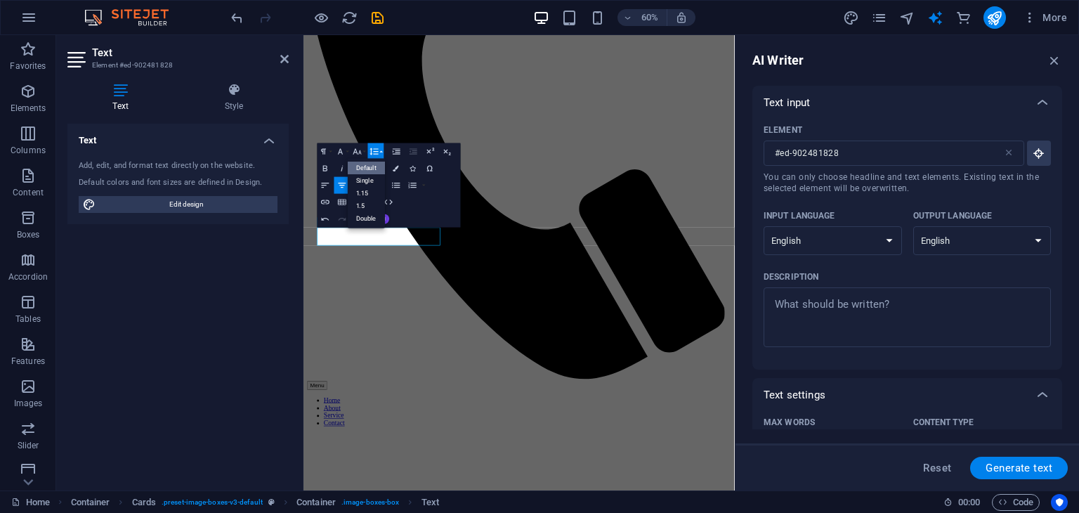
click at [449, 187] on div "Paragraph Format Normal Heading 1 Heading 2 Heading 3 Heading 4 Heading 5 Headi…" at bounding box center [388, 185] width 143 height 84
click at [361, 170] on link "Default" at bounding box center [366, 168] width 37 height 13
click at [320, 164] on icon "button" at bounding box center [325, 168] width 10 height 10
click at [337, 169] on icon "button" at bounding box center [342, 168] width 10 height 10
click at [340, 162] on button "Italic" at bounding box center [342, 168] width 16 height 17
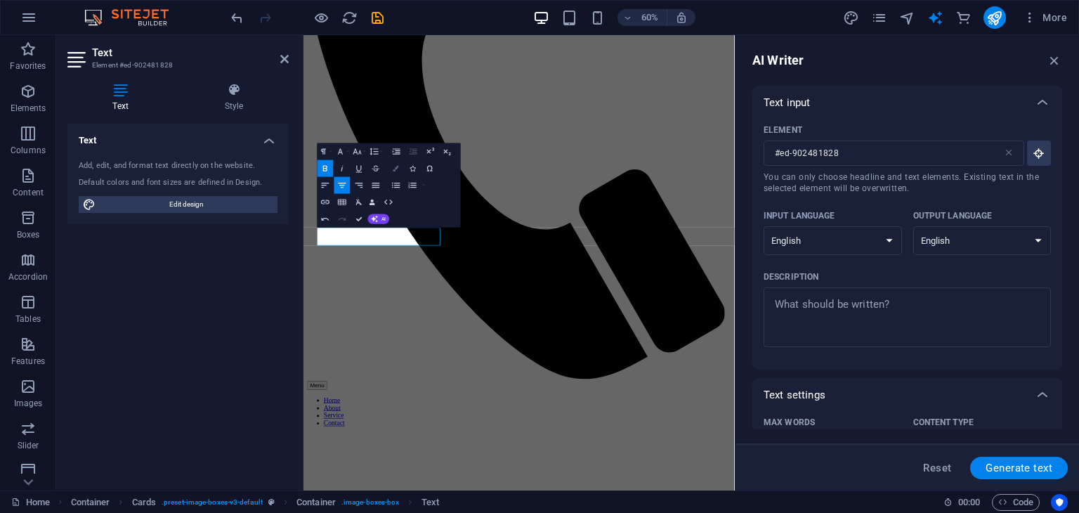
click at [396, 164] on button "Colors" at bounding box center [396, 168] width 16 height 17
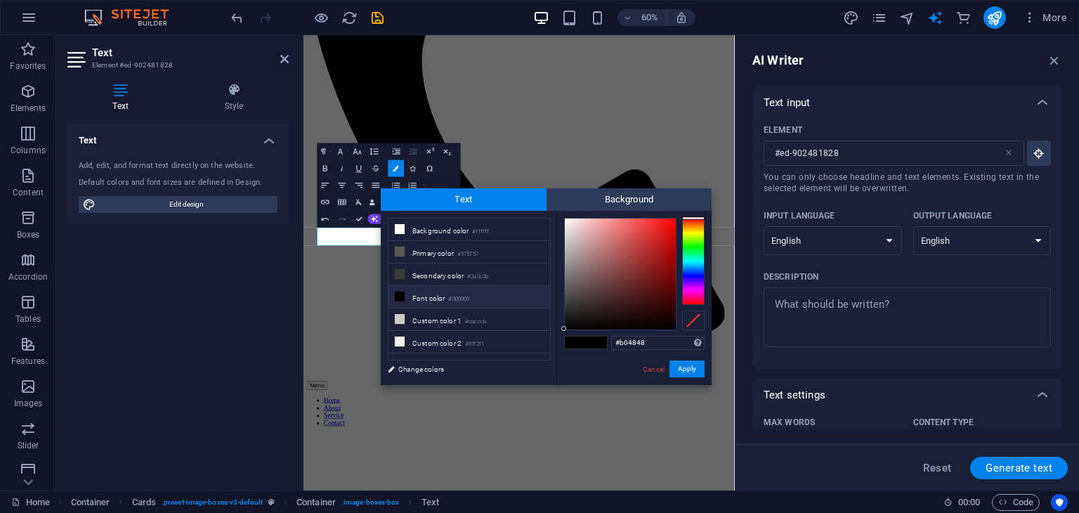
click at [629, 252] on div at bounding box center [620, 273] width 111 height 111
click at [629, 280] on div at bounding box center [620, 273] width 111 height 111
click at [659, 299] on div at bounding box center [620, 273] width 111 height 111
drag, startPoint x: 616, startPoint y: 240, endPoint x: 597, endPoint y: 243, distance: 19.3
click at [612, 240] on div at bounding box center [620, 273] width 111 height 111
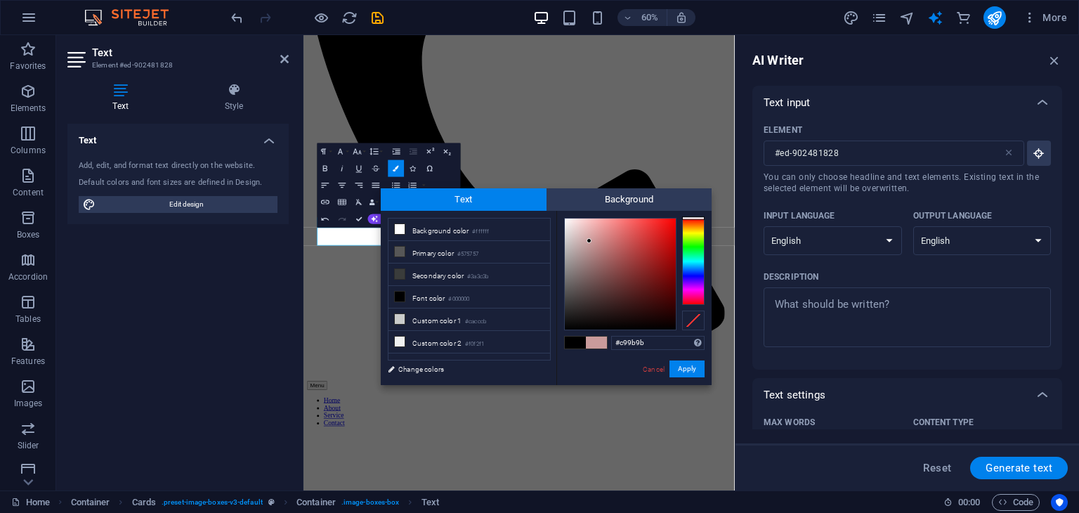
click at [589, 241] on div at bounding box center [620, 273] width 111 height 111
click at [586, 268] on div at bounding box center [620, 273] width 111 height 111
click at [573, 240] on div at bounding box center [620, 273] width 111 height 111
click at [570, 225] on div at bounding box center [620, 273] width 111 height 111
click at [618, 246] on div at bounding box center [620, 273] width 111 height 111
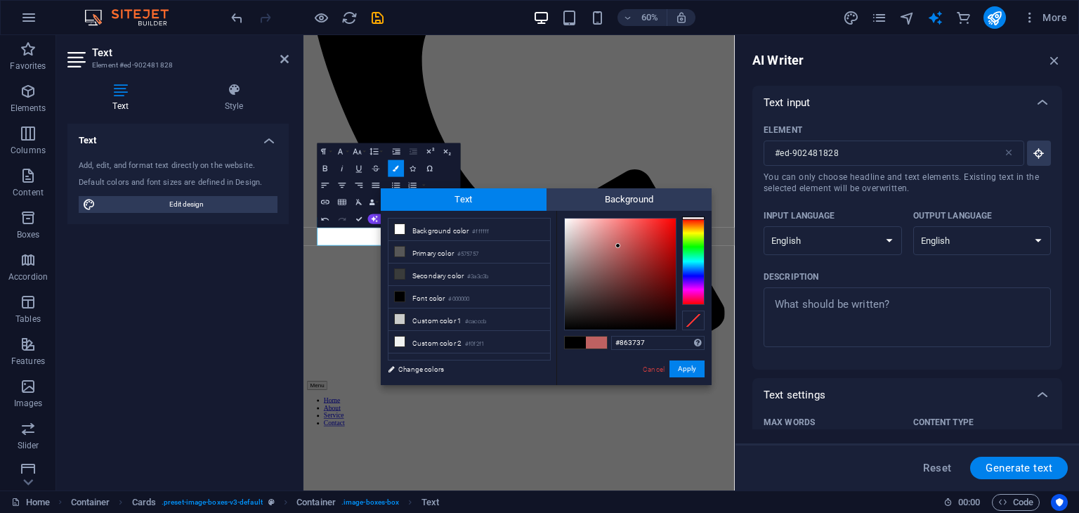
click at [629, 270] on div at bounding box center [620, 273] width 111 height 111
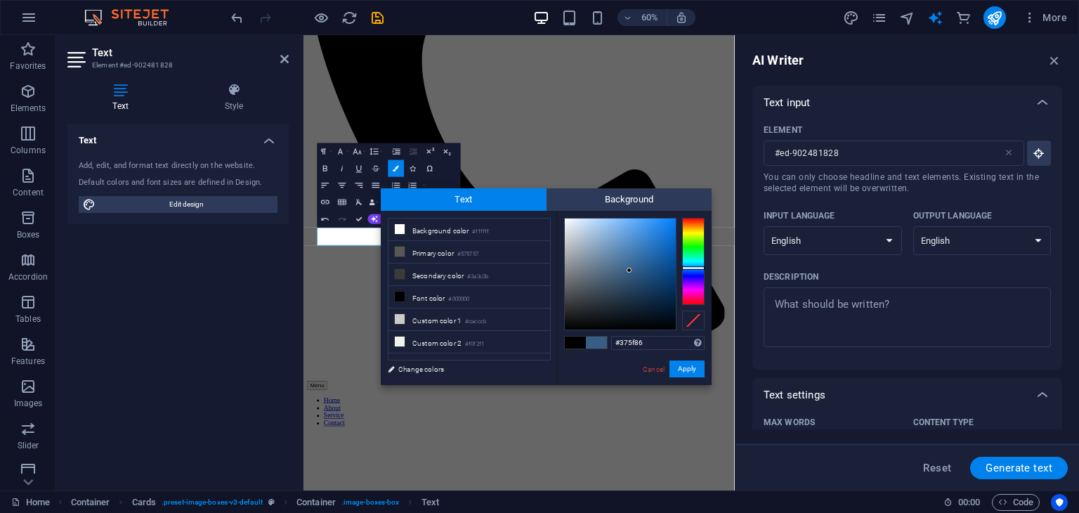
click at [691, 268] on div at bounding box center [693, 261] width 22 height 87
click at [651, 243] on div at bounding box center [620, 273] width 111 height 111
type input "#346697"
click at [637, 263] on div at bounding box center [620, 273] width 111 height 111
click at [684, 366] on button "Apply" at bounding box center [686, 368] width 35 height 17
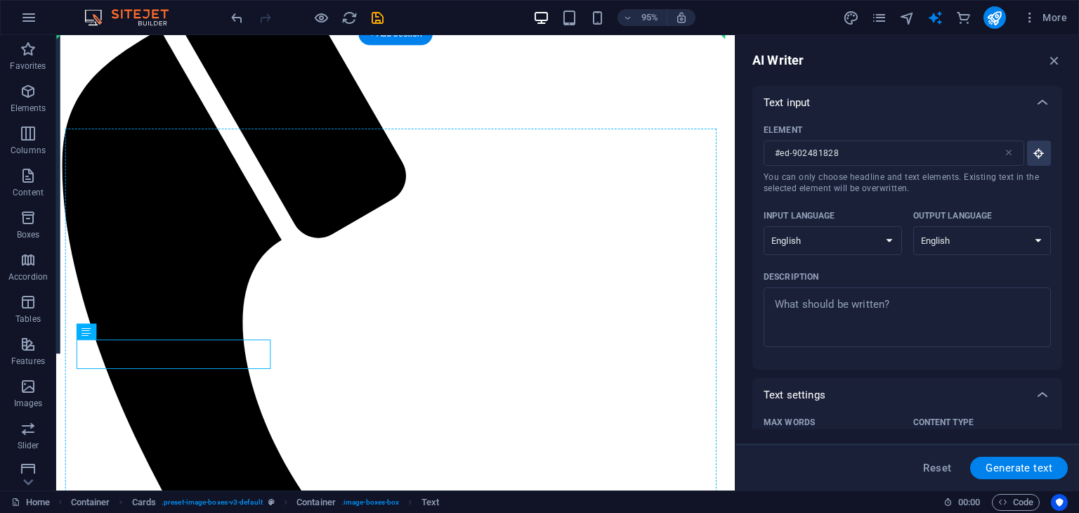
drag, startPoint x: 187, startPoint y: 363, endPoint x: 186, endPoint y: 393, distance: 30.2
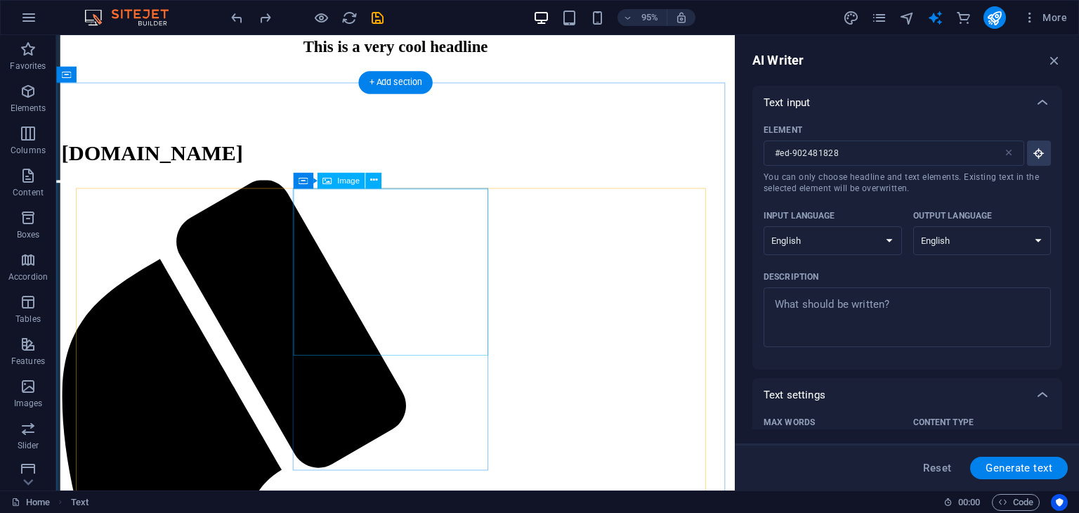
scroll to position [5111, 0]
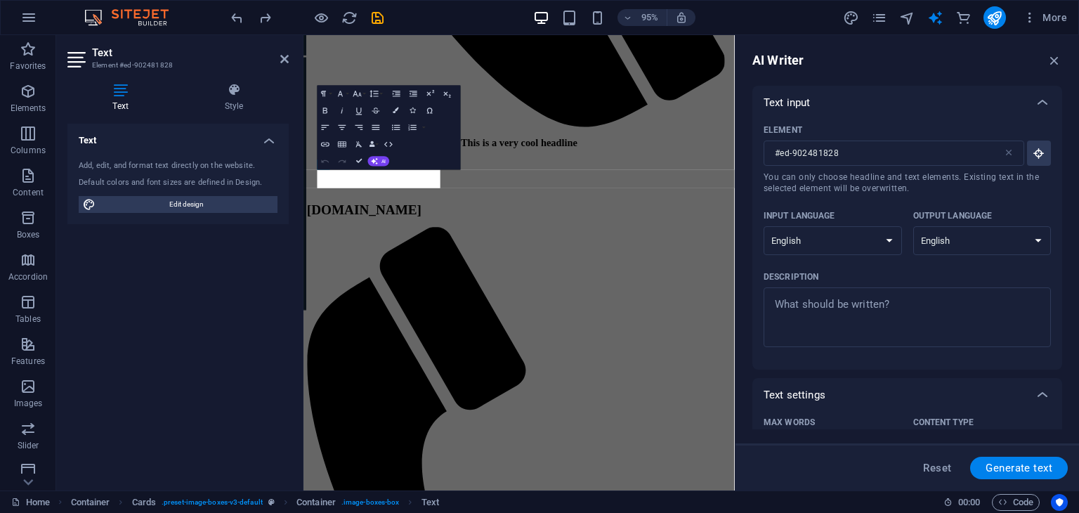
scroll to position [5878, 0]
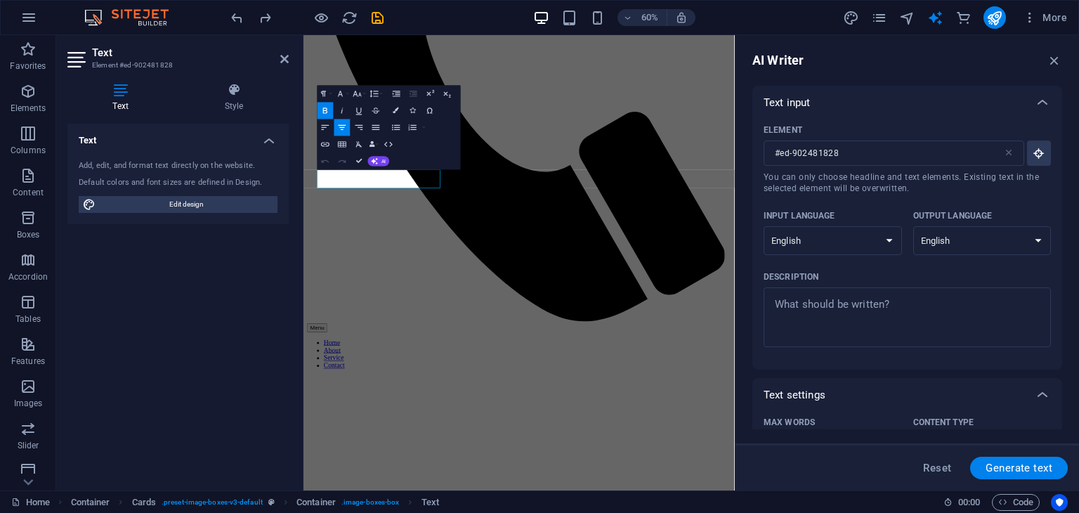
click at [166, 279] on div "Text Add, edit, and format text directly on the website. Default colors and fon…" at bounding box center [177, 301] width 221 height 355
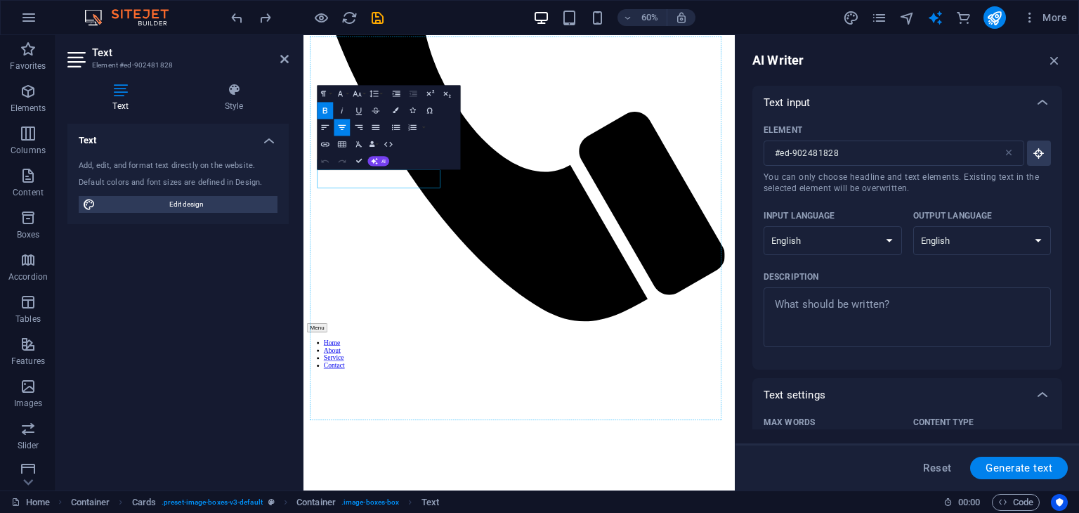
drag, startPoint x: 397, startPoint y: 282, endPoint x: 404, endPoint y: 319, distance: 37.2
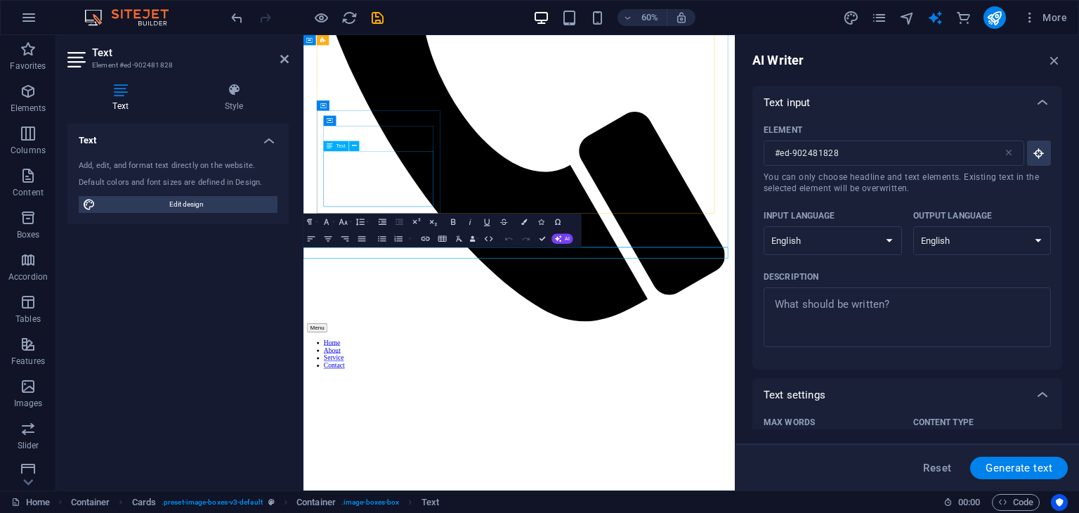
scroll to position [5331, 0]
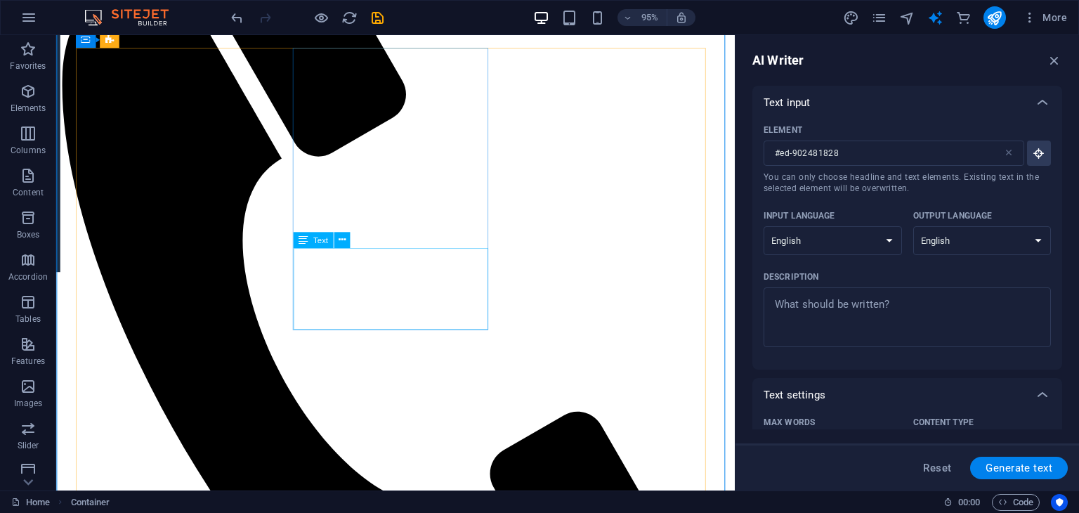
scroll to position [5030, 0]
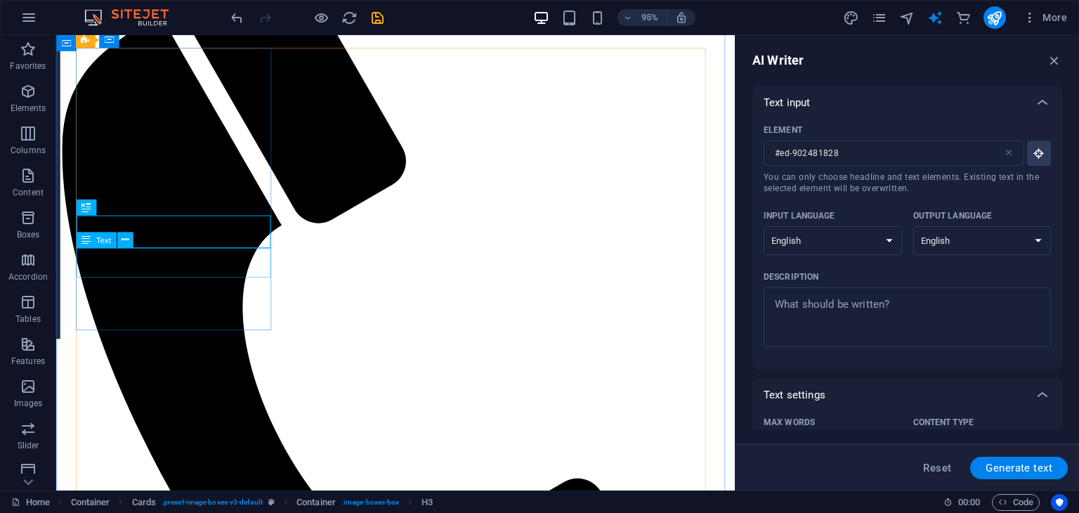
click at [107, 237] on span "Text" at bounding box center [103, 240] width 15 height 8
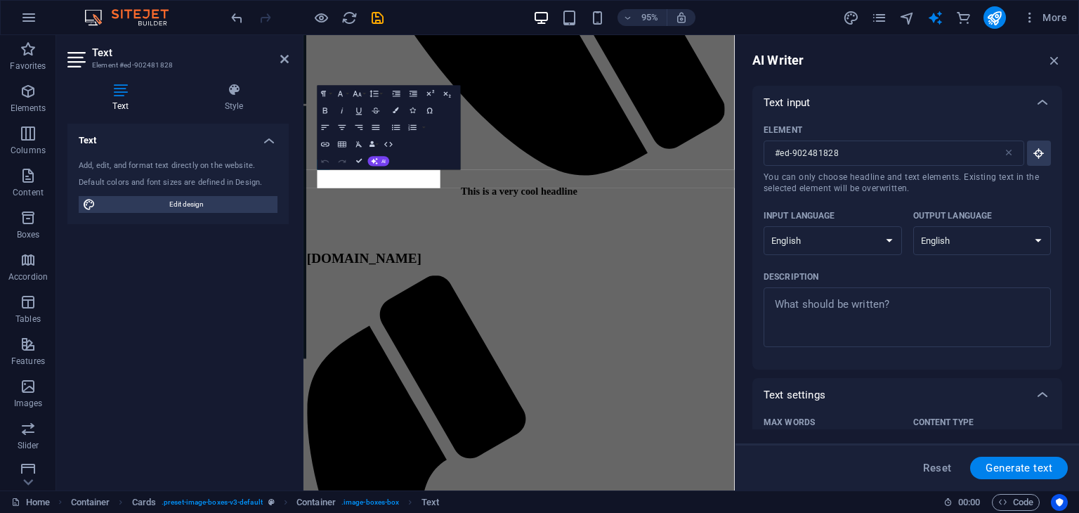
scroll to position [5878, 0]
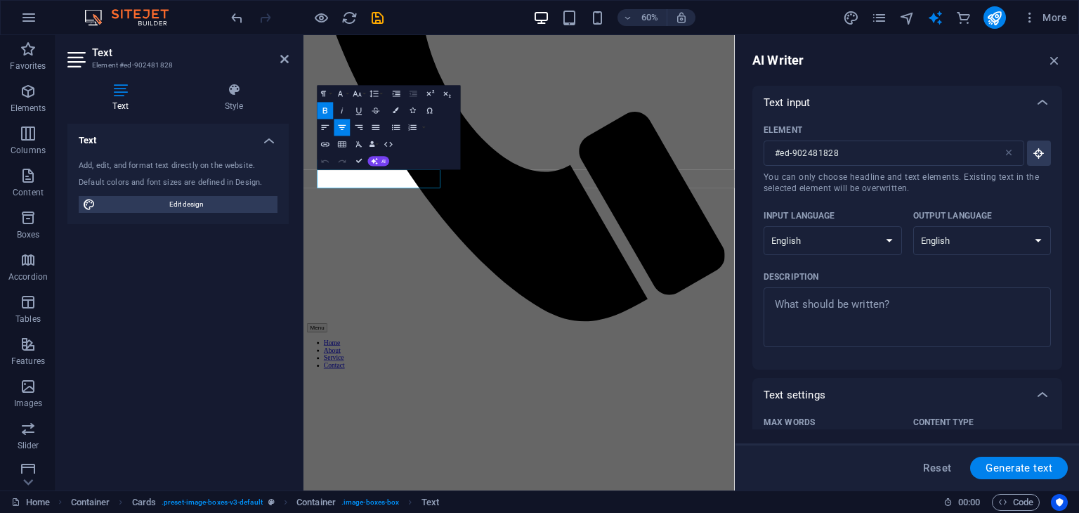
click at [261, 75] on div "Text Style Text Add, edit, and format text directly on the website. Default col…" at bounding box center [178, 281] width 244 height 419
click at [250, 89] on icon at bounding box center [234, 90] width 110 height 14
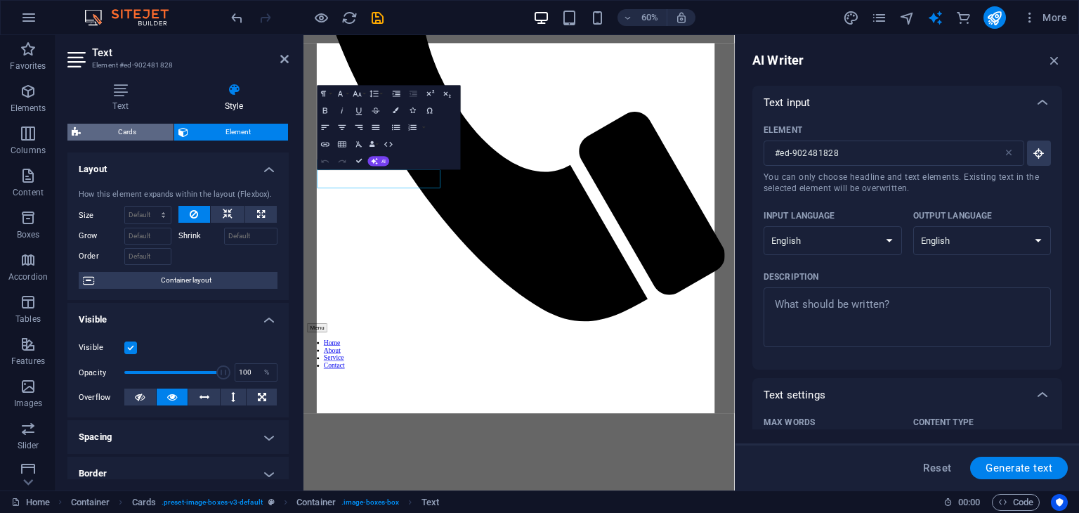
click at [113, 129] on span "Cards" at bounding box center [127, 132] width 84 height 17
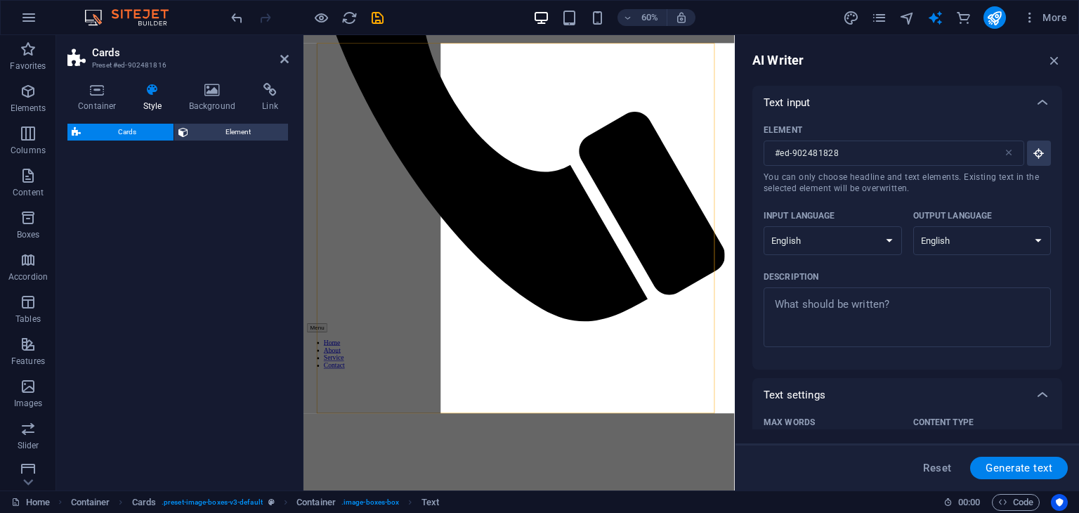
select select "rem"
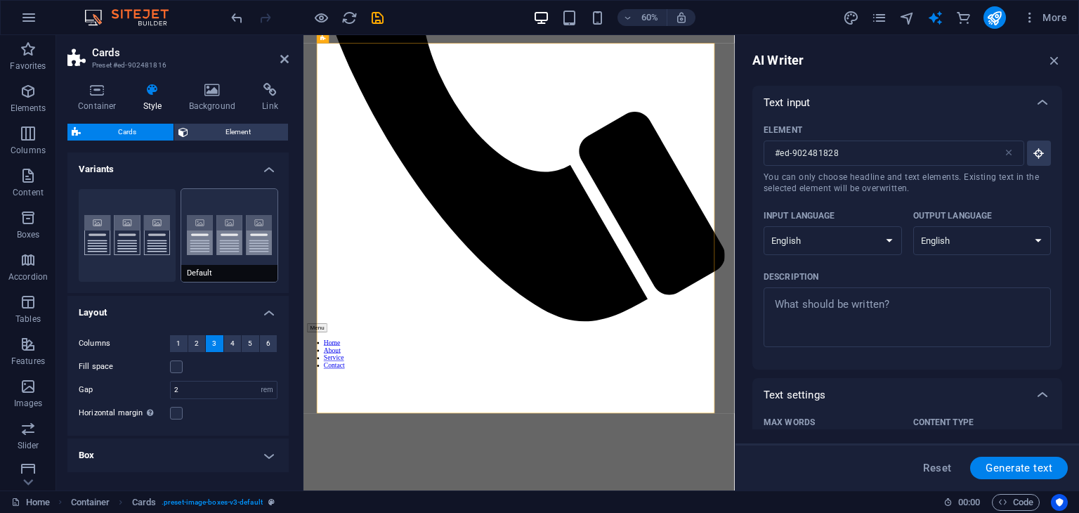
scroll to position [48, 0]
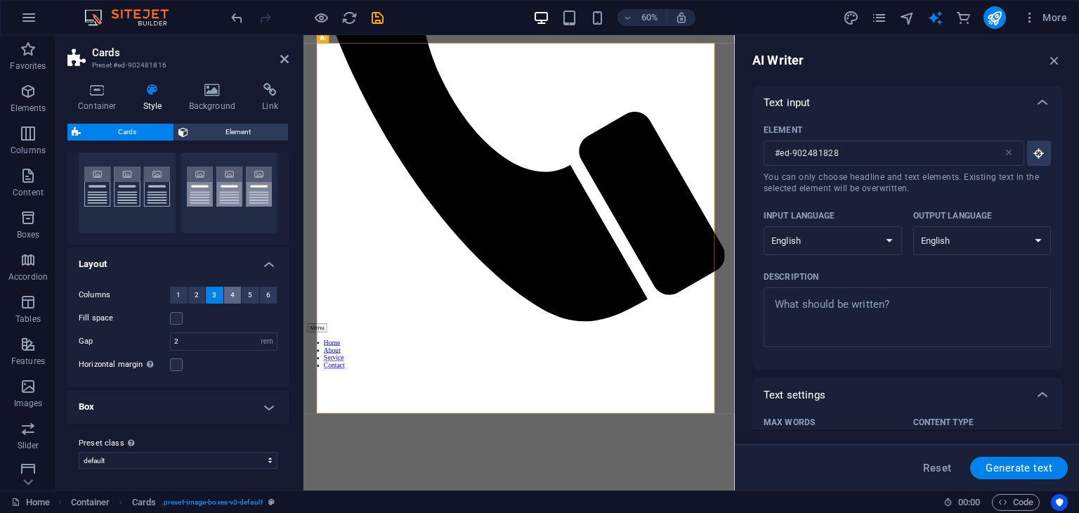
click at [238, 288] on button "4" at bounding box center [233, 295] width 18 height 17
click at [212, 287] on span "3" at bounding box center [214, 295] width 4 height 17
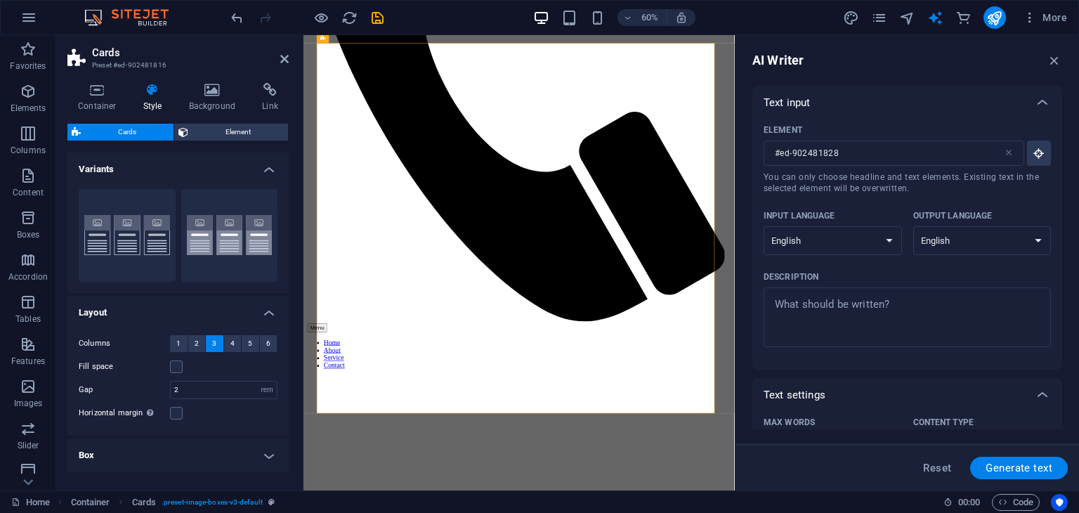
drag, startPoint x: 242, startPoint y: 107, endPoint x: 242, endPoint y: 116, distance: 8.5
click at [242, 107] on h4 "Background" at bounding box center [215, 98] width 74 height 30
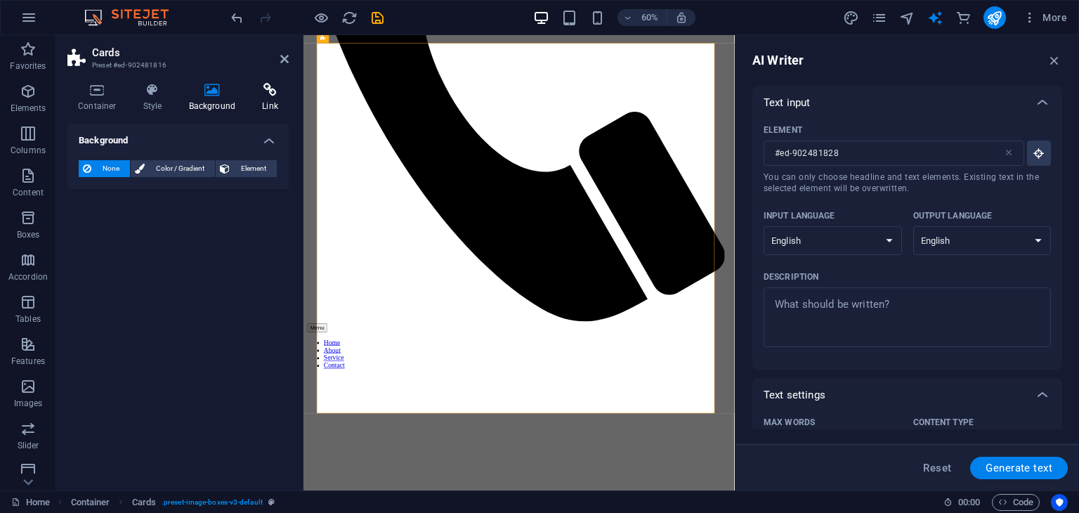
click at [269, 106] on h4 "Link" at bounding box center [269, 98] width 37 height 30
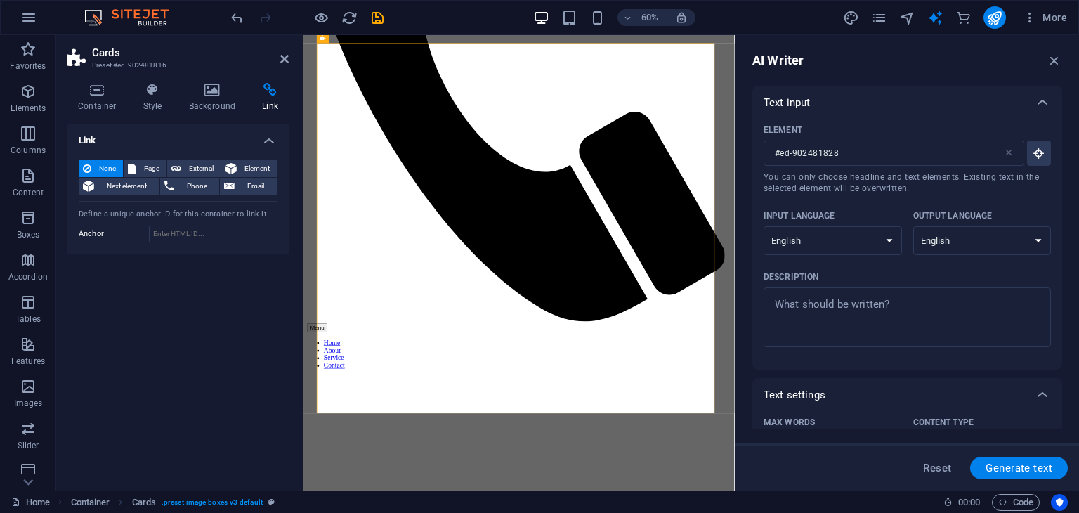
click at [266, 93] on icon at bounding box center [269, 90] width 37 height 14
click at [285, 65] on header "Cards Preset #ed-902481816" at bounding box center [177, 53] width 221 height 37
click at [281, 61] on icon at bounding box center [284, 58] width 8 height 11
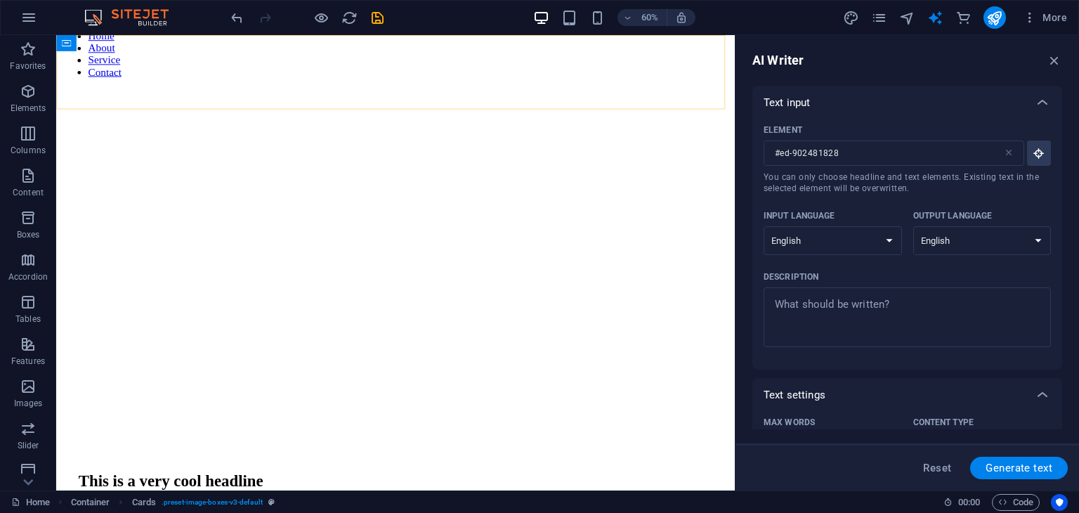
scroll to position [5111, 0]
